Goal: Transaction & Acquisition: Book appointment/travel/reservation

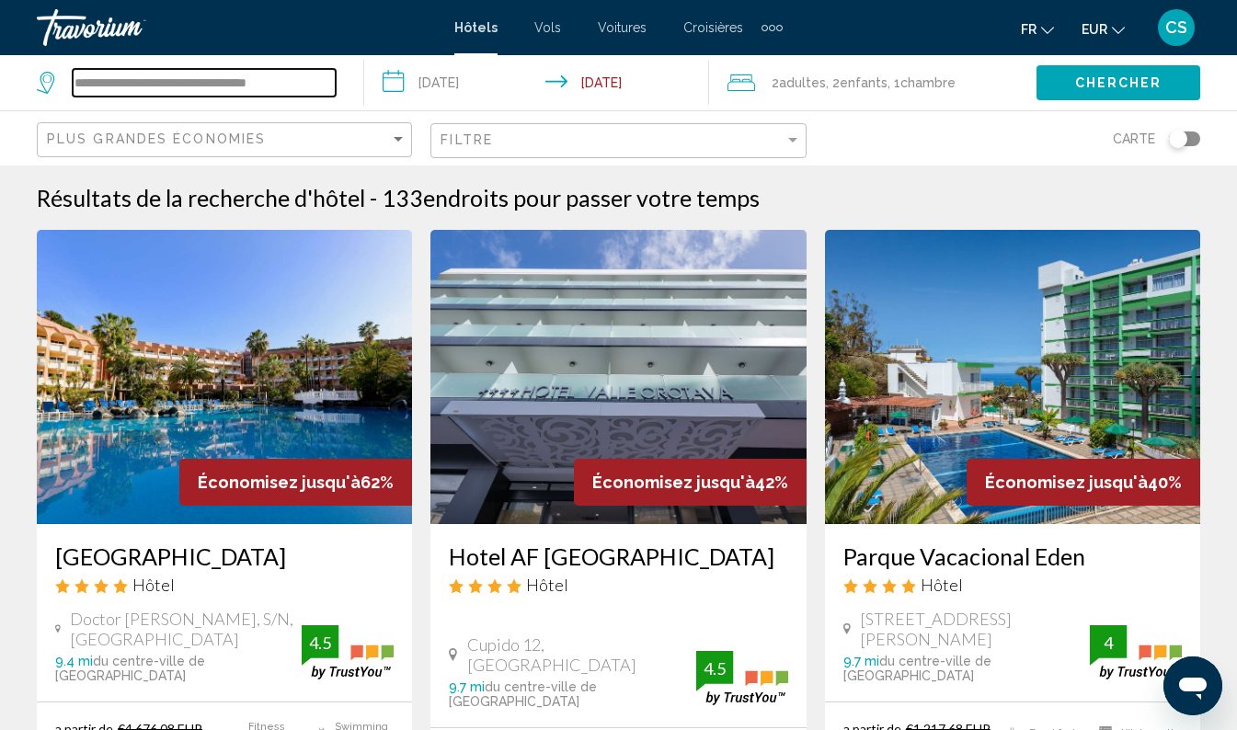
click at [313, 72] on input "**********" at bounding box center [204, 83] width 263 height 28
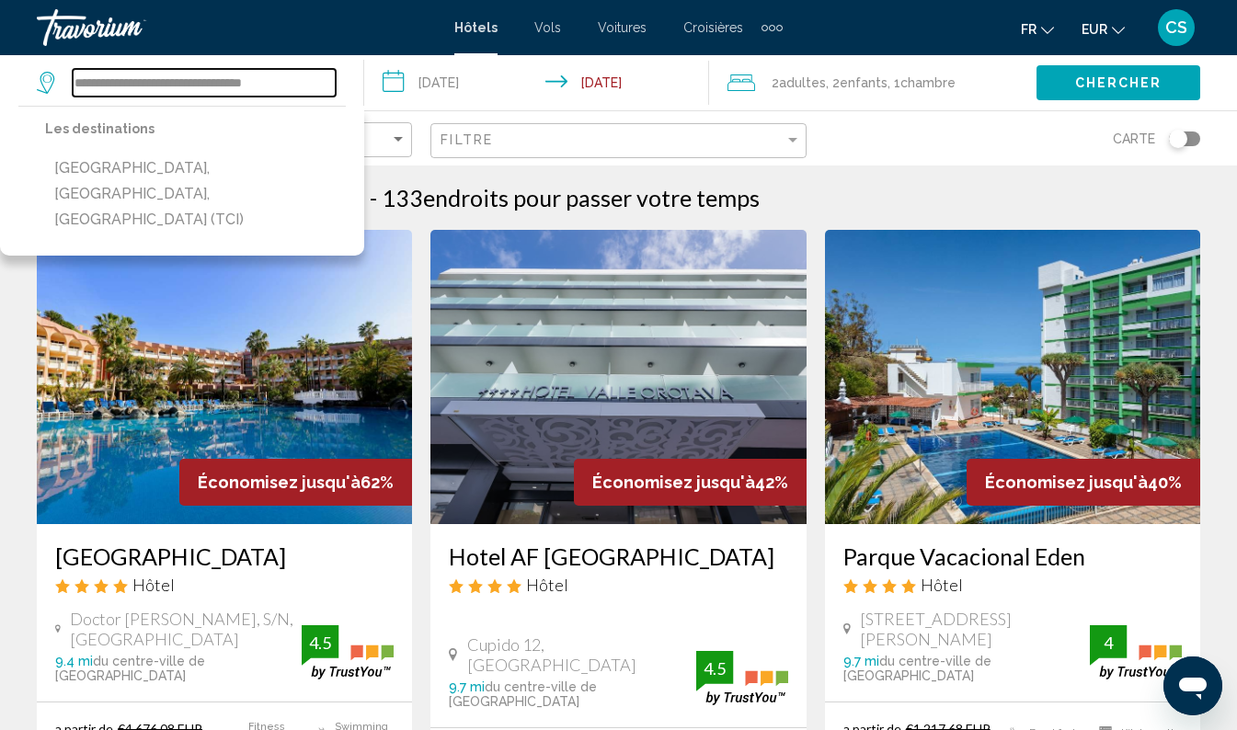
drag, startPoint x: 290, startPoint y: 87, endPoint x: 63, endPoint y: 75, distance: 227.5
click at [63, 75] on div "**********" at bounding box center [186, 83] width 299 height 28
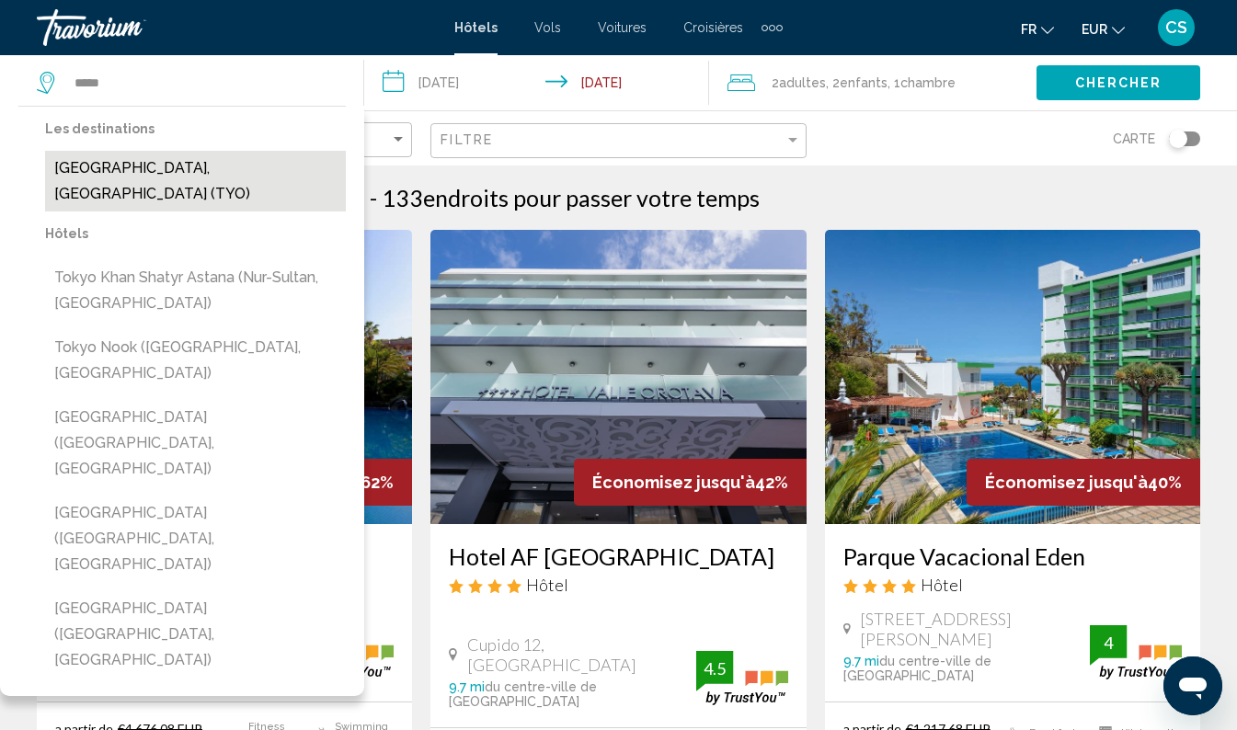
click at [204, 175] on button "[GEOGRAPHIC_DATA], [GEOGRAPHIC_DATA] (TYO)" at bounding box center [195, 181] width 301 height 61
type input "**********"
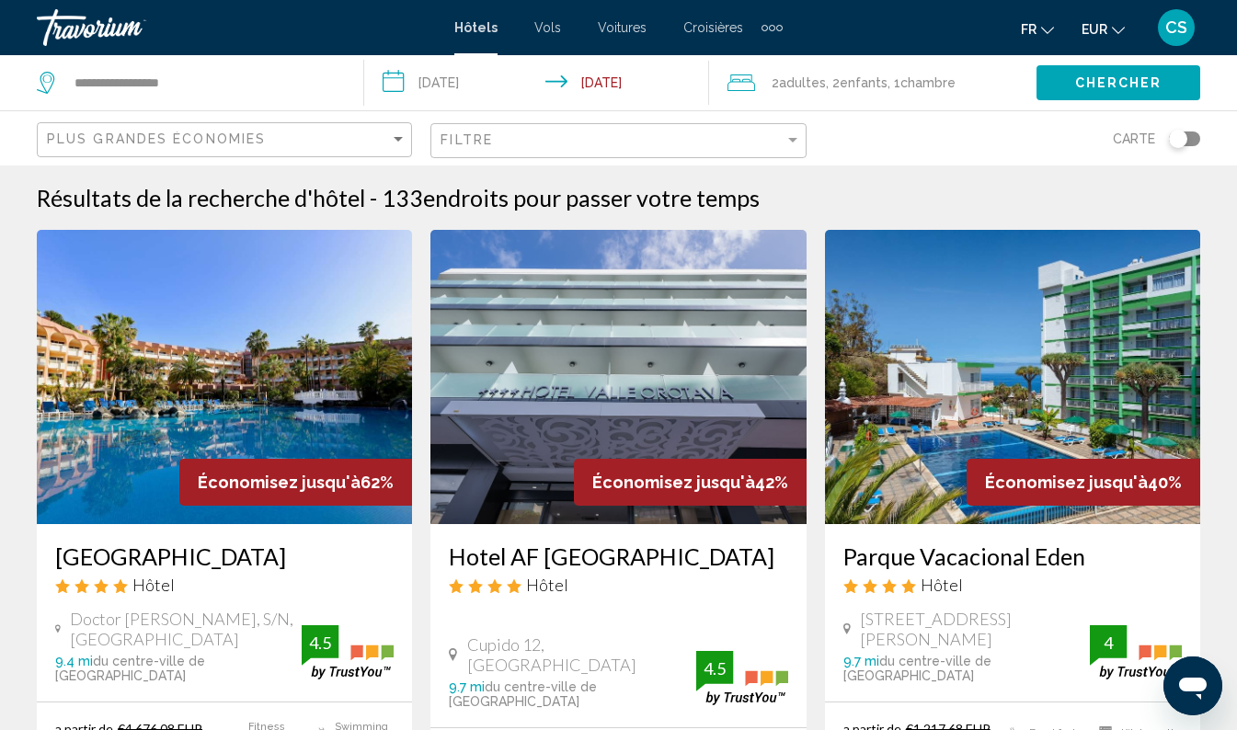
click at [842, 77] on span ", 2 Enfant Enfants" at bounding box center [857, 83] width 62 height 26
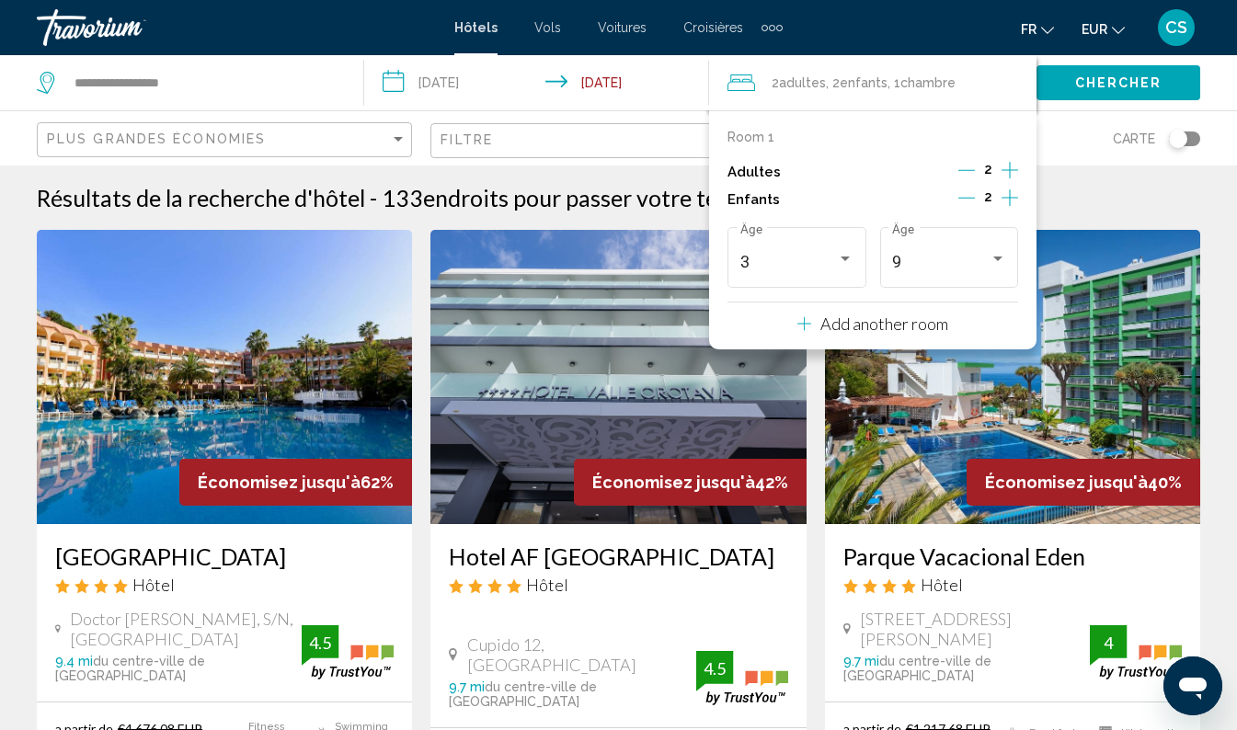
click at [969, 198] on icon "Decrement children" at bounding box center [966, 198] width 17 height 1
click at [974, 190] on icon "Decrement children" at bounding box center [967, 197] width 17 height 17
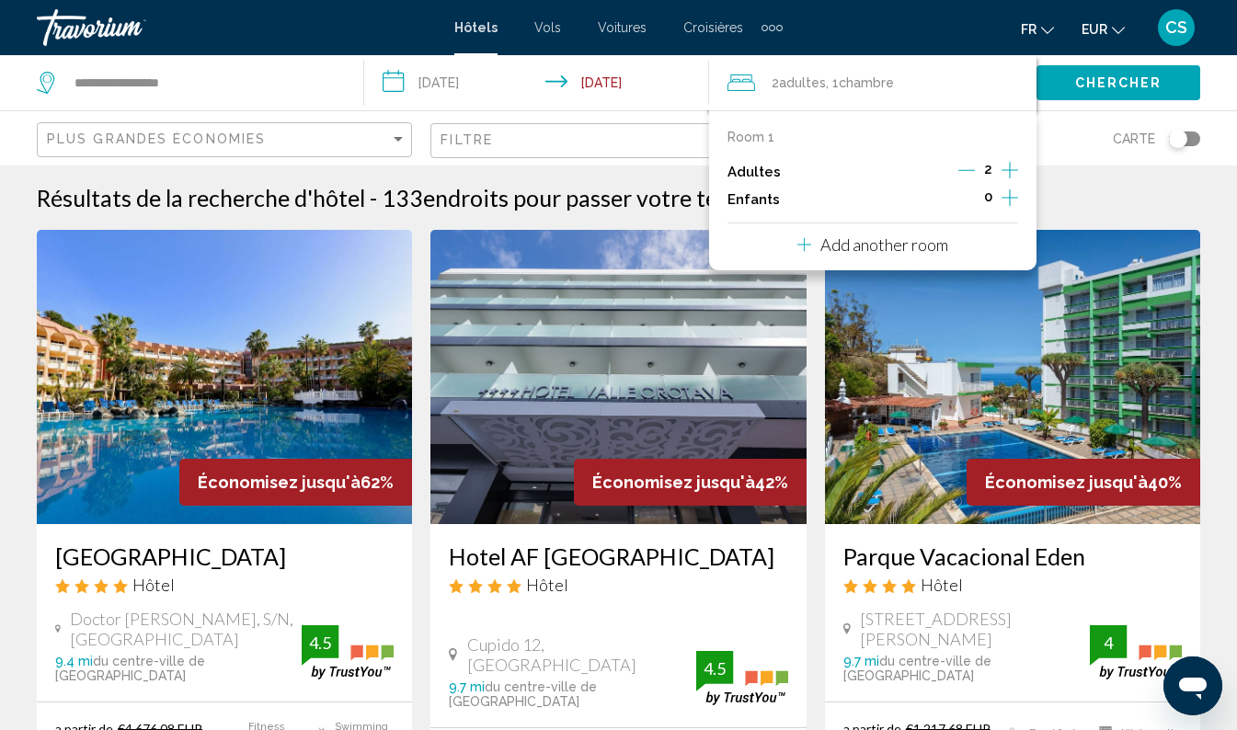
click at [471, 78] on input "**********" at bounding box center [540, 85] width 353 height 61
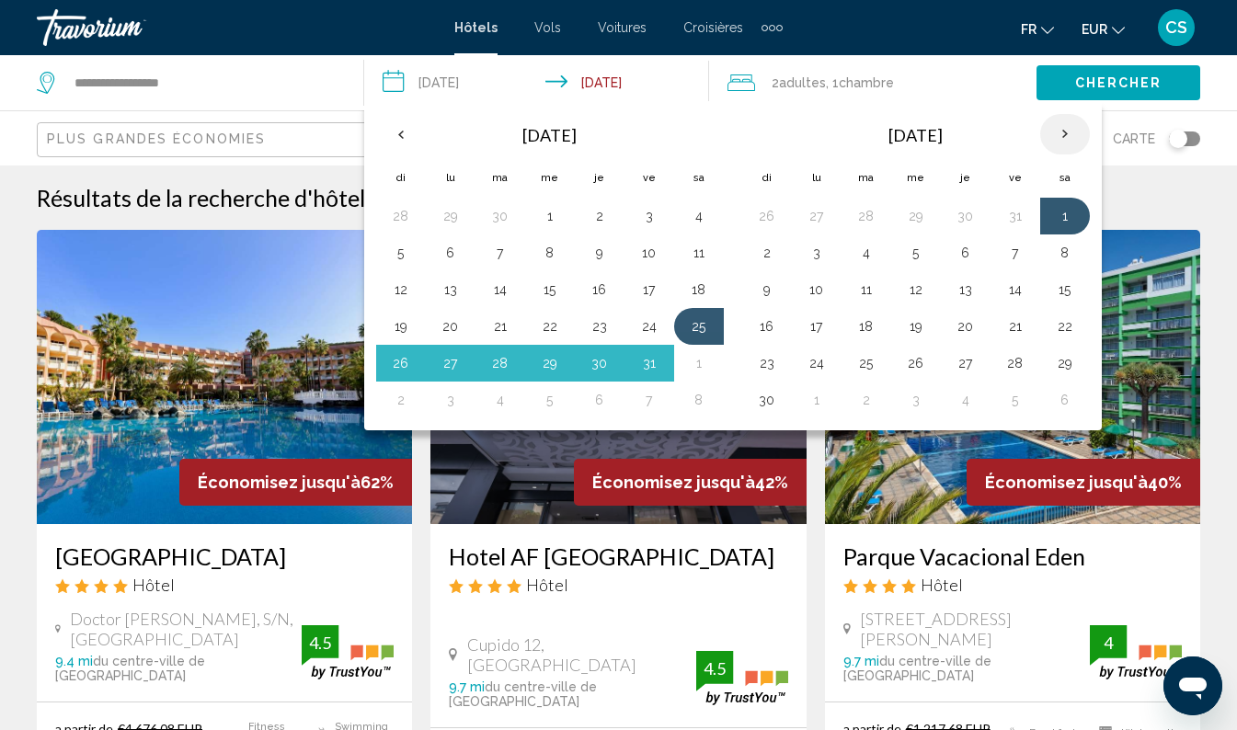
click at [1069, 136] on th "Next month" at bounding box center [1065, 134] width 50 height 40
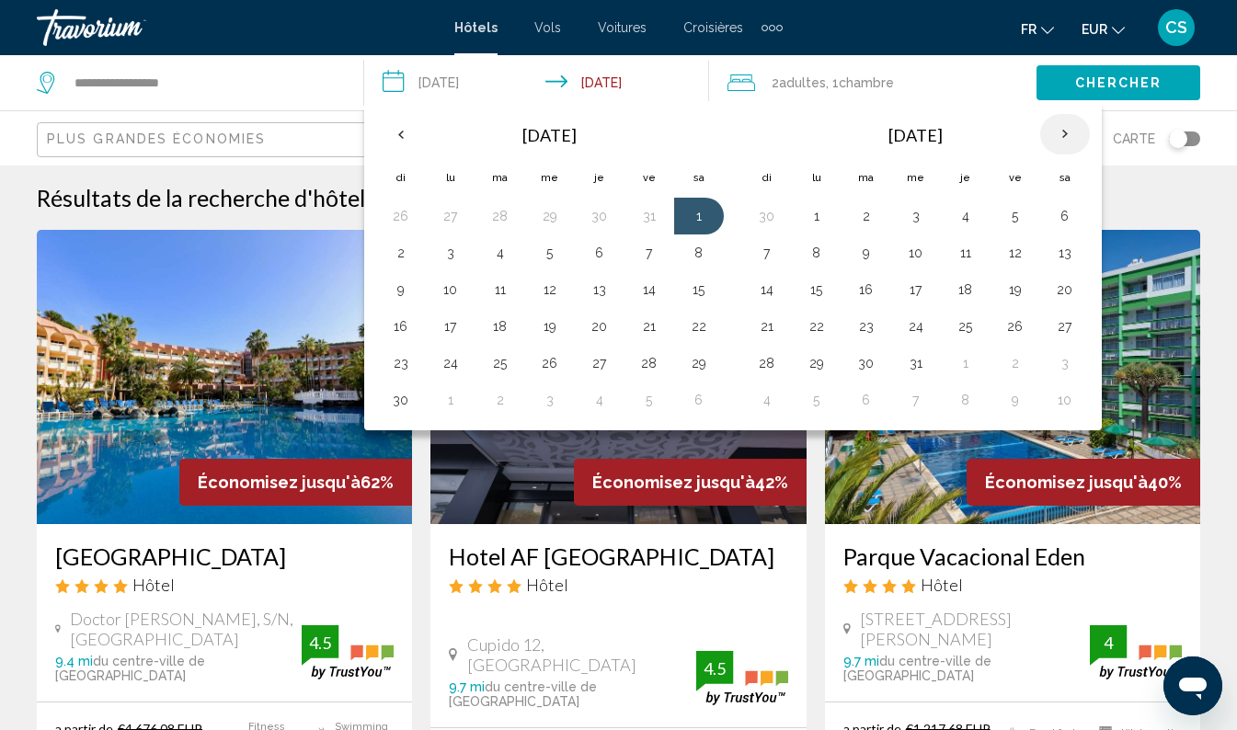
click at [1076, 138] on th "Next month" at bounding box center [1065, 134] width 50 height 40
click at [1078, 133] on th "Next month" at bounding box center [1065, 134] width 50 height 40
click at [1081, 132] on th "Next month" at bounding box center [1065, 134] width 50 height 40
click at [1078, 139] on th "Next month" at bounding box center [1065, 134] width 50 height 40
click at [916, 222] on button "1" at bounding box center [915, 216] width 29 height 26
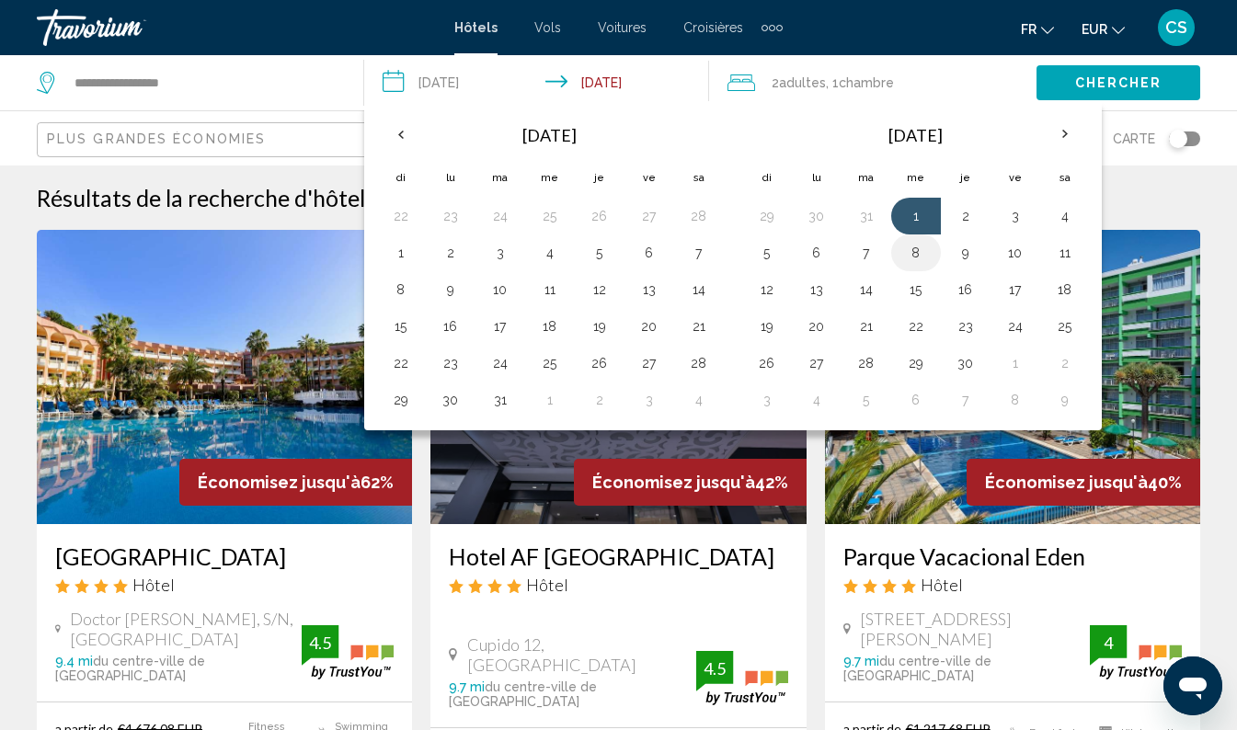
click at [919, 256] on button "8" at bounding box center [915, 253] width 29 height 26
type input "**********"
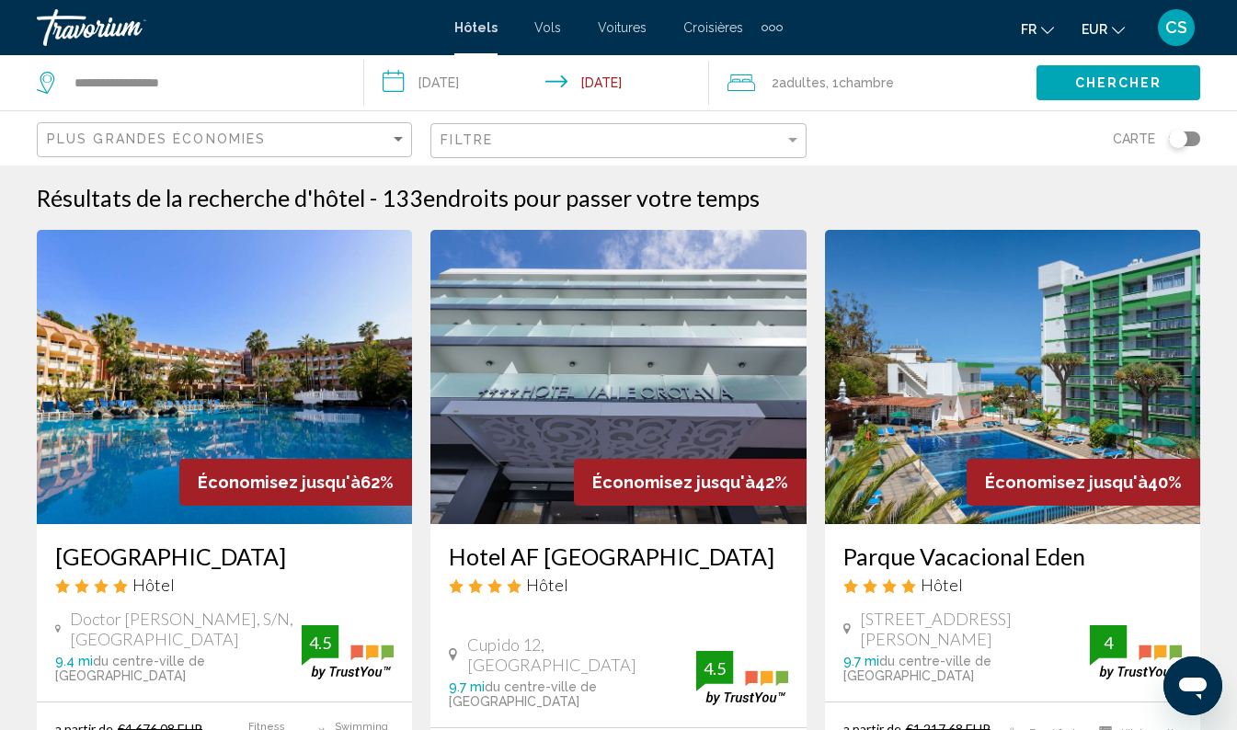
click at [1118, 93] on button "Chercher" at bounding box center [1119, 82] width 164 height 34
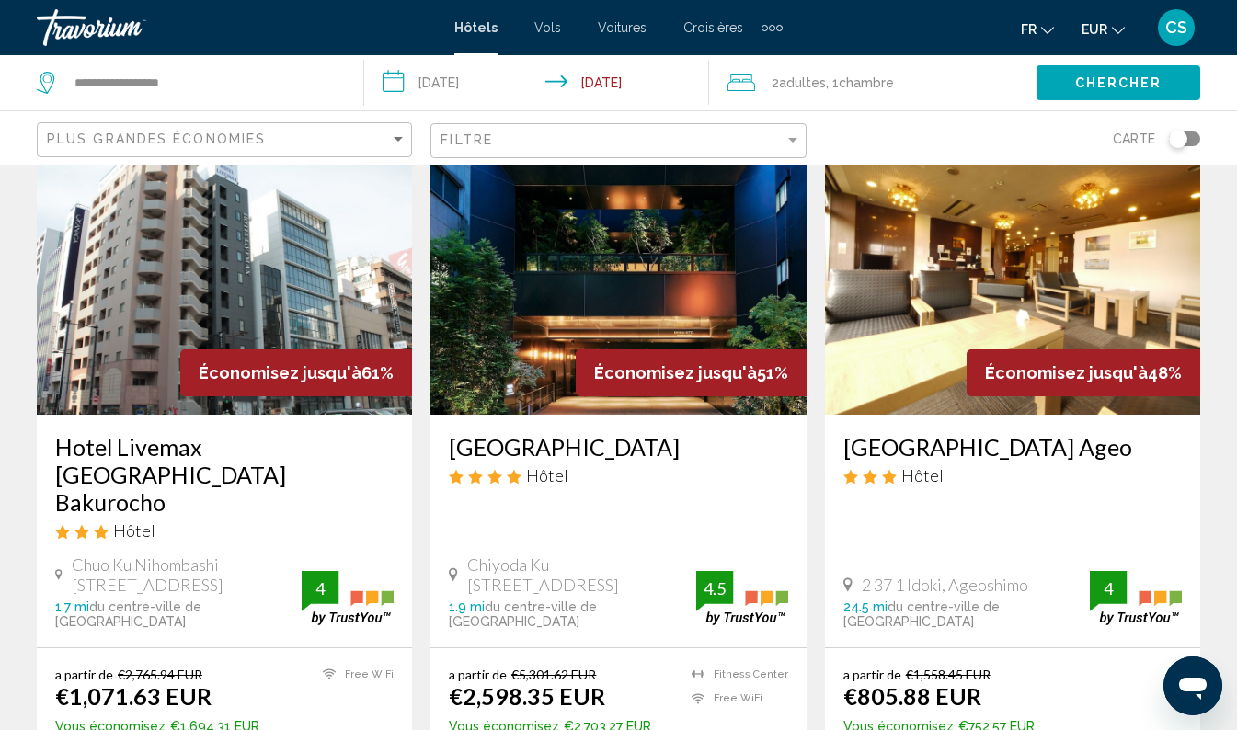
scroll to position [109, 0]
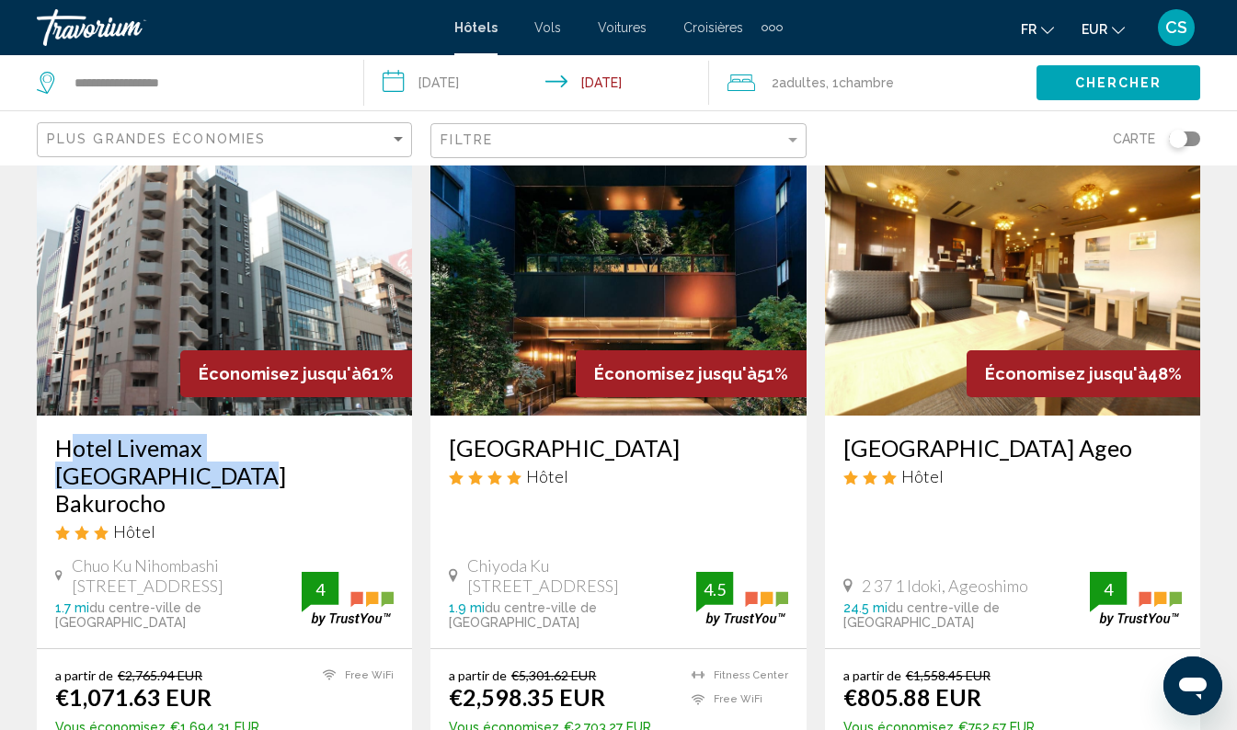
drag, startPoint x: 46, startPoint y: 445, endPoint x: 392, endPoint y: 450, distance: 345.9
click at [392, 450] on div "Hotel Livemax [GEOGRAPHIC_DATA] Bakurocho Hôtel Chuo Ku Nihombashi Bakurocho 1 …" at bounding box center [224, 532] width 375 height 233
drag, startPoint x: 392, startPoint y: 450, endPoint x: 369, endPoint y: 446, distance: 23.3
copy h3 "Hotel Livemax [GEOGRAPHIC_DATA] Bakurocho"
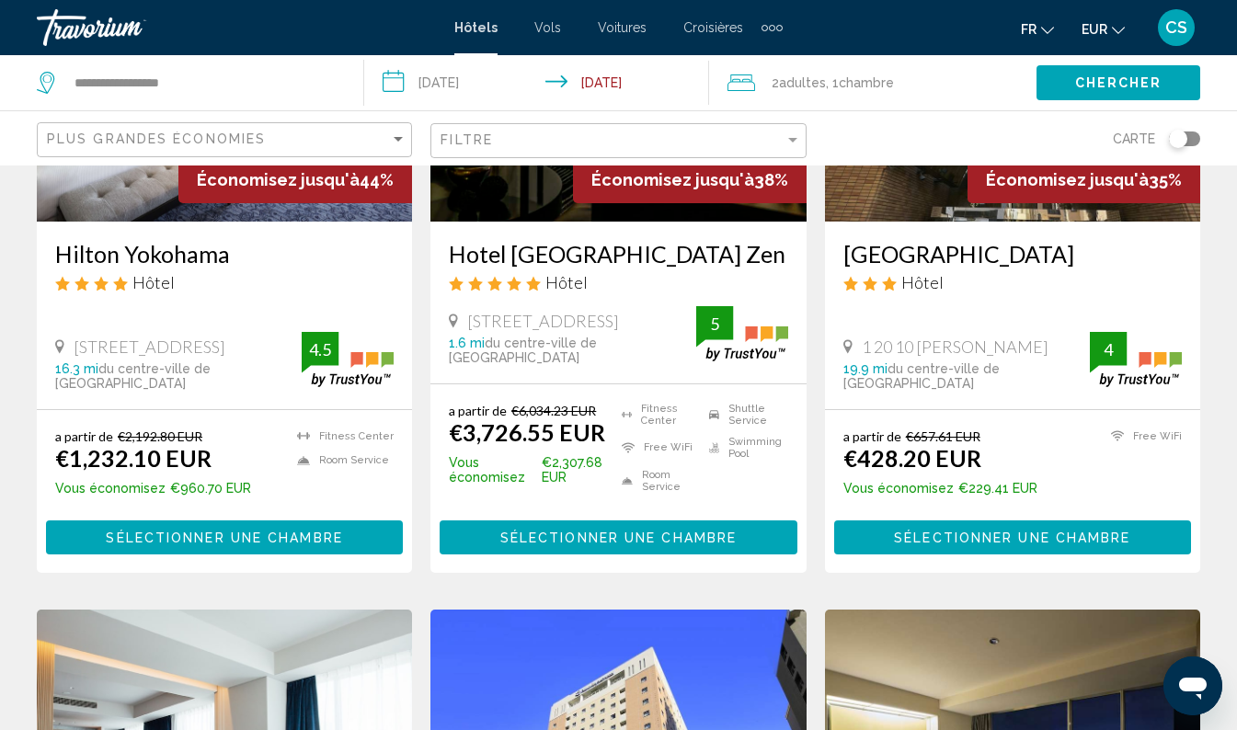
scroll to position [1030, 0]
click at [757, 130] on div "Filtre" at bounding box center [621, 141] width 360 height 34
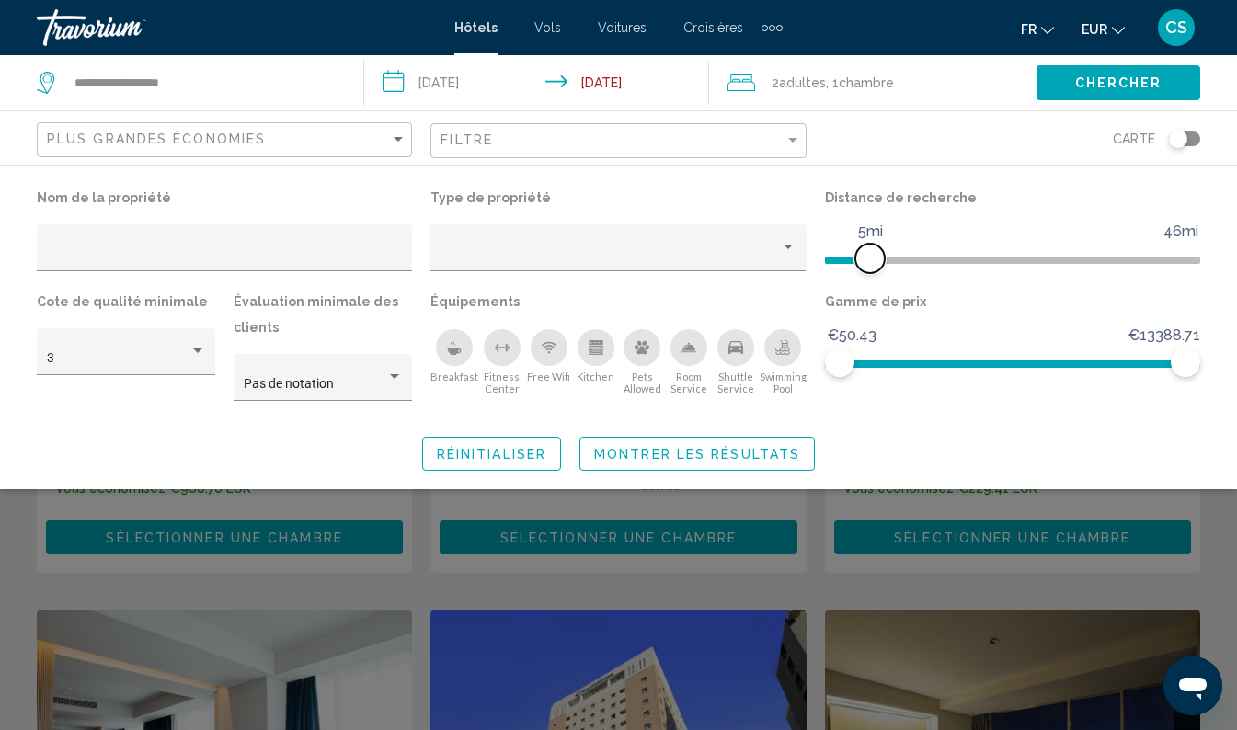
drag, startPoint x: 1063, startPoint y: 259, endPoint x: 870, endPoint y: 265, distance: 193.2
click at [870, 265] on span "Hotel Filters" at bounding box center [869, 258] width 29 height 29
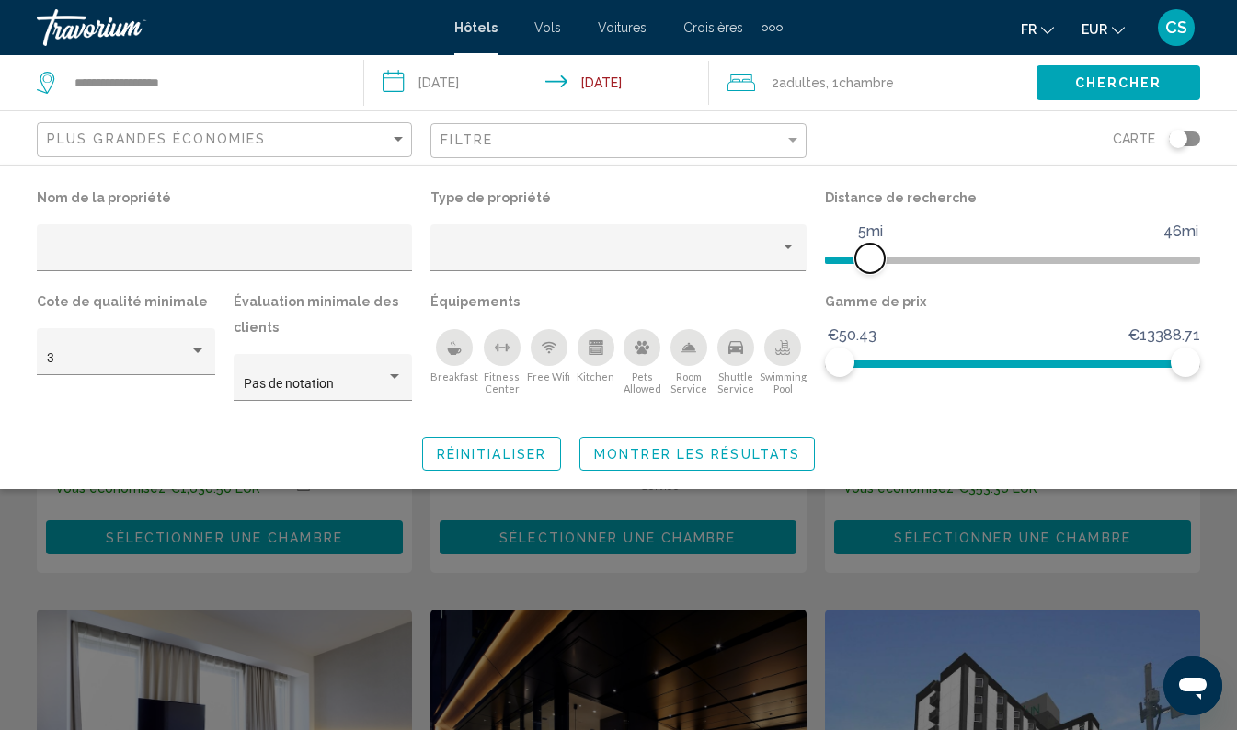
scroll to position [373, 0]
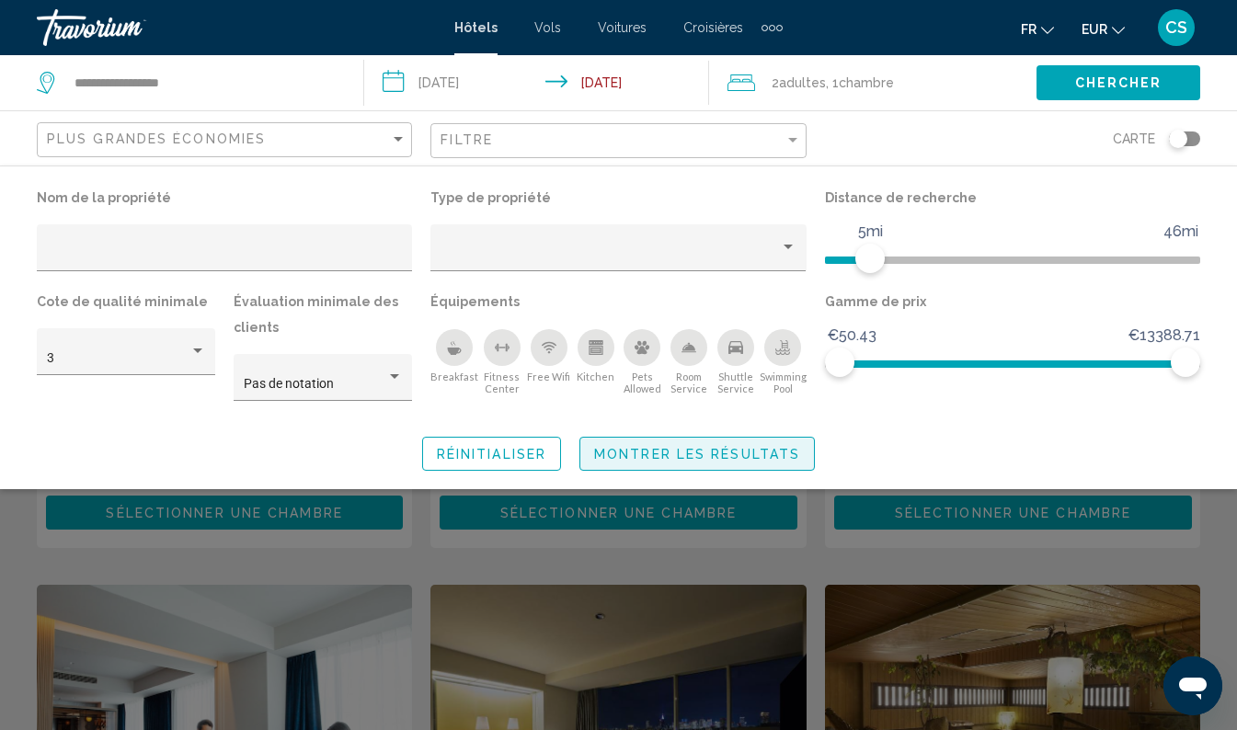
click at [756, 454] on span "Montrer les résultats" at bounding box center [697, 454] width 206 height 15
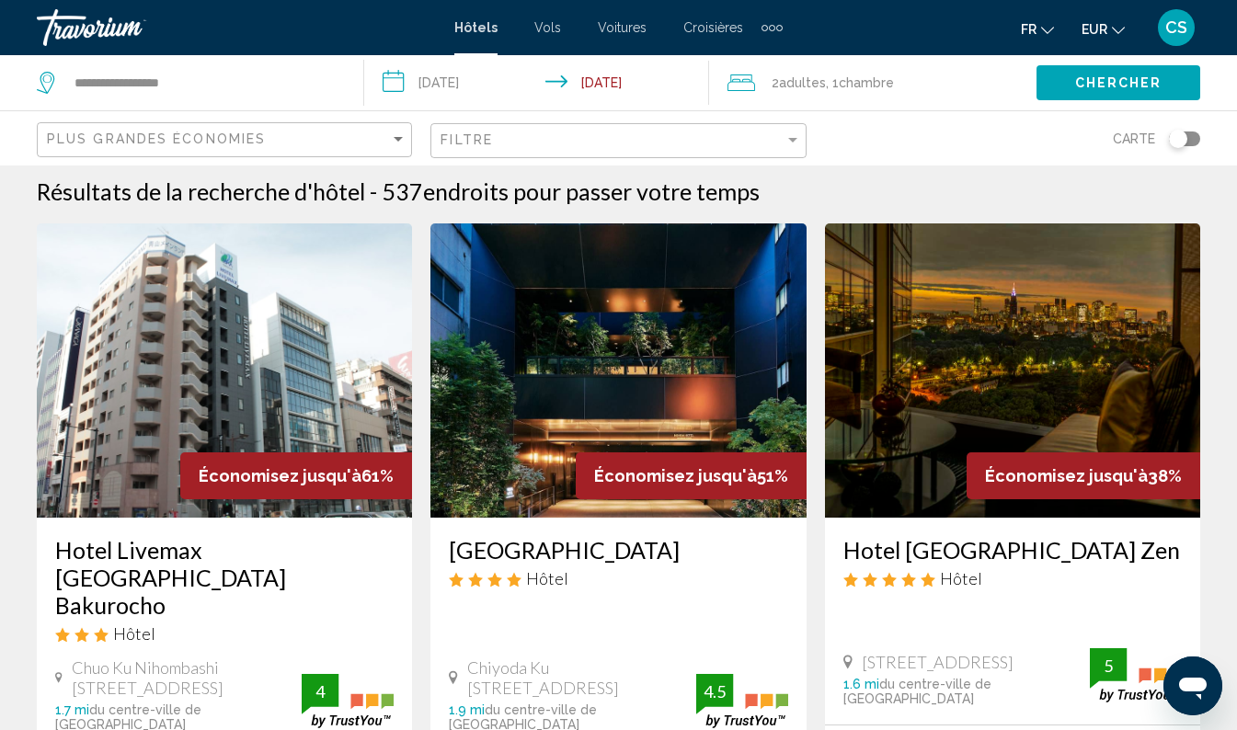
scroll to position [0, 0]
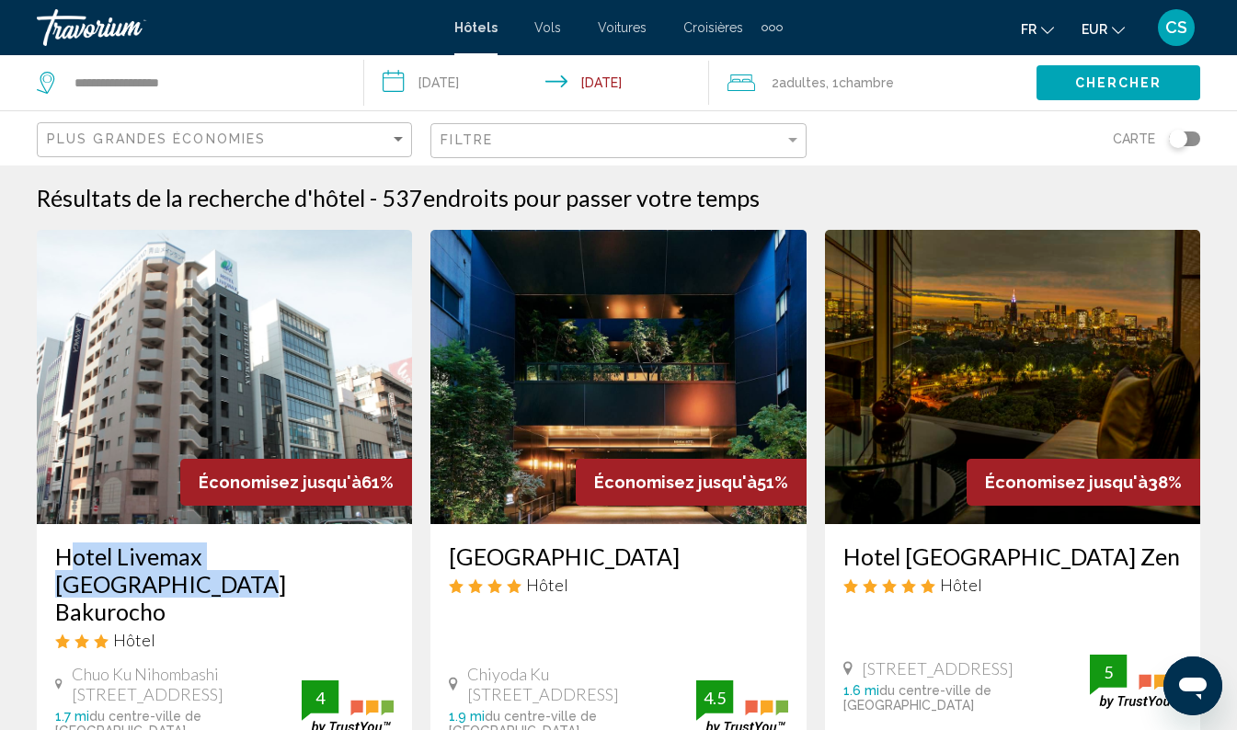
drag, startPoint x: 41, startPoint y: 558, endPoint x: 391, endPoint y: 552, distance: 349.6
click at [391, 552] on div "Hotel Livemax [GEOGRAPHIC_DATA] Bakurocho Hôtel Chuo Ku Nihombashi Bakurocho 1 …" at bounding box center [224, 640] width 375 height 233
drag, startPoint x: 391, startPoint y: 552, endPoint x: 350, endPoint y: 565, distance: 43.3
copy h3 "Hotel Livemax [GEOGRAPHIC_DATA] Bakurocho"
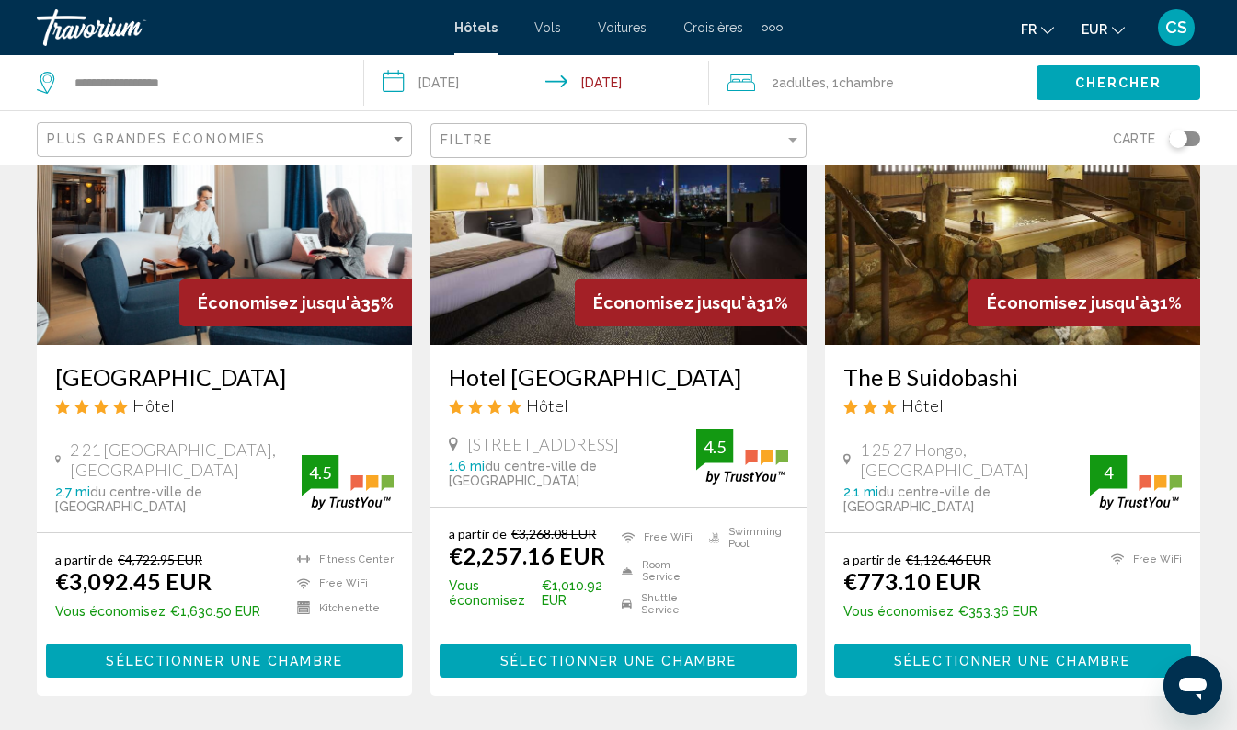
scroll to position [901, 0]
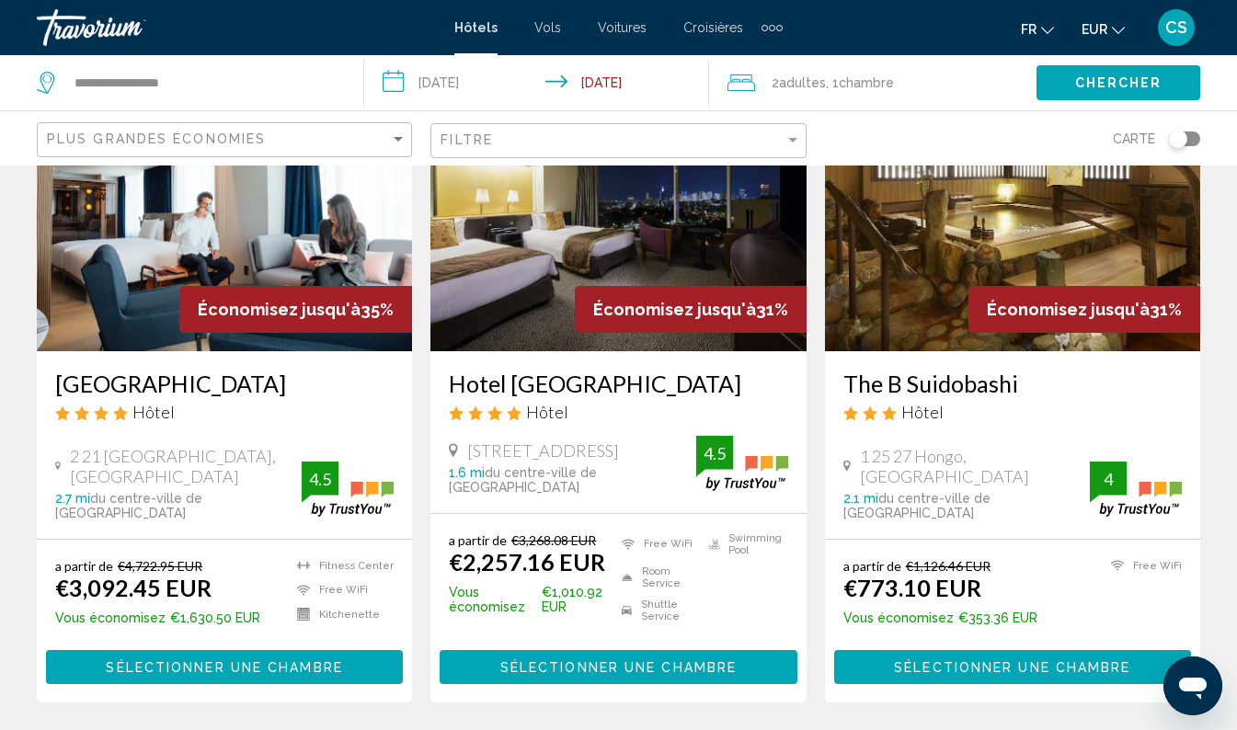
drag, startPoint x: 835, startPoint y: 361, endPoint x: 1027, endPoint y: 361, distance: 191.3
click at [1021, 370] on h3 "The B Suidobashi" at bounding box center [1012, 384] width 338 height 28
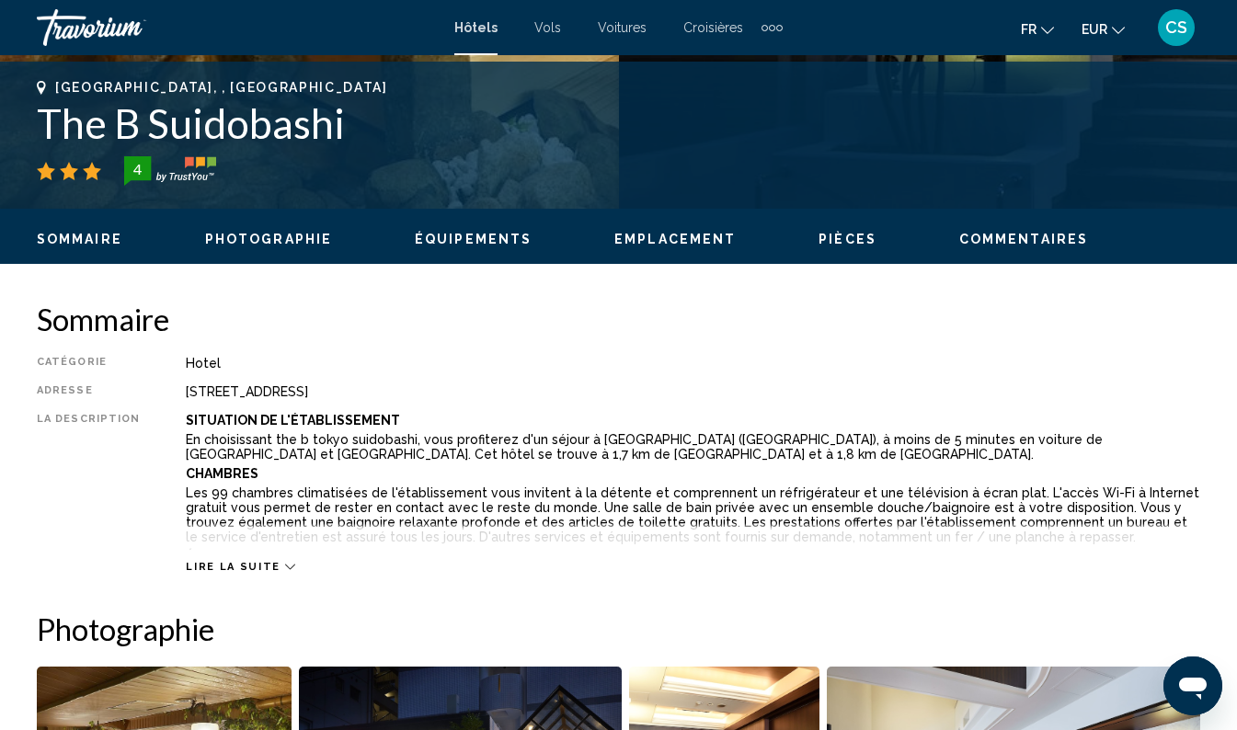
scroll to position [717, 0]
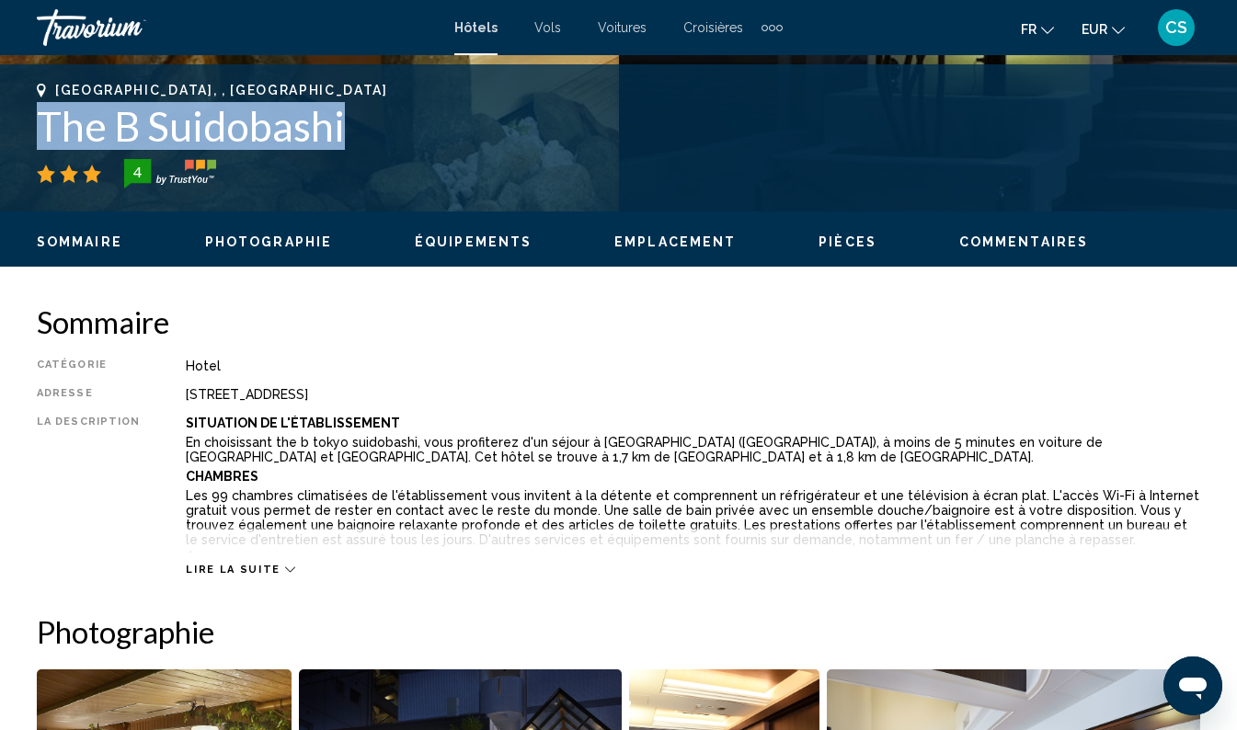
drag, startPoint x: 19, startPoint y: 124, endPoint x: 403, endPoint y: 140, distance: 383.9
click at [403, 140] on div "[GEOGRAPHIC_DATA], , [GEOGRAPHIC_DATA] The B Suidobashi 4 Adresse [STREET_ADDRE…" at bounding box center [618, 138] width 1237 height 110
drag, startPoint x: 403, startPoint y: 140, endPoint x: 317, endPoint y: 132, distance: 85.9
copy h1 "The B Suidobashi"
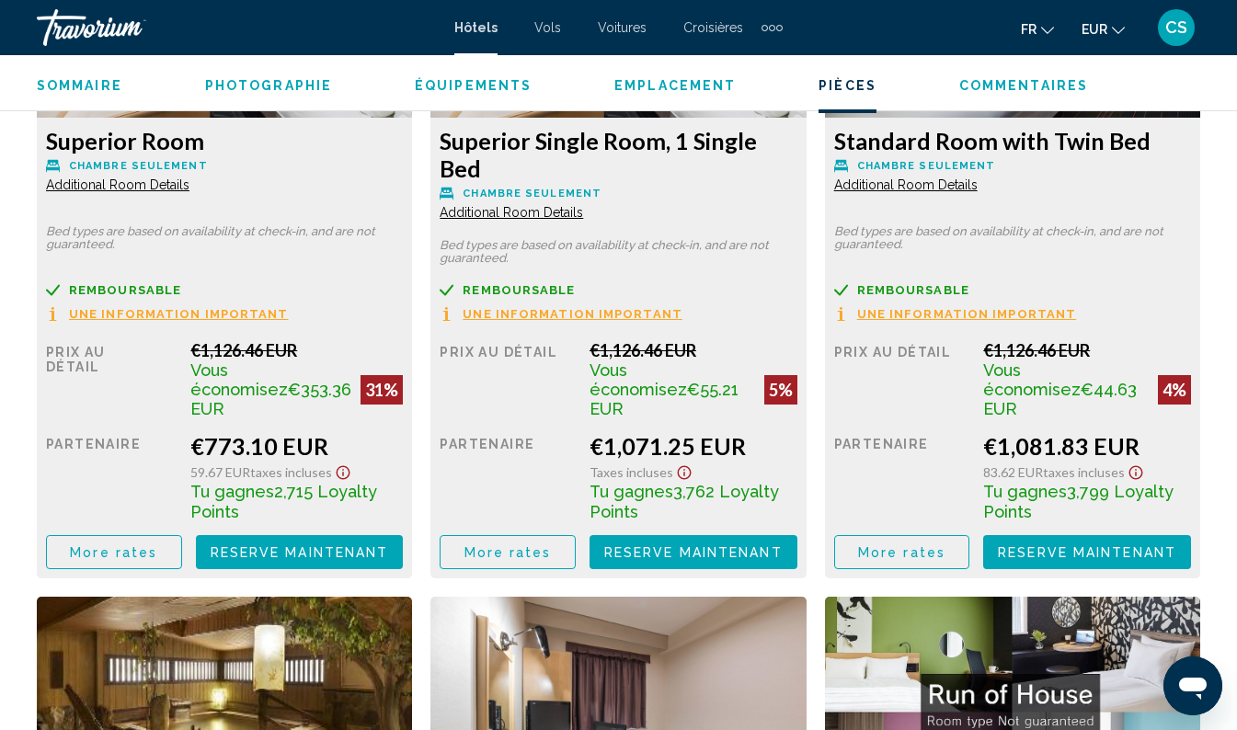
scroll to position [3024, 0]
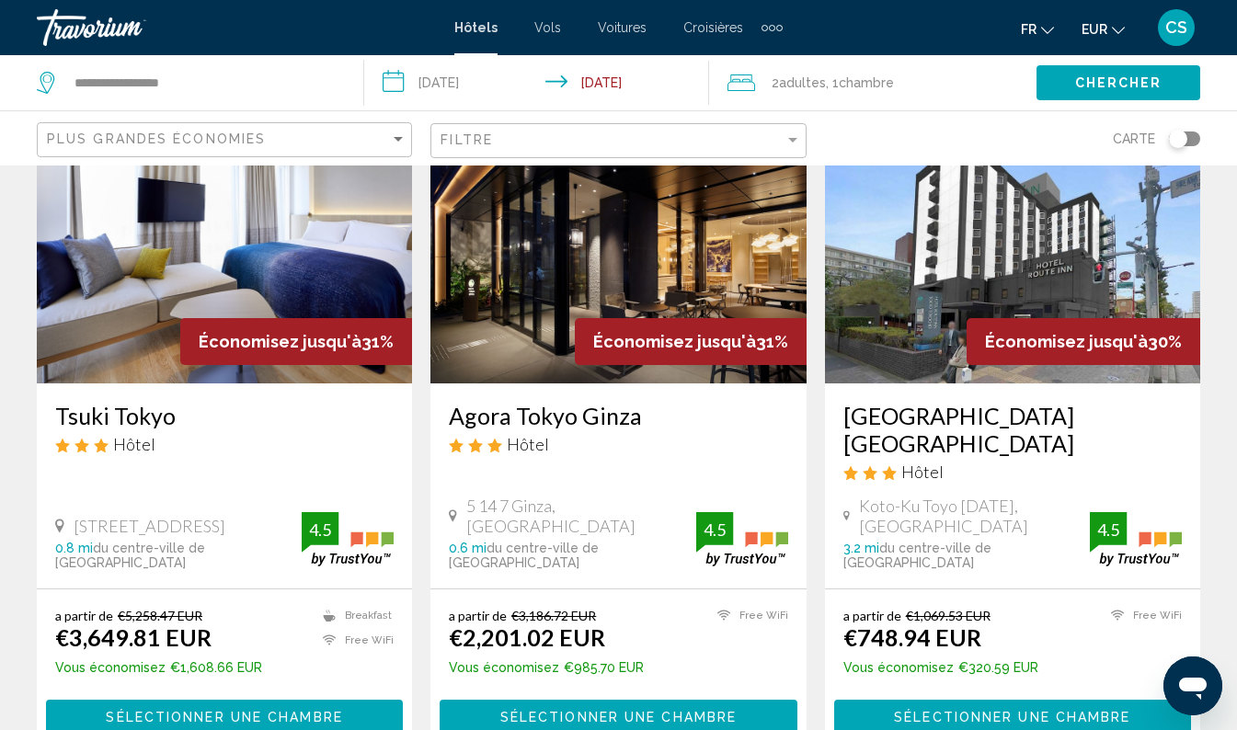
scroll to position [1548, 0]
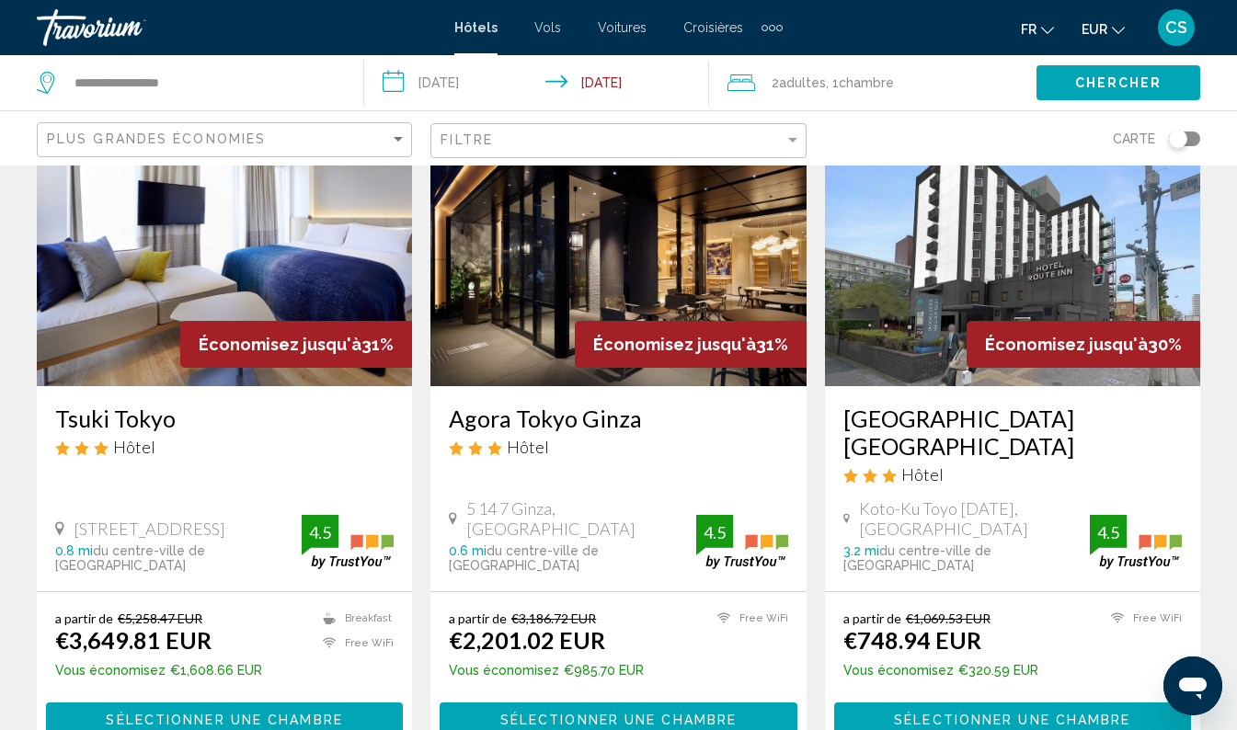
drag, startPoint x: 834, startPoint y: 392, endPoint x: 971, endPoint y: 430, distance: 142.1
click at [971, 430] on div "[GEOGRAPHIC_DATA] [GEOGRAPHIC_DATA] Hôtel Koto-Ku Toyo [DATE], [GEOGRAPHIC_DATA…" at bounding box center [1012, 488] width 375 height 205
drag, startPoint x: 971, startPoint y: 430, endPoint x: 921, endPoint y: 395, distance: 61.5
copy h3 "[GEOGRAPHIC_DATA] [GEOGRAPHIC_DATA]"
click at [867, 419] on h3 "[GEOGRAPHIC_DATA] [GEOGRAPHIC_DATA]" at bounding box center [1012, 432] width 338 height 55
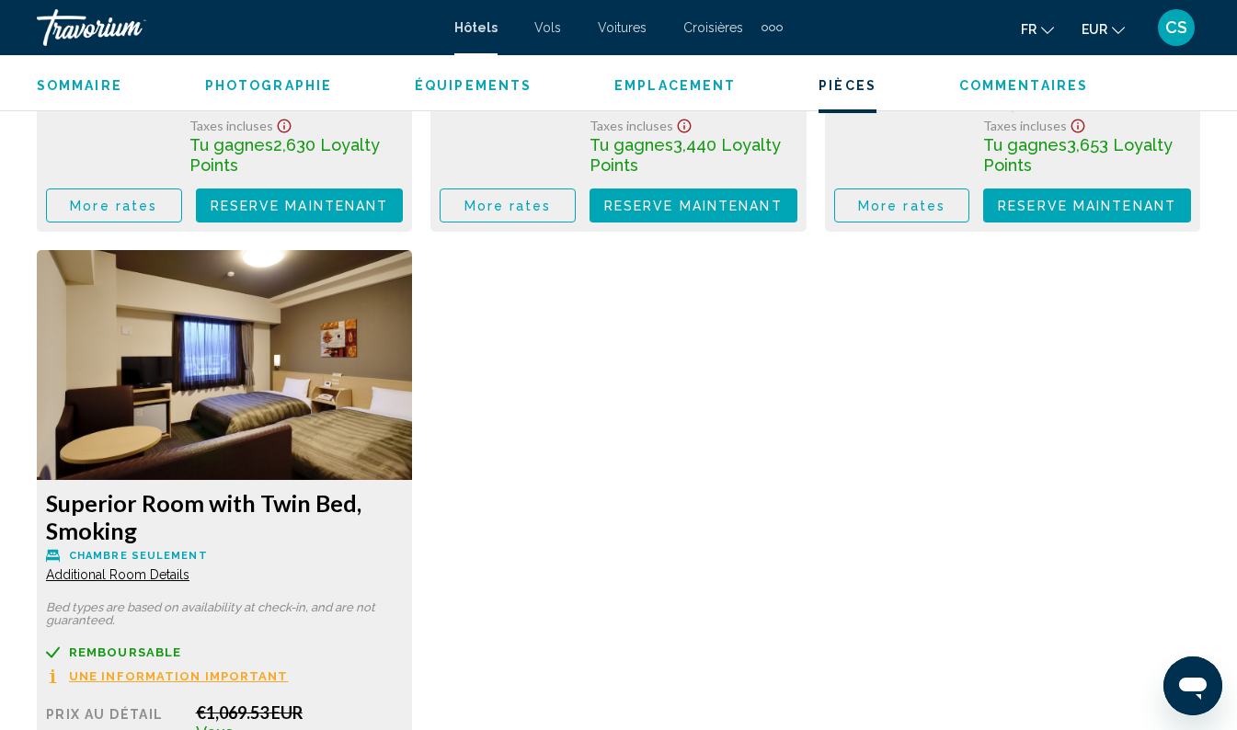
scroll to position [3364, 0]
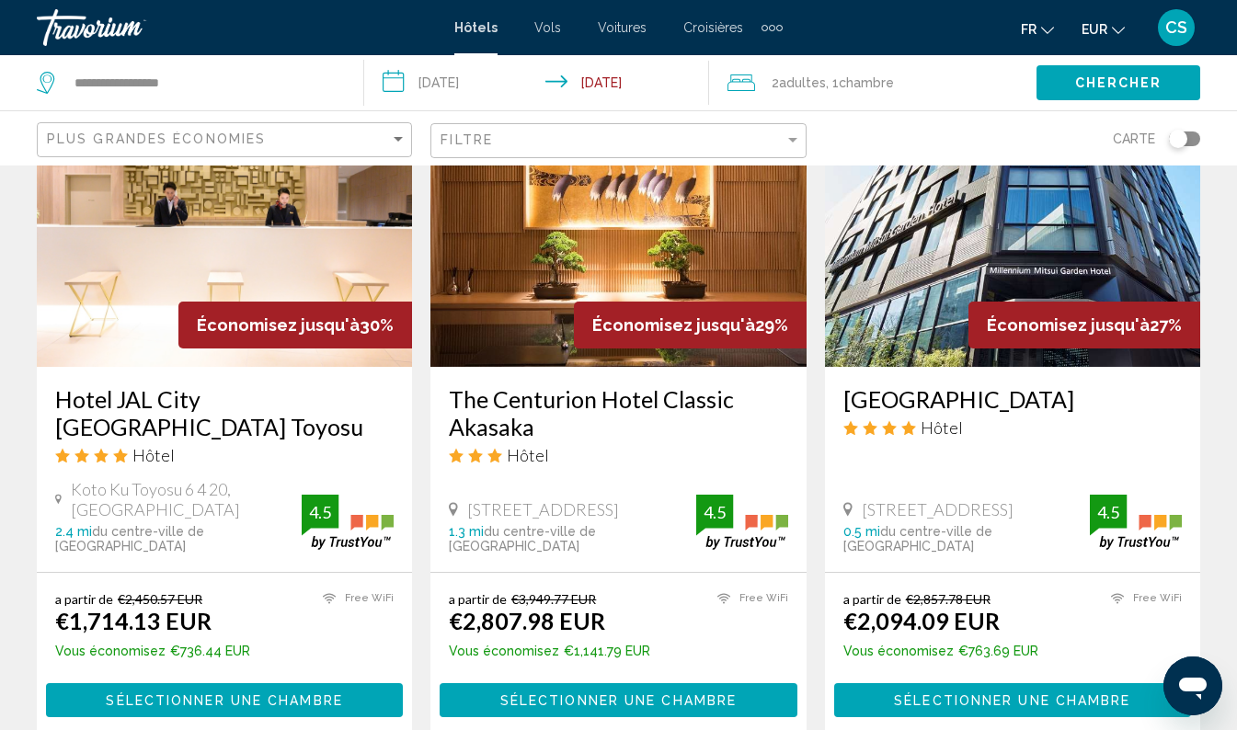
scroll to position [2267, 0]
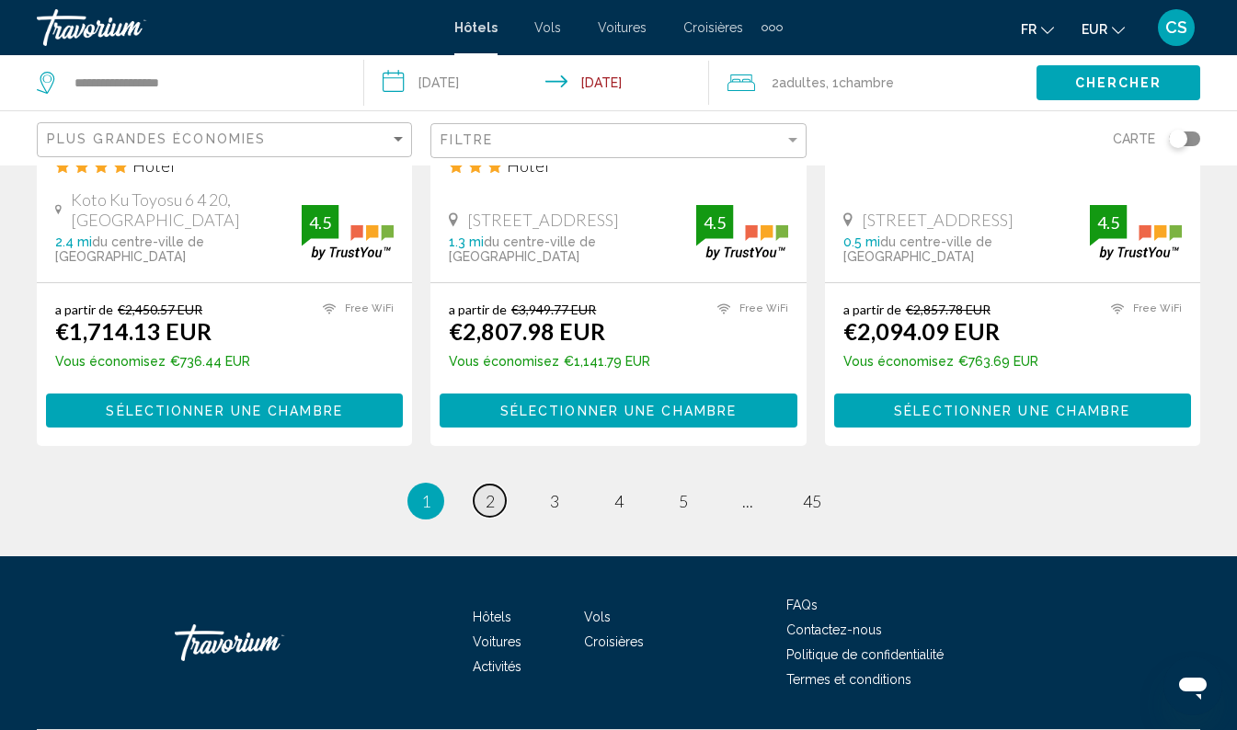
click at [479, 485] on link "page 2" at bounding box center [490, 501] width 32 height 32
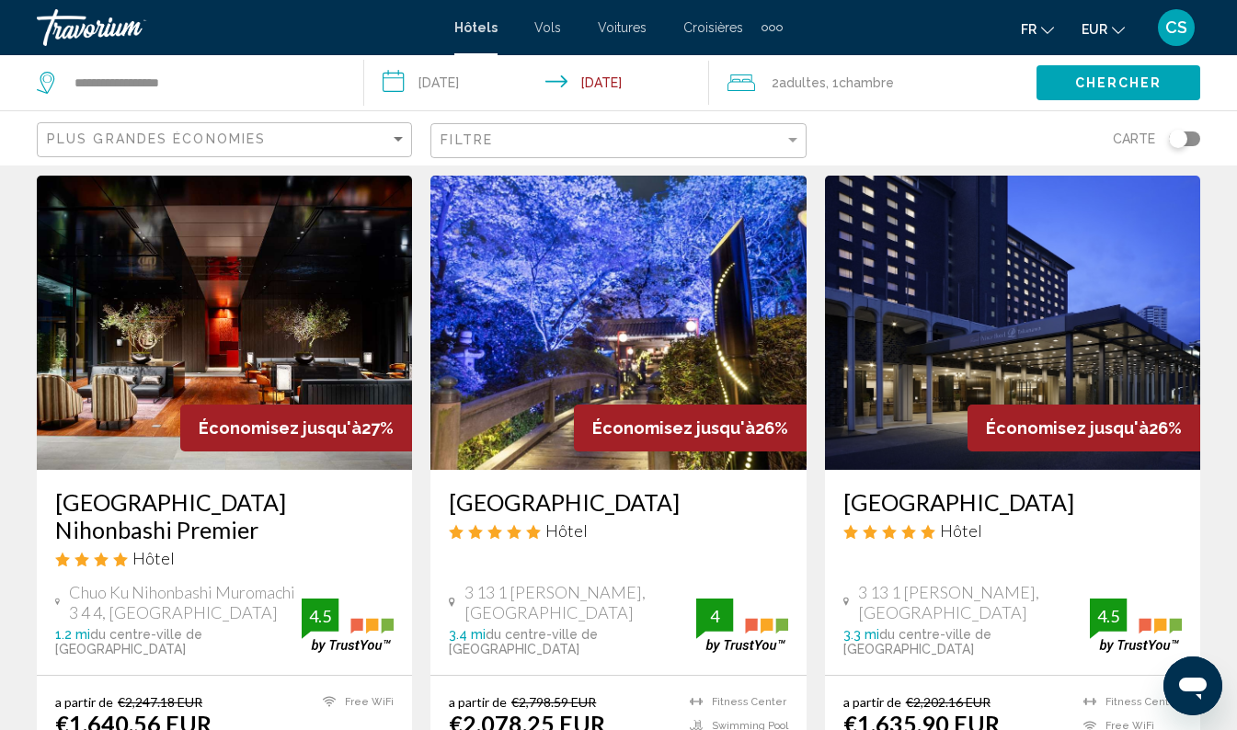
scroll to position [52, 0]
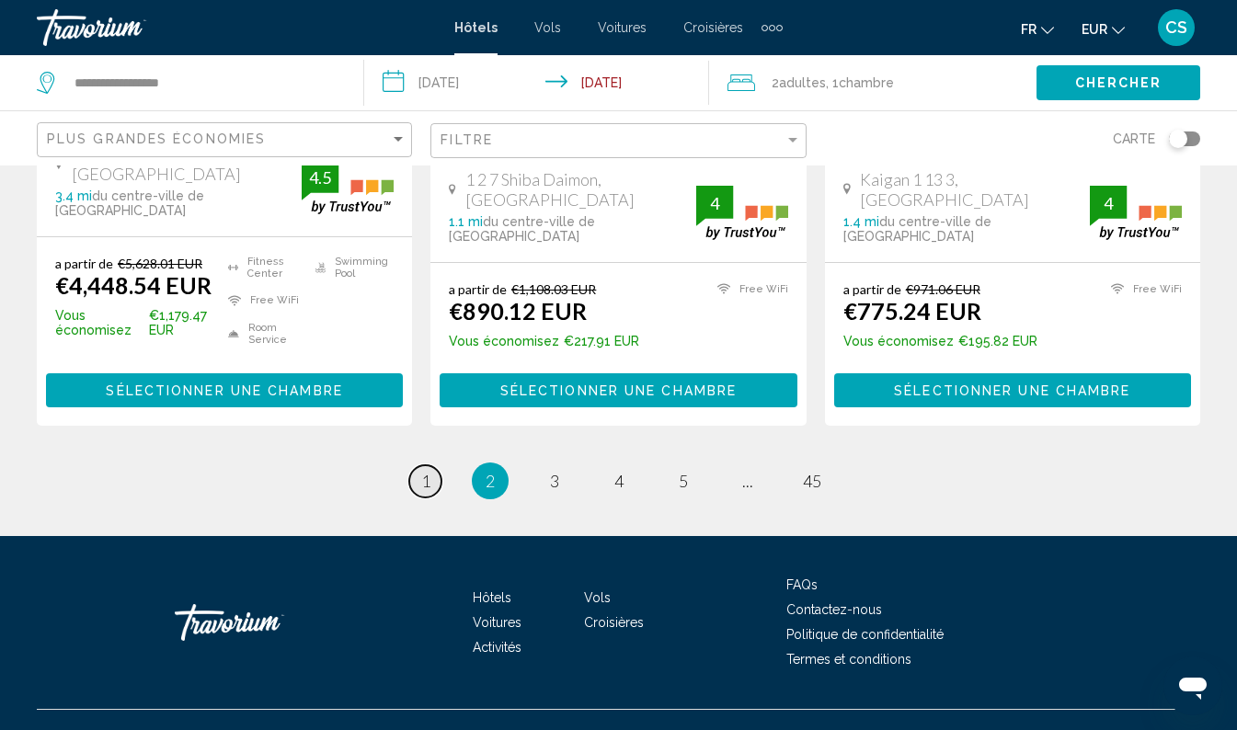
click at [425, 471] on span "1" at bounding box center [425, 481] width 9 height 20
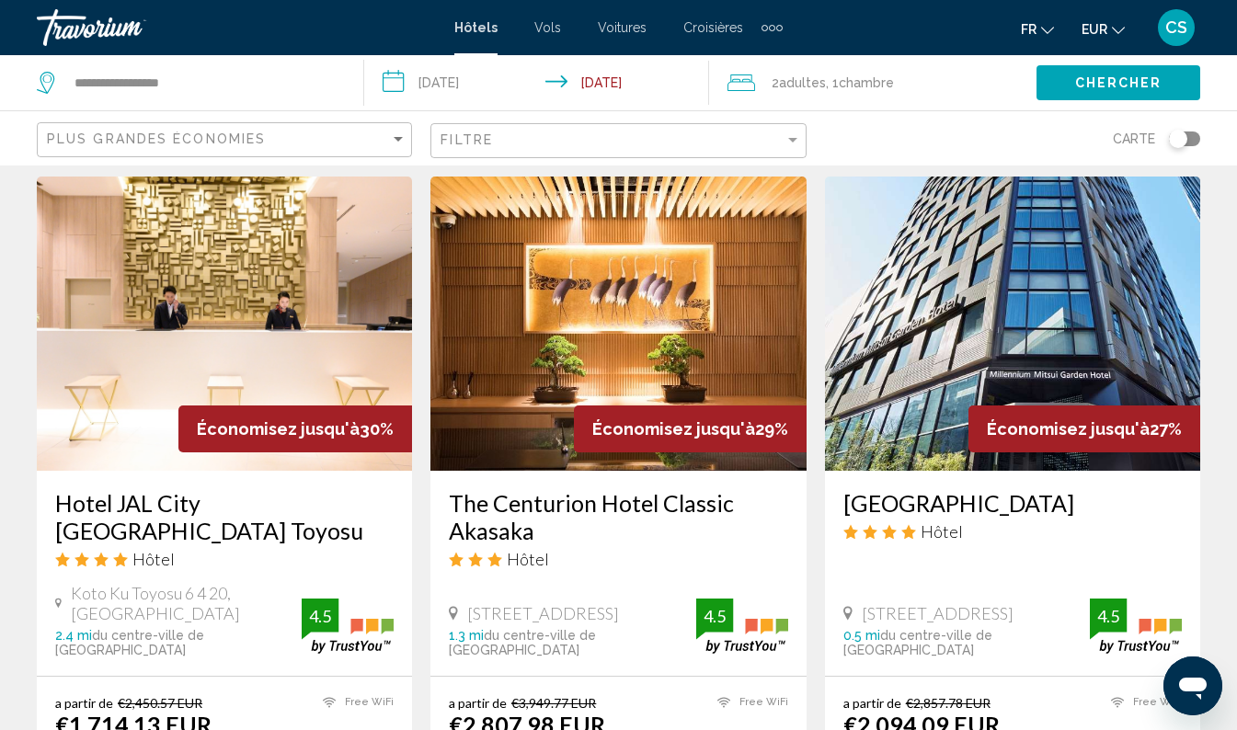
scroll to position [2163, 0]
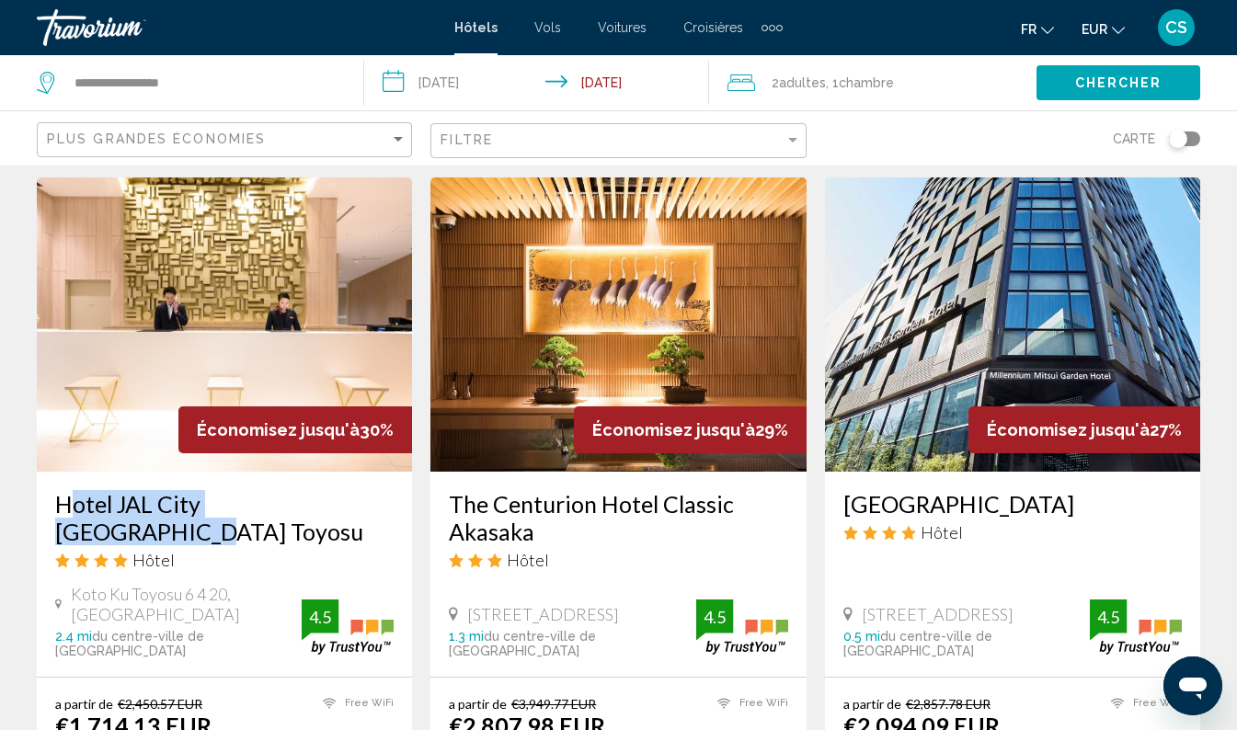
drag, startPoint x: 43, startPoint y: 461, endPoint x: 381, endPoint y: 463, distance: 337.6
click at [381, 472] on div "Hotel JAL City [GEOGRAPHIC_DATA] Toyosu Hôtel Koto Ku Toyosu 6 4 20, [GEOGRAPHI…" at bounding box center [224, 574] width 375 height 205
drag, startPoint x: 381, startPoint y: 463, endPoint x: 319, endPoint y: 467, distance: 61.8
copy h3 "Hotel JAL City [GEOGRAPHIC_DATA] Toyosu"
click at [198, 490] on h3 "Hotel JAL City [GEOGRAPHIC_DATA] Toyosu" at bounding box center [224, 517] width 338 height 55
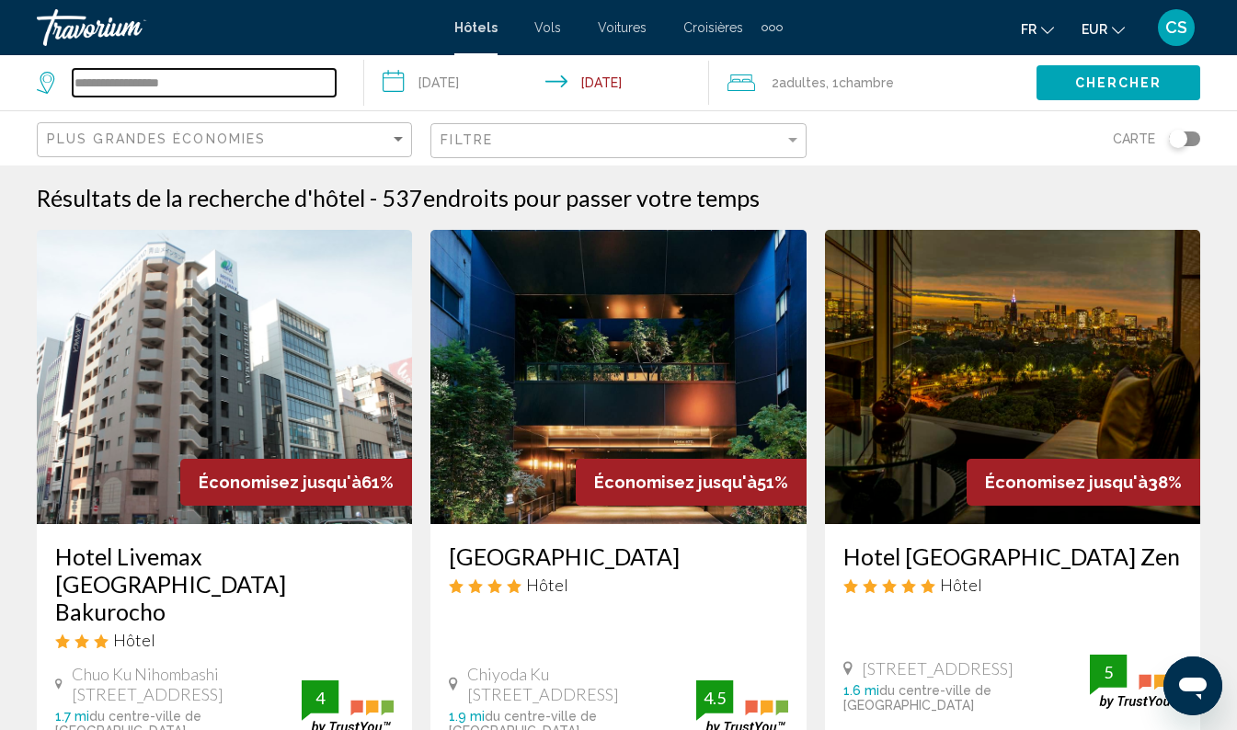
click at [213, 76] on input "**********" at bounding box center [204, 83] width 263 height 28
type input "*"
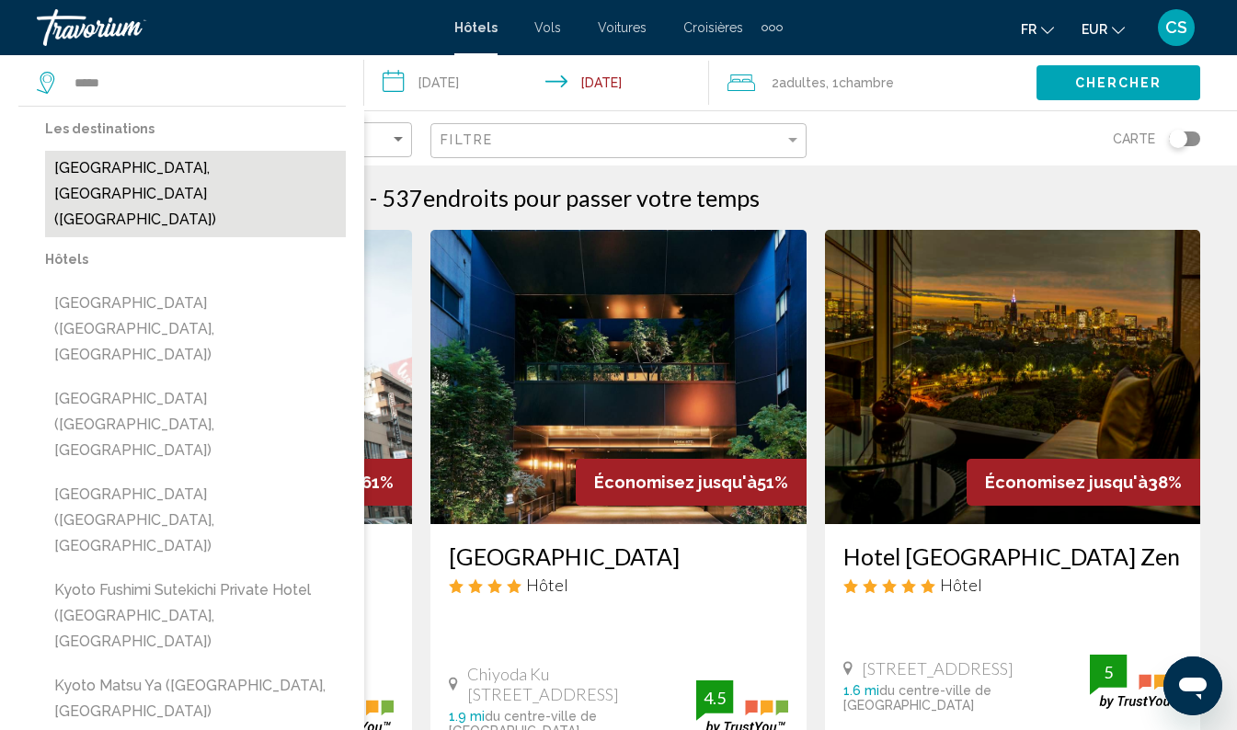
click at [218, 165] on button "[GEOGRAPHIC_DATA], [GEOGRAPHIC_DATA] ([GEOGRAPHIC_DATA])" at bounding box center [195, 194] width 301 height 86
type input "**********"
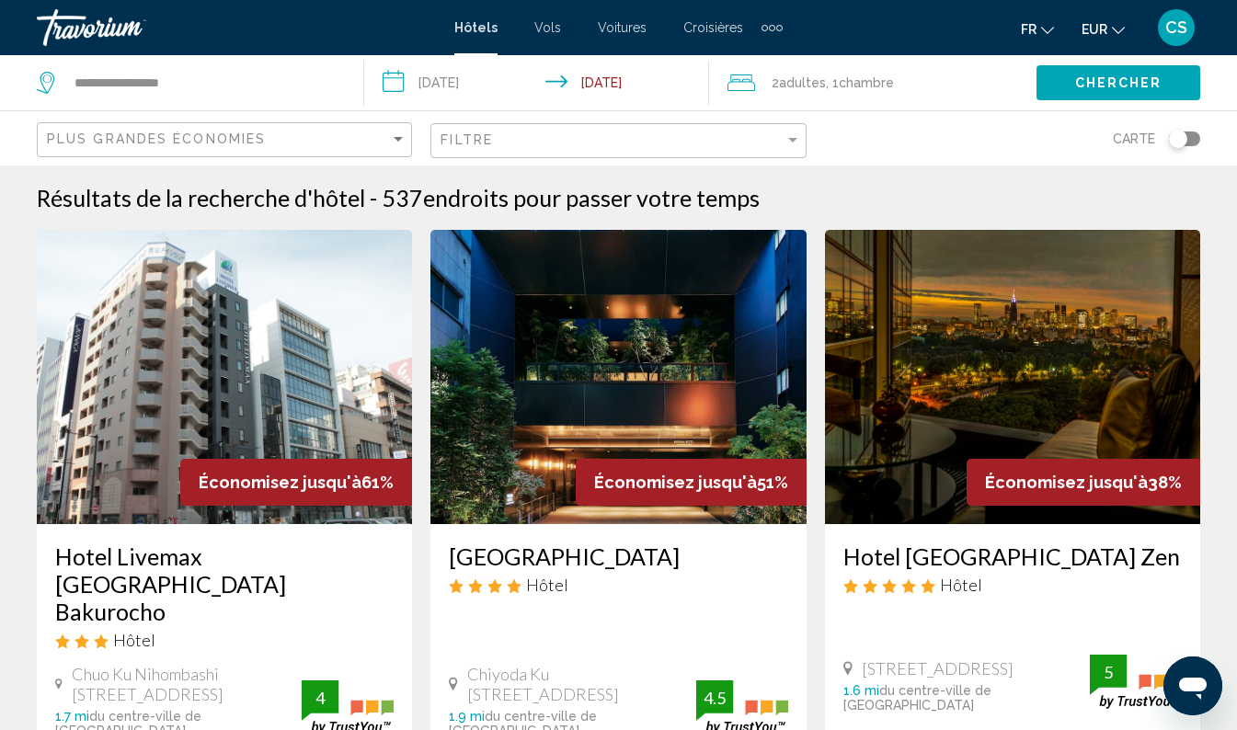
click at [1137, 81] on span "Chercher" at bounding box center [1118, 83] width 87 height 15
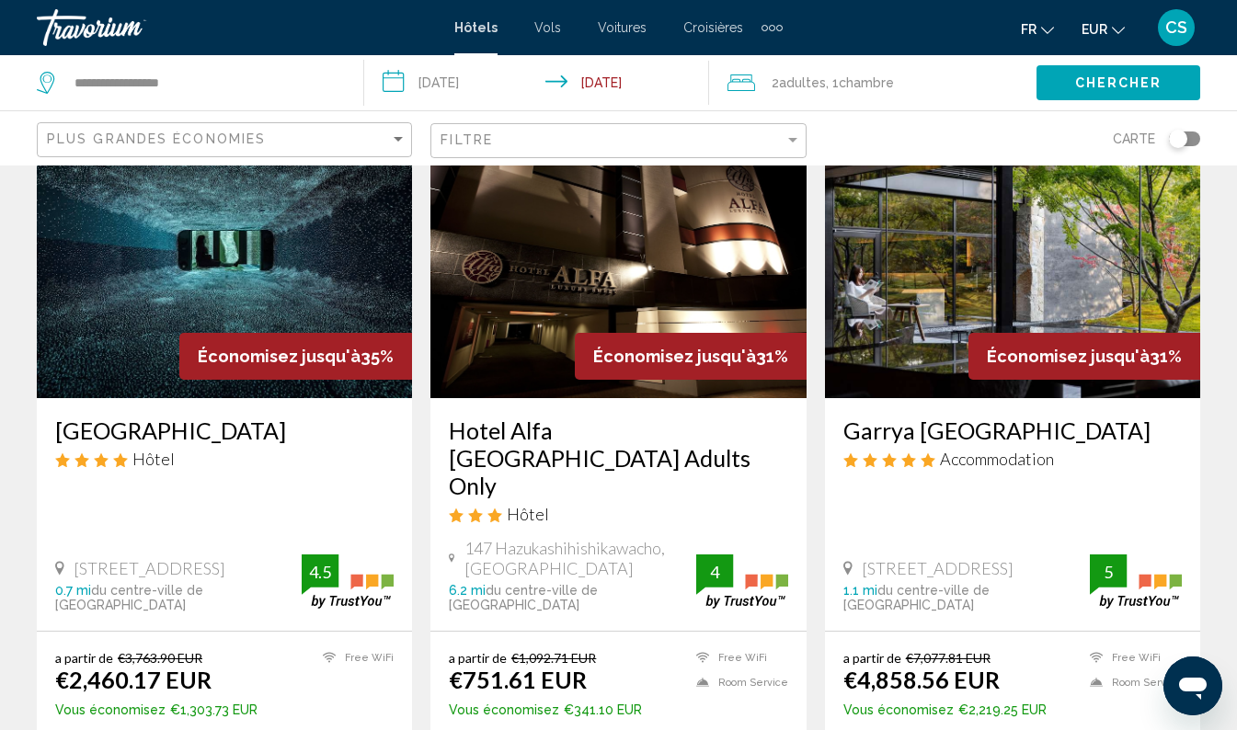
scroll to position [2151, 0]
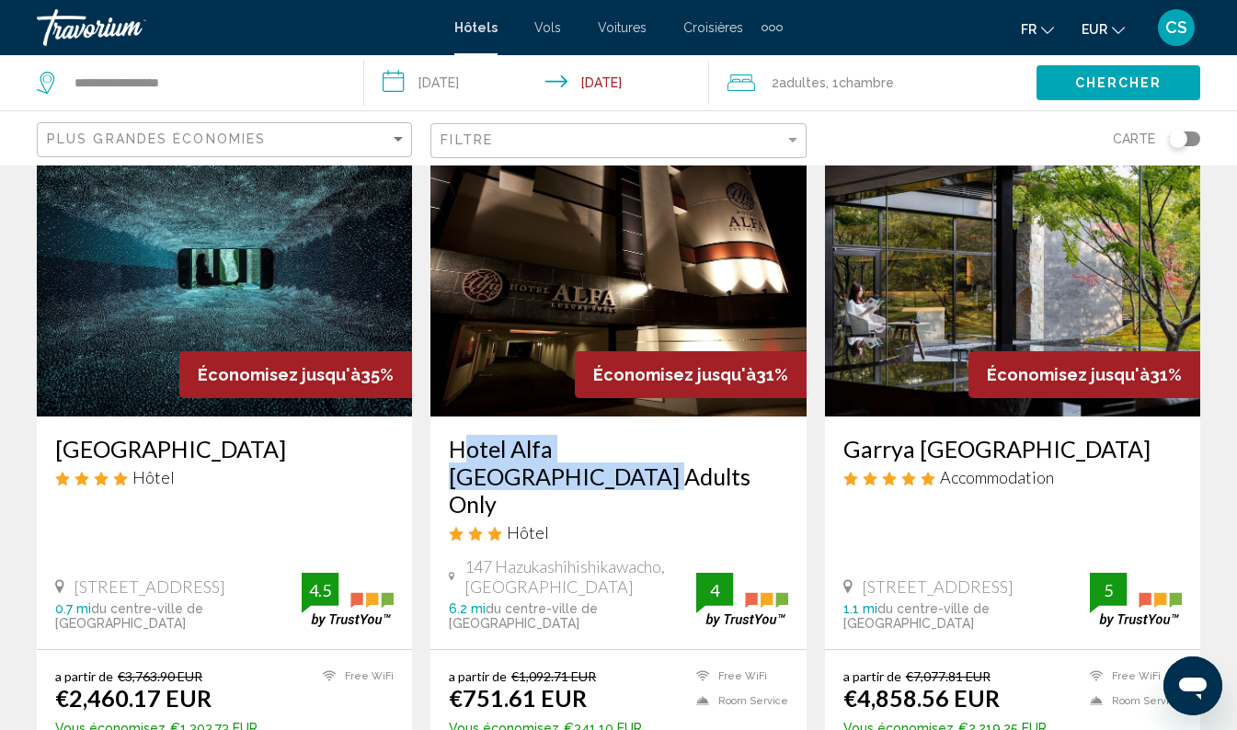
drag, startPoint x: 444, startPoint y: 425, endPoint x: 779, endPoint y: 409, distance: 335.2
click at [779, 417] on div "Hotel Alfa [GEOGRAPHIC_DATA] Adults Only Hôtel 147 Hazukashihishikawacho, [GEOG…" at bounding box center [617, 533] width 375 height 233
drag, startPoint x: 779, startPoint y: 409, endPoint x: 728, endPoint y: 419, distance: 52.3
copy h3 "Hotel Alfa [GEOGRAPHIC_DATA] Adults Only"
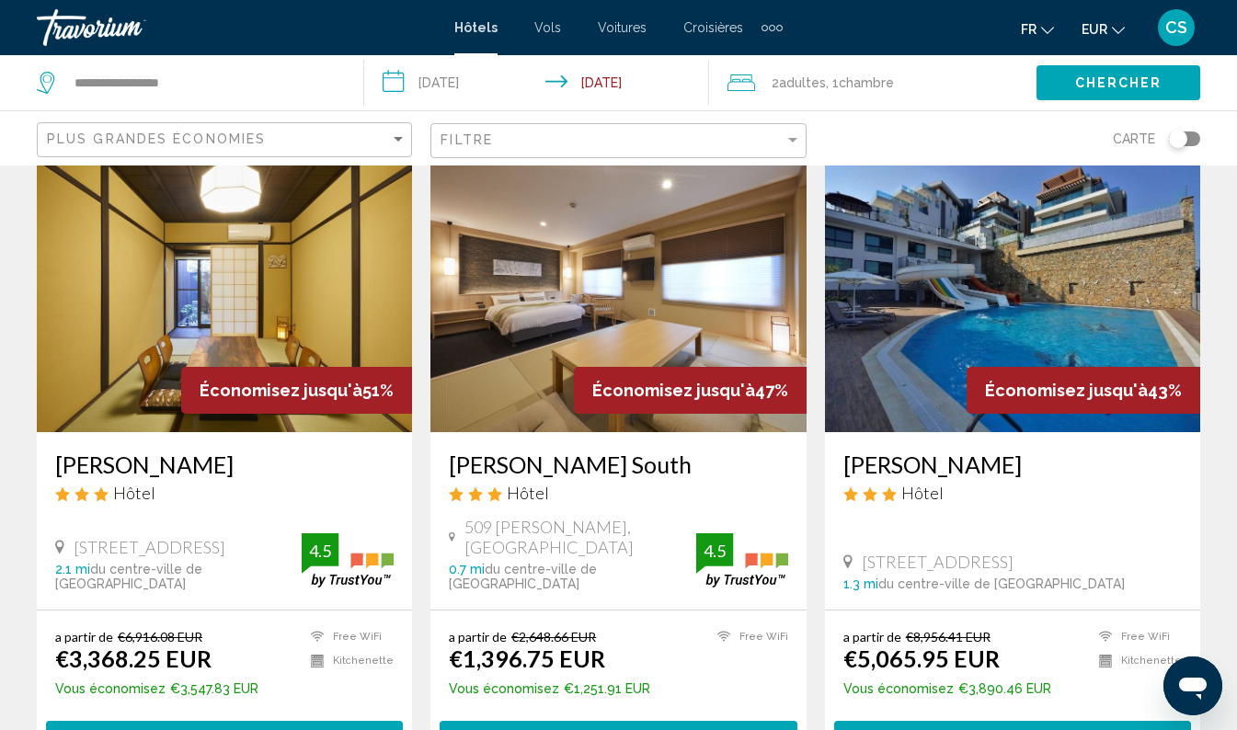
scroll to position [93, 0]
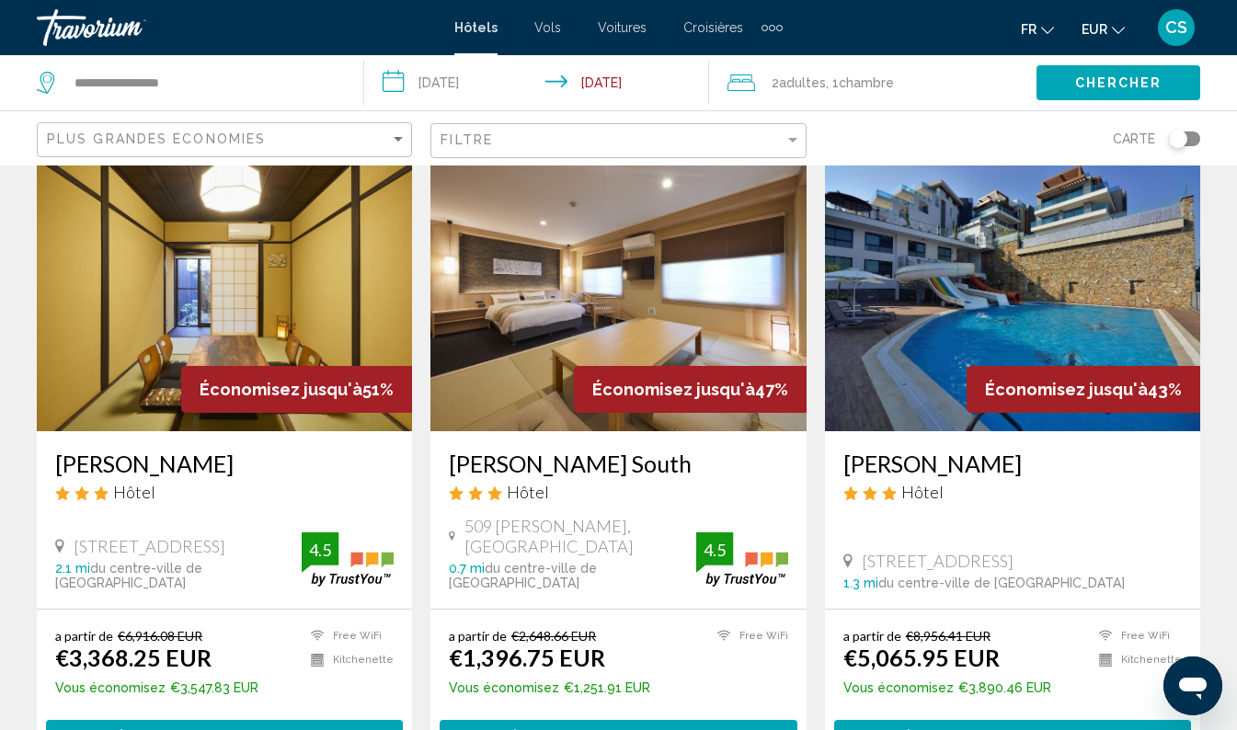
drag, startPoint x: 439, startPoint y: 464, endPoint x: 721, endPoint y: 450, distance: 282.7
click at [721, 450] on div "[PERSON_NAME] South Hôtel 509 [PERSON_NAME], [GEOGRAPHIC_DATA] 0.7 mi du centre…" at bounding box center [617, 520] width 375 height 178
drag, startPoint x: 721, startPoint y: 450, endPoint x: 628, endPoint y: 466, distance: 94.4
copy h3 "[PERSON_NAME] South"
click at [532, 467] on h3 "[PERSON_NAME] South" at bounding box center [618, 464] width 338 height 28
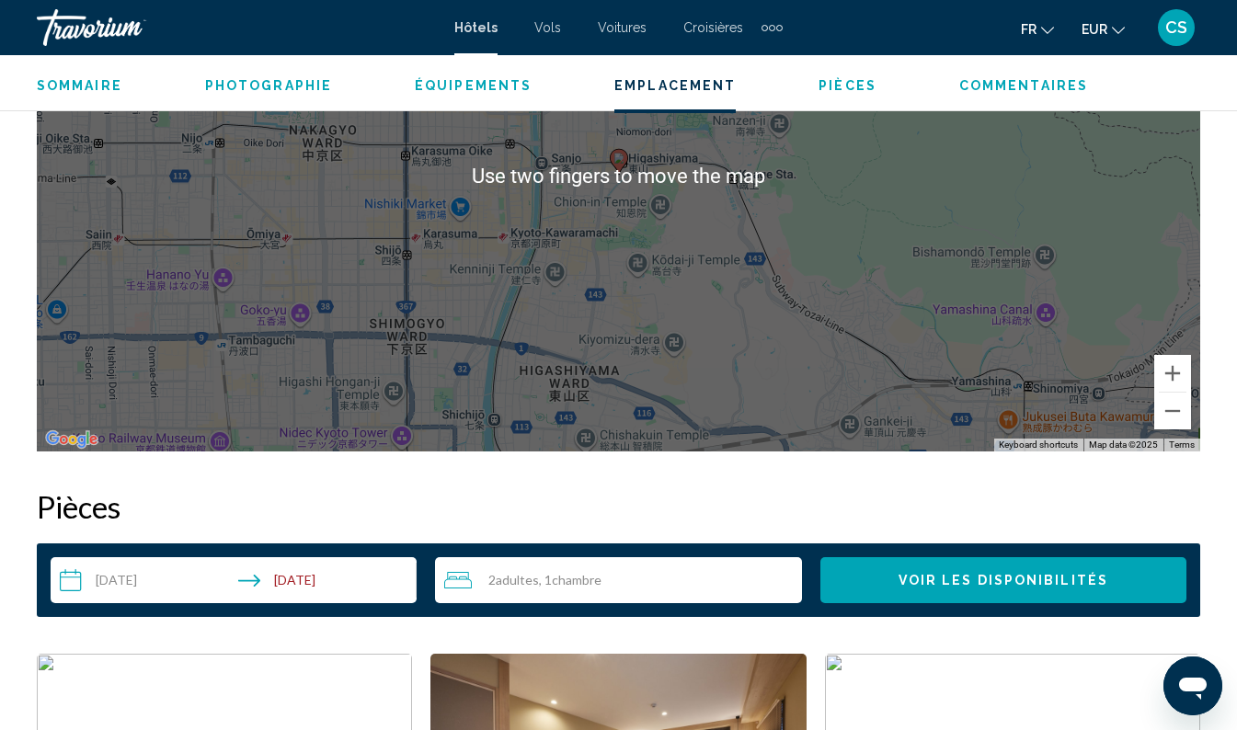
scroll to position [2310, 0]
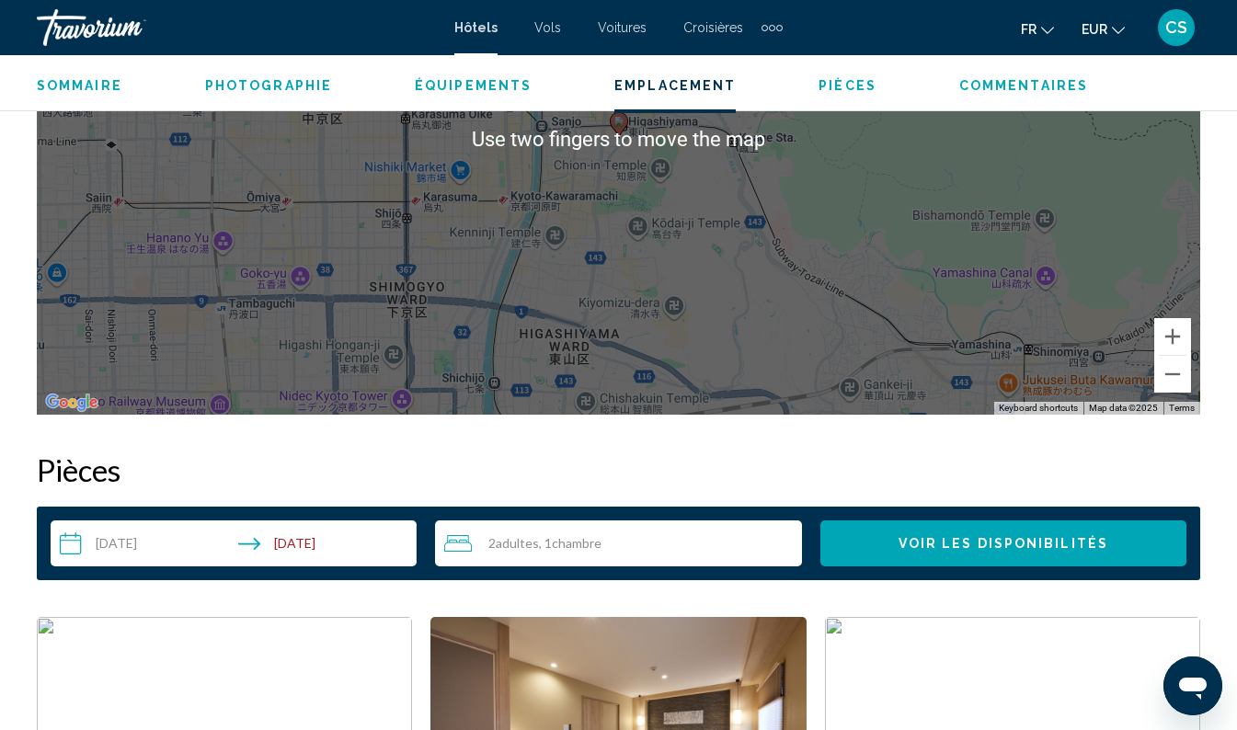
click at [649, 545] on div "2 Adulte Adultes , 1 Chambre pièces" at bounding box center [622, 544] width 357 height 22
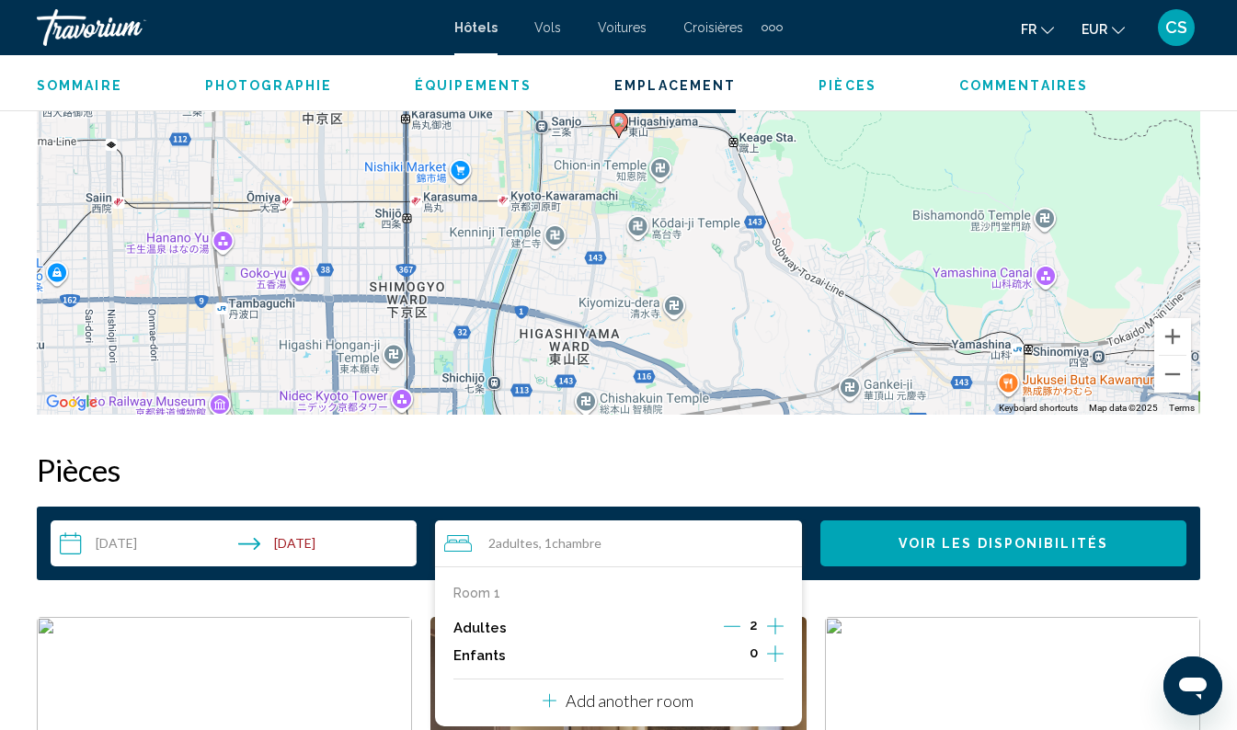
click at [783, 624] on icon "Increment adults" at bounding box center [775, 626] width 17 height 22
click at [781, 624] on icon "Increment adults" at bounding box center [775, 626] width 17 height 22
click at [899, 552] on button "Voir les disponibilités" at bounding box center [1003, 544] width 366 height 46
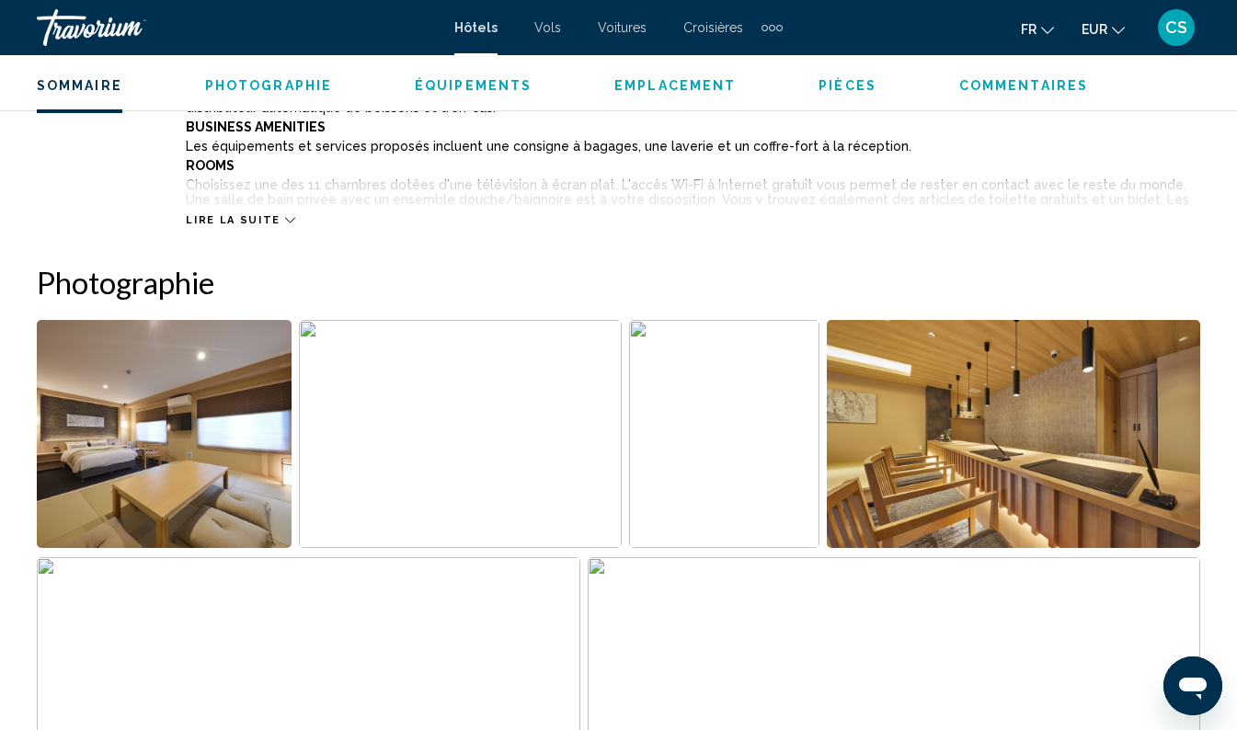
scroll to position [1067, 0]
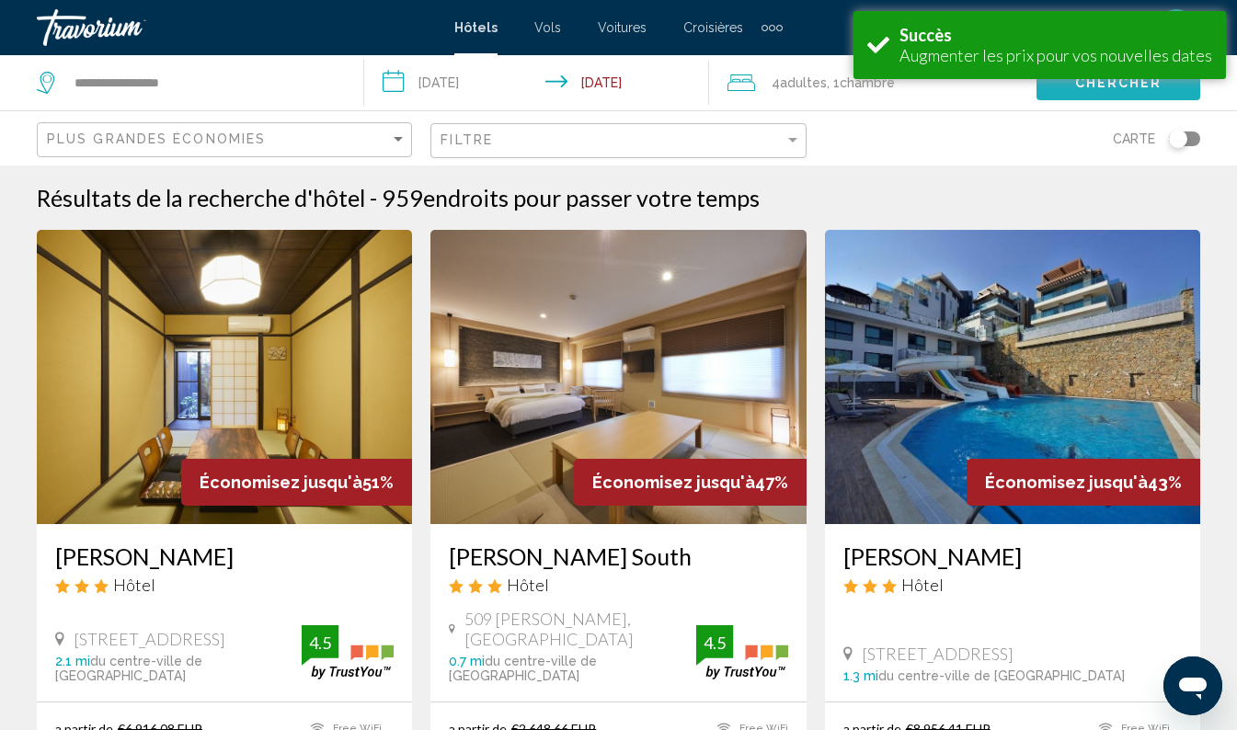
click at [1119, 86] on span "Chercher" at bounding box center [1118, 83] width 87 height 15
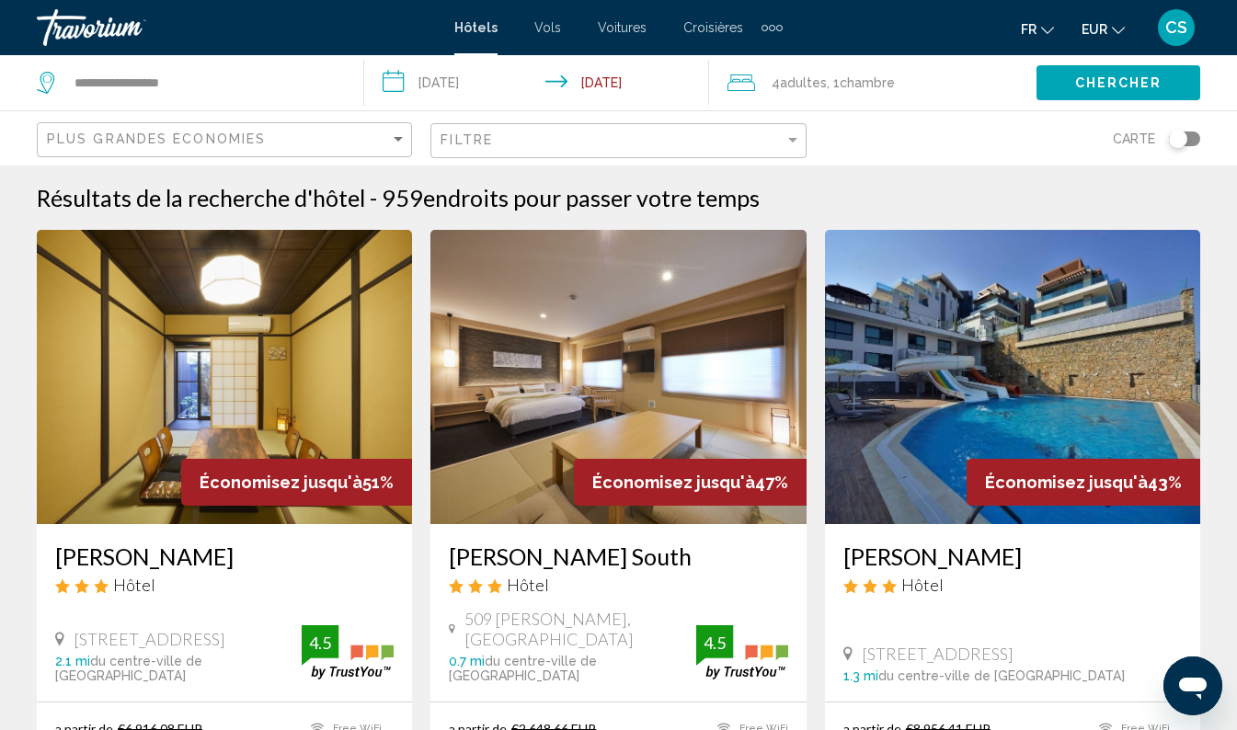
click at [1086, 77] on span "Chercher" at bounding box center [1118, 83] width 87 height 15
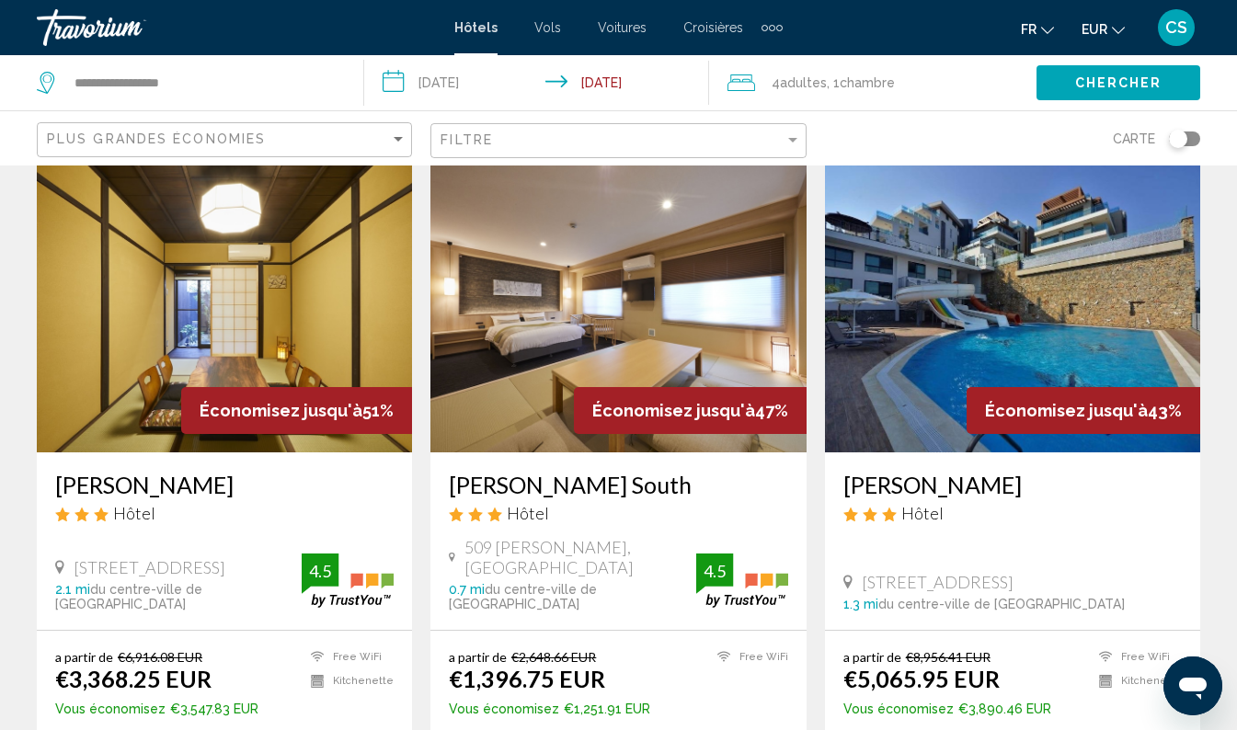
scroll to position [135, 0]
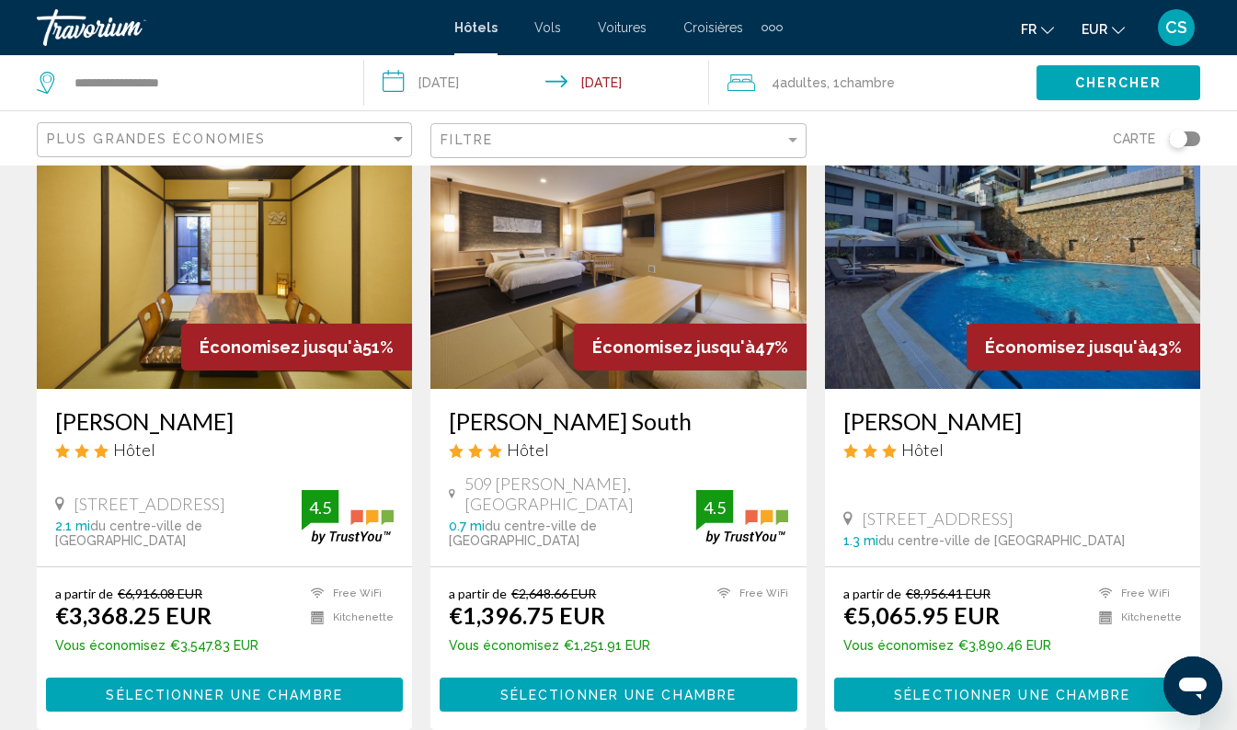
click at [614, 430] on h3 "[PERSON_NAME] South" at bounding box center [618, 421] width 338 height 28
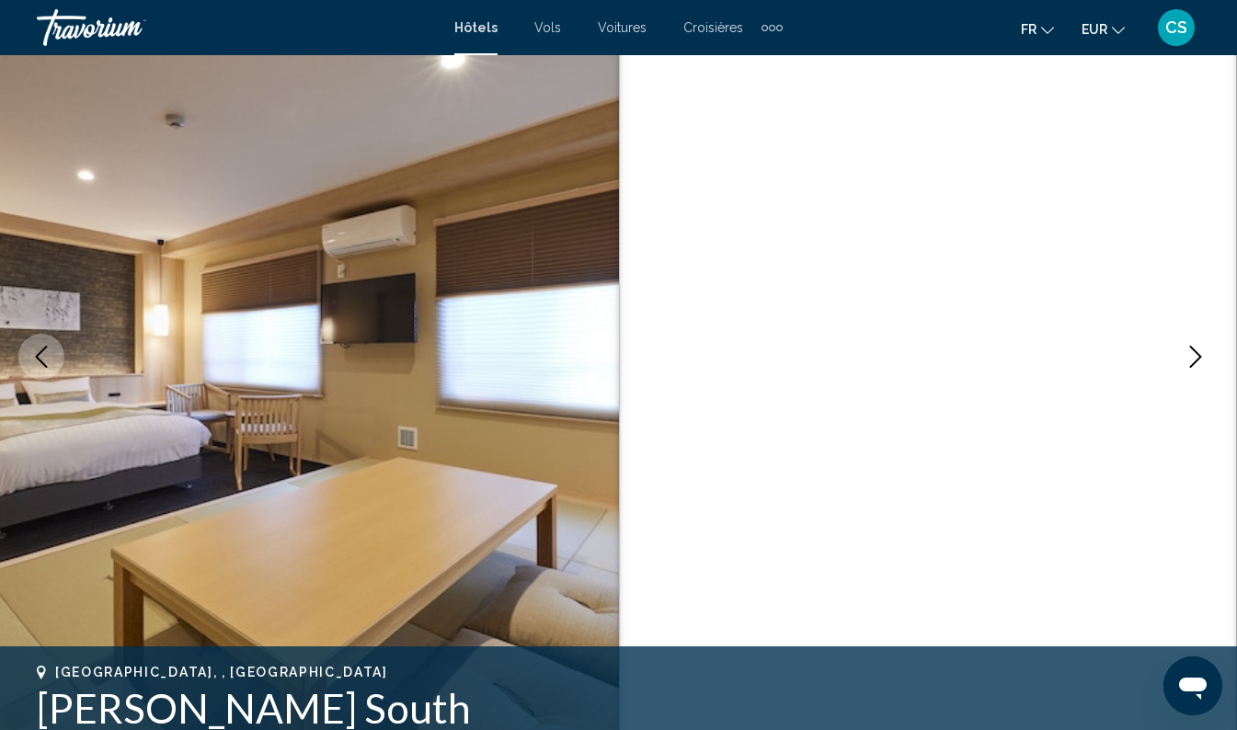
scroll to position [127, 0]
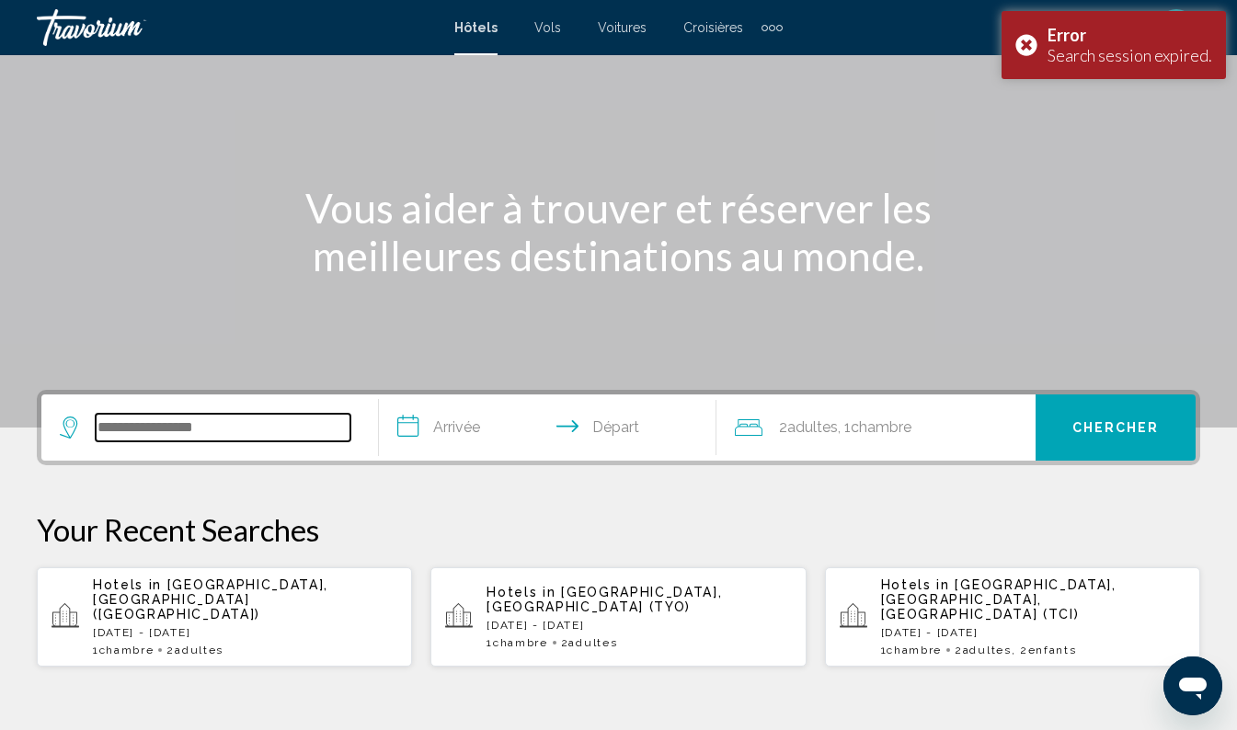
click at [267, 427] on input "Search widget" at bounding box center [223, 428] width 255 height 28
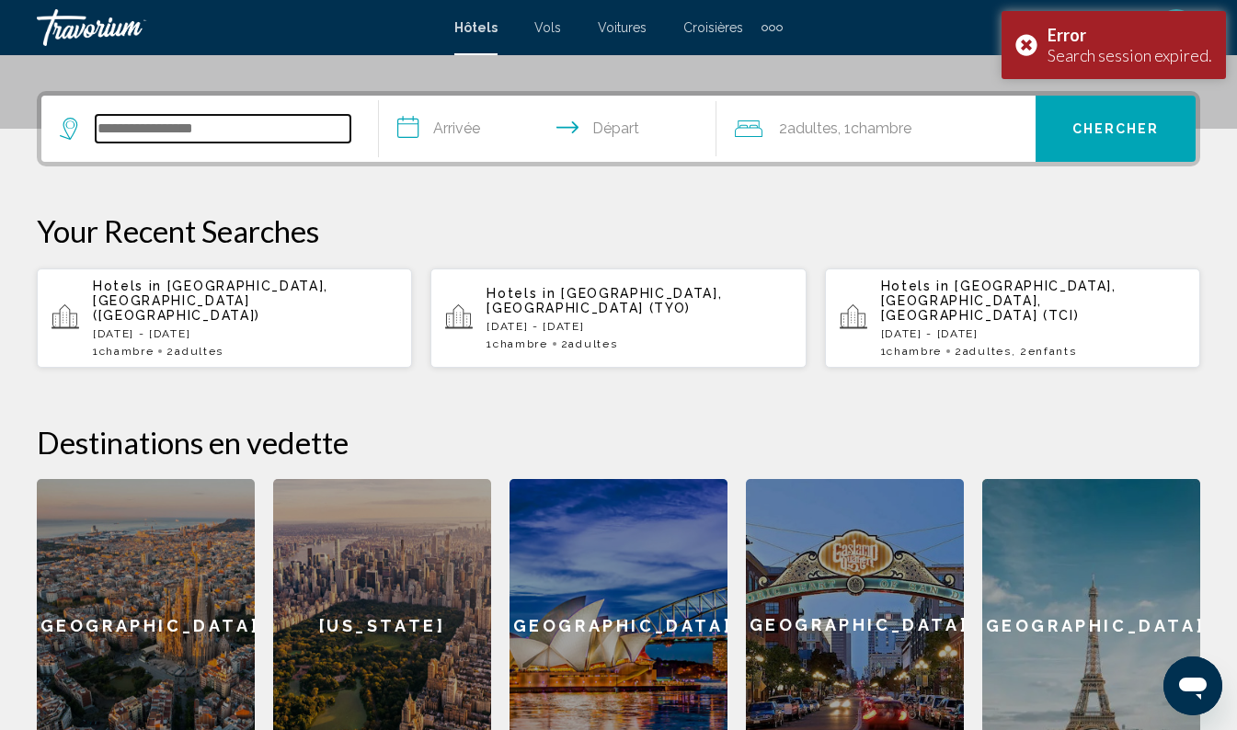
scroll to position [454, 0]
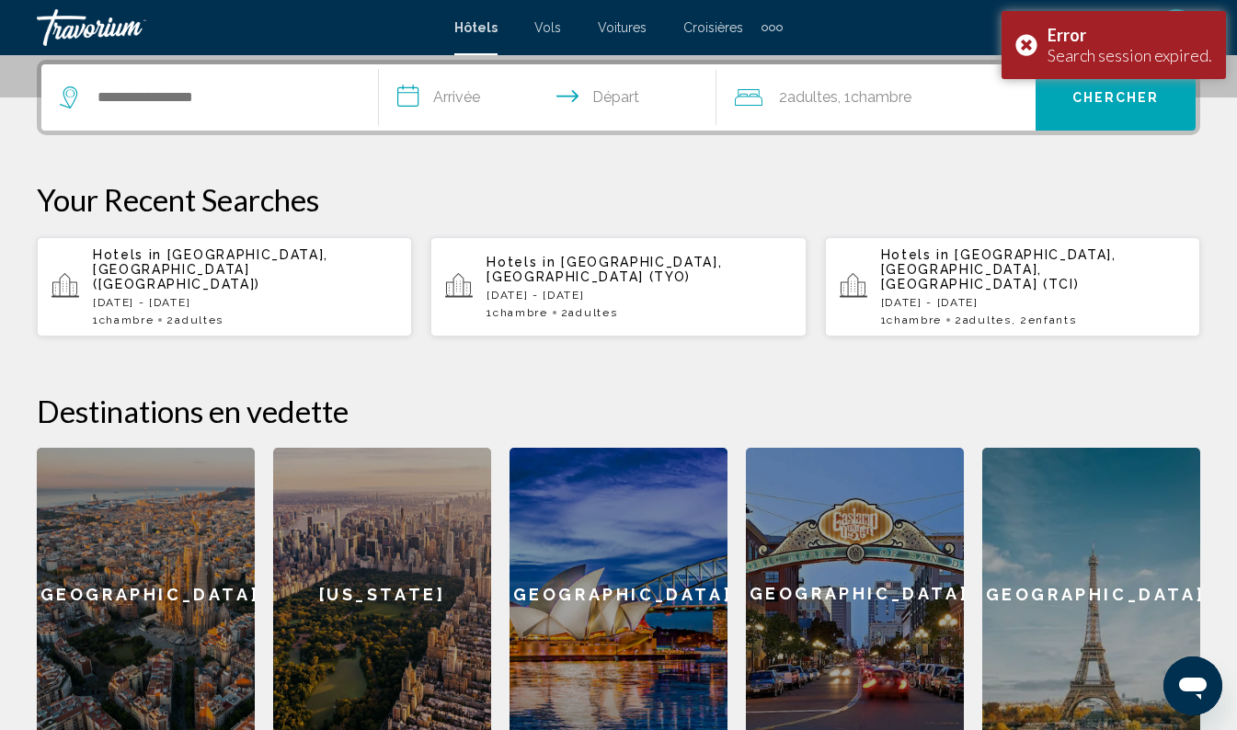
click at [294, 272] on div "Hotels in Kyoto, Japan (UKY) Wed, 01 Apr - Wed, 08 Apr 1 Chambre pièces 2 Adult…" at bounding box center [245, 286] width 304 height 79
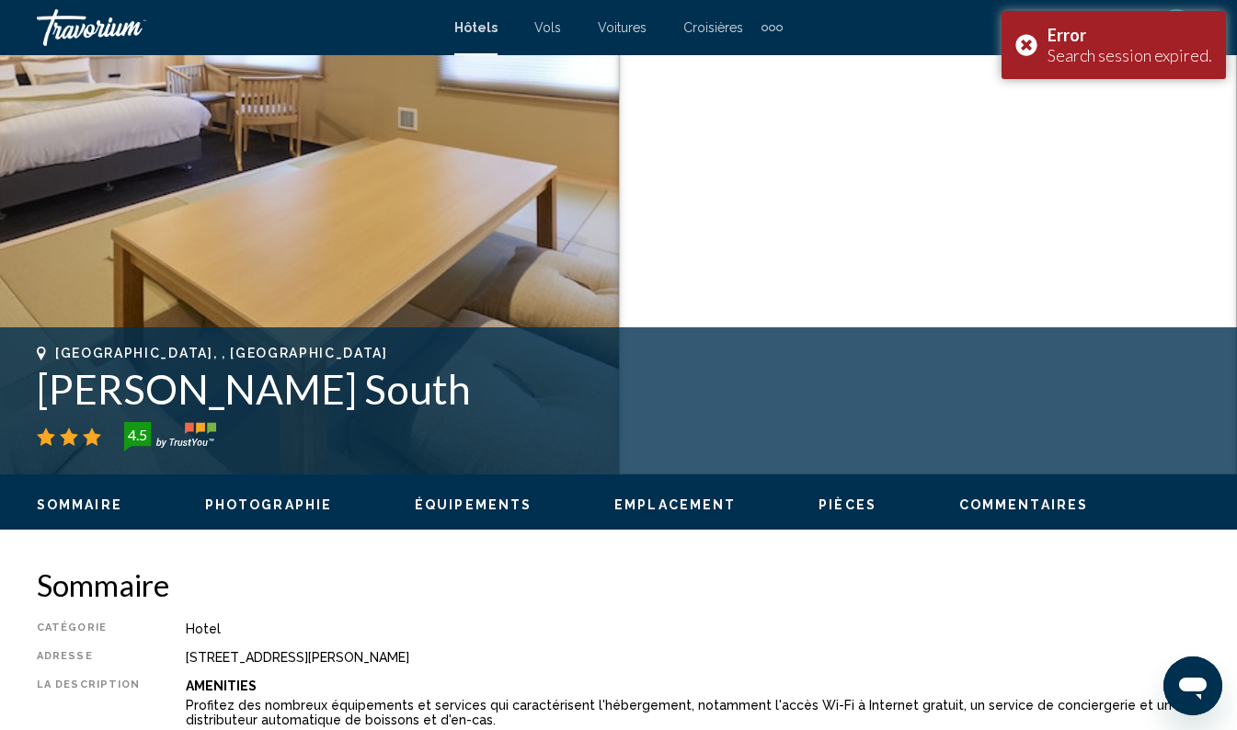
scroll to position [127, 0]
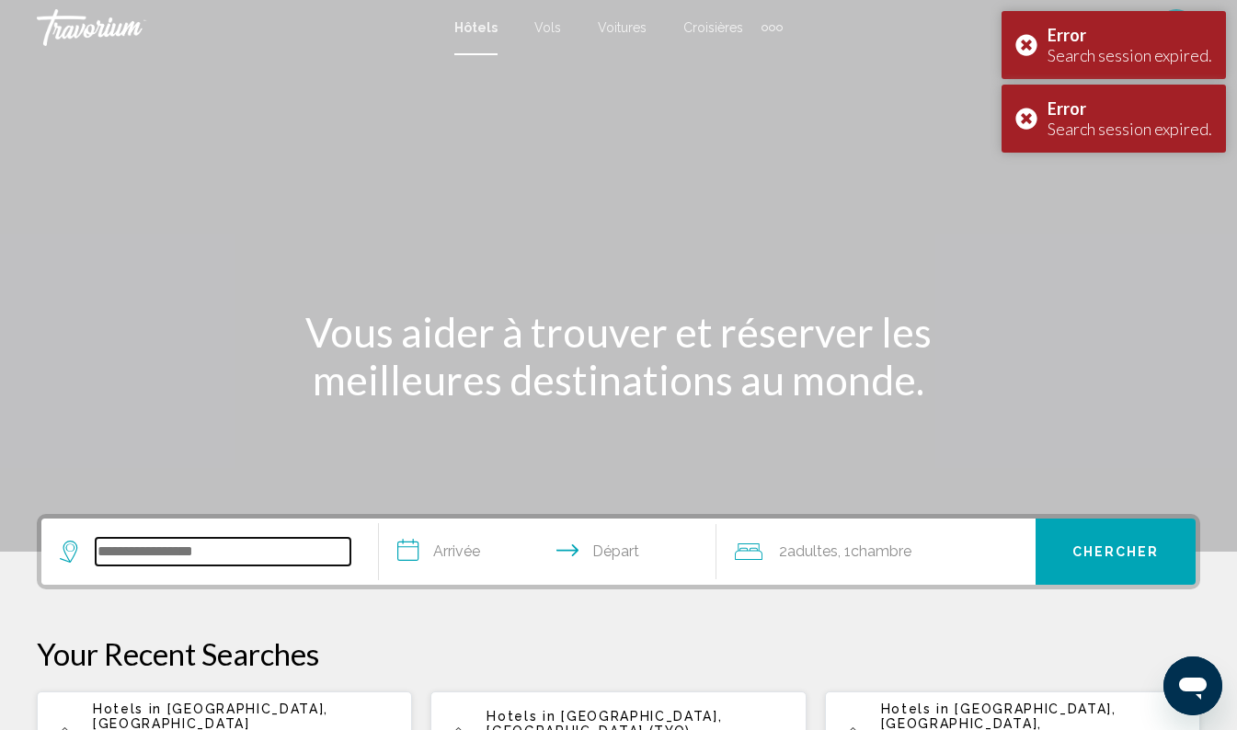
click at [237, 547] on input "Search widget" at bounding box center [223, 552] width 255 height 28
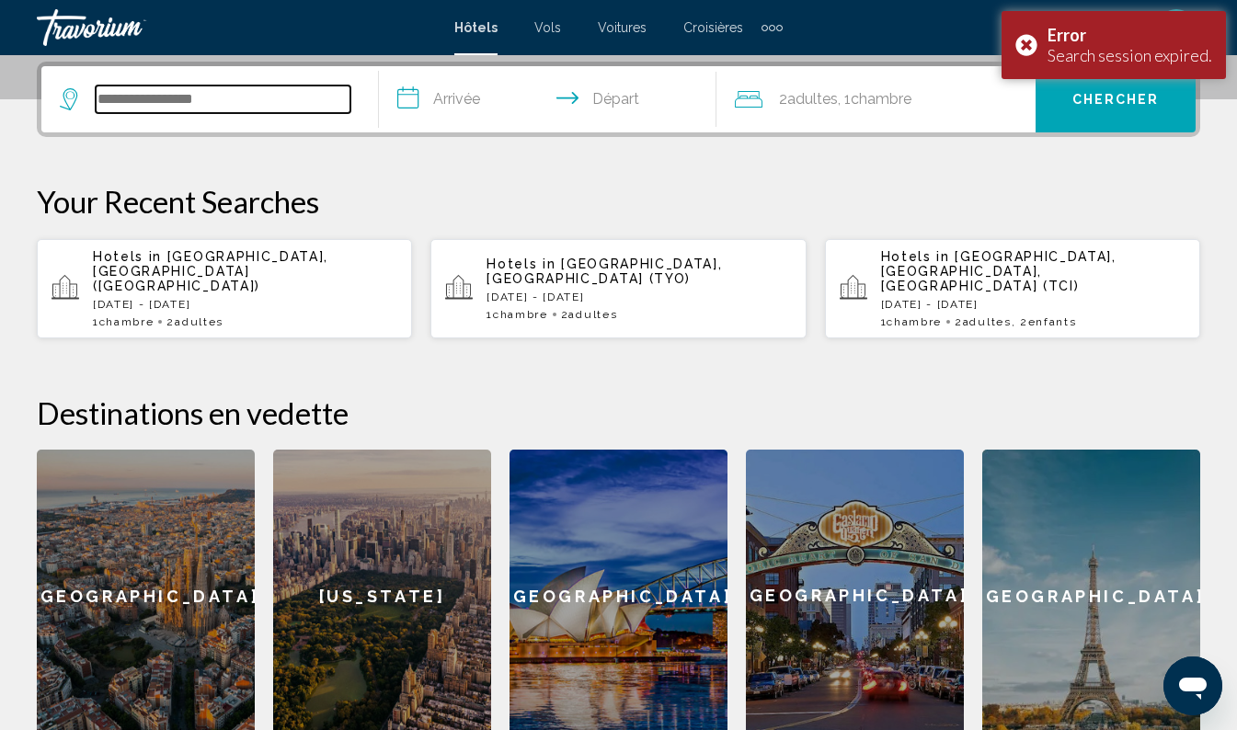
scroll to position [454, 0]
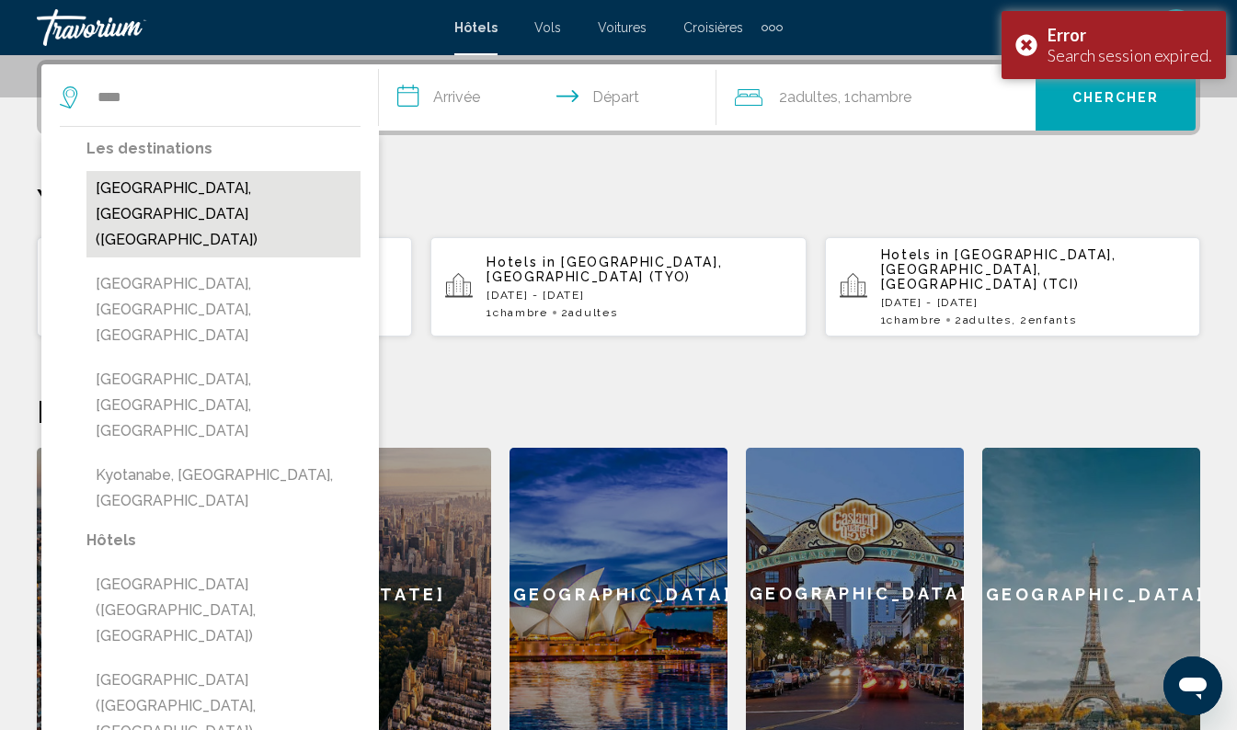
click at [227, 187] on button "[GEOGRAPHIC_DATA], [GEOGRAPHIC_DATA] ([GEOGRAPHIC_DATA])" at bounding box center [223, 214] width 274 height 86
type input "**********"
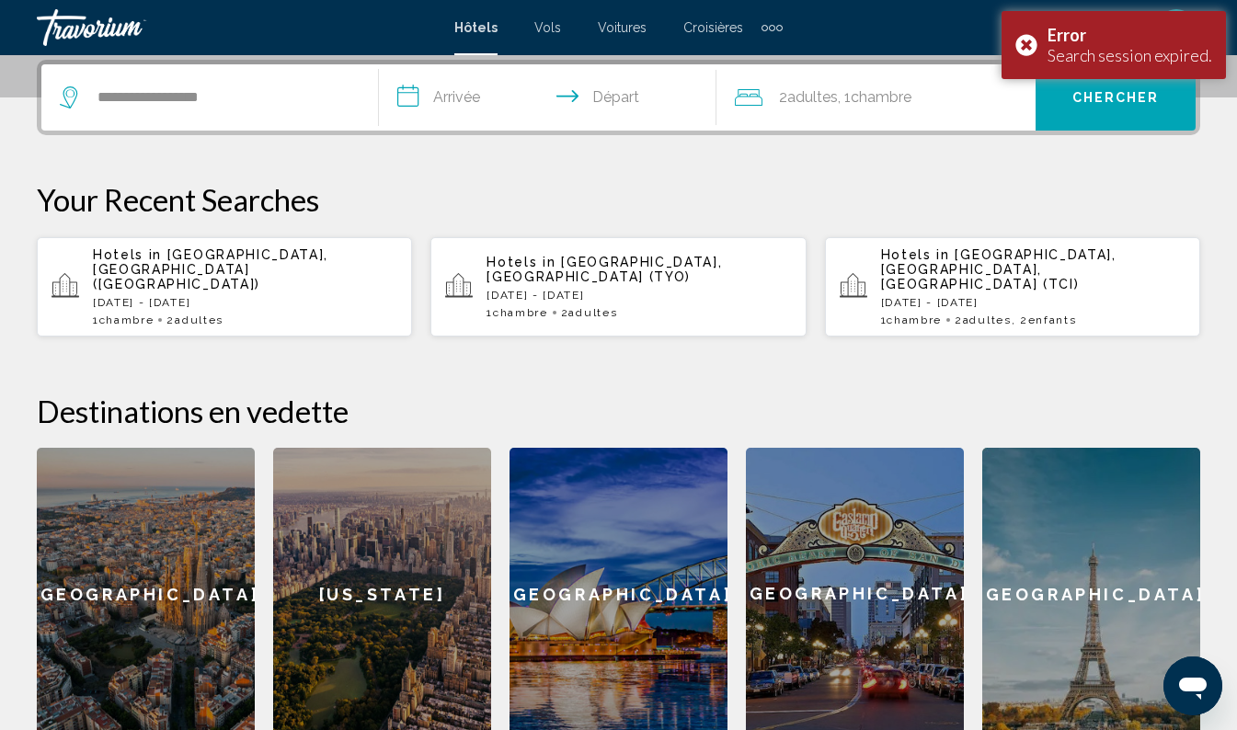
click at [466, 99] on input "**********" at bounding box center [551, 100] width 345 height 72
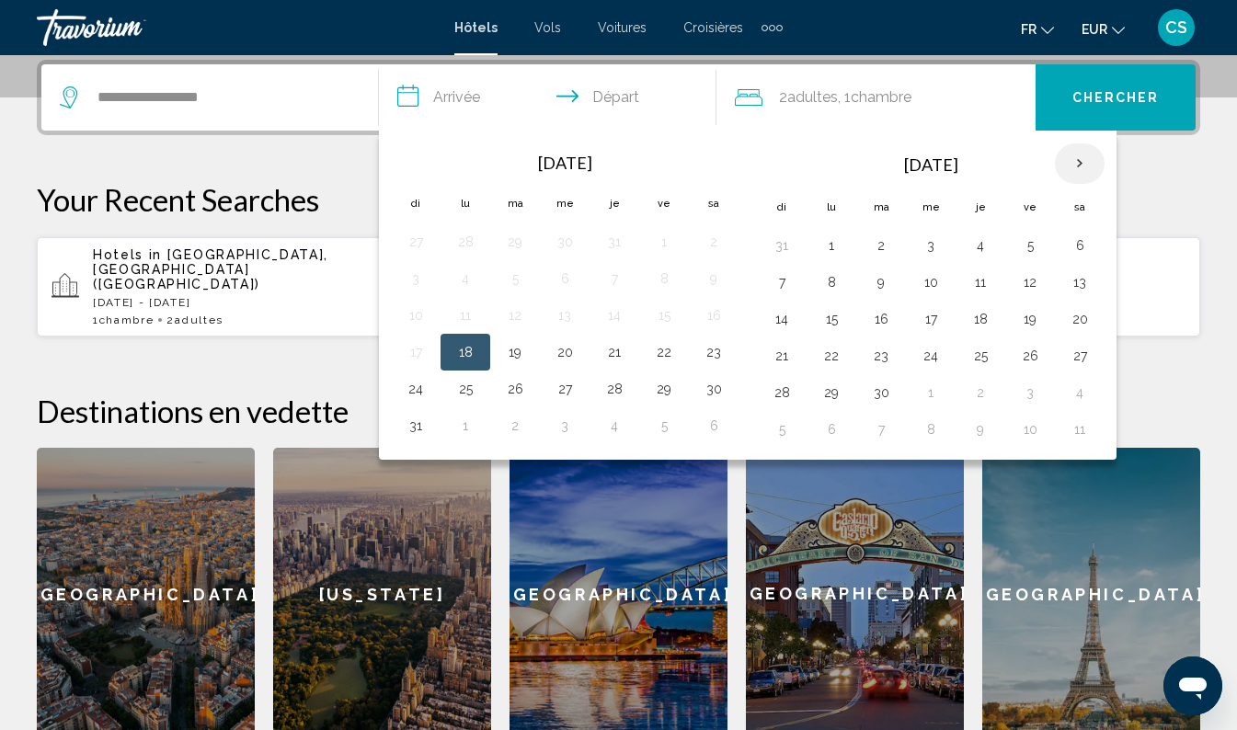
click at [1075, 175] on th "Next month" at bounding box center [1080, 163] width 50 height 40
click at [1086, 163] on th "Next month" at bounding box center [1080, 163] width 50 height 40
click at [1081, 166] on th "Next month" at bounding box center [1080, 163] width 50 height 40
click at [1099, 155] on th "Next month" at bounding box center [1080, 163] width 50 height 40
click at [1080, 170] on th "Next month" at bounding box center [1080, 163] width 50 height 40
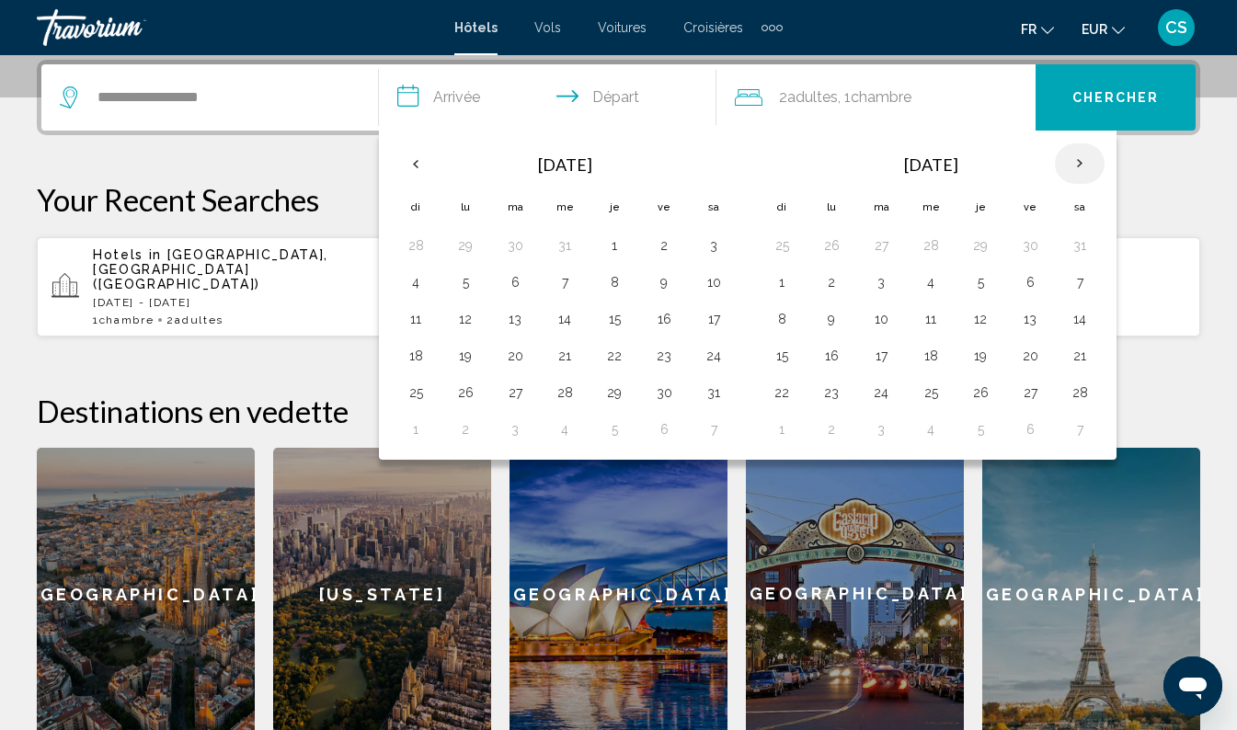
click at [1086, 161] on th "Next month" at bounding box center [1080, 163] width 50 height 40
click at [1081, 168] on th "Next month" at bounding box center [1080, 163] width 50 height 40
click at [928, 242] on button "1" at bounding box center [930, 246] width 29 height 26
click at [931, 281] on button "8" at bounding box center [930, 283] width 29 height 26
type input "**********"
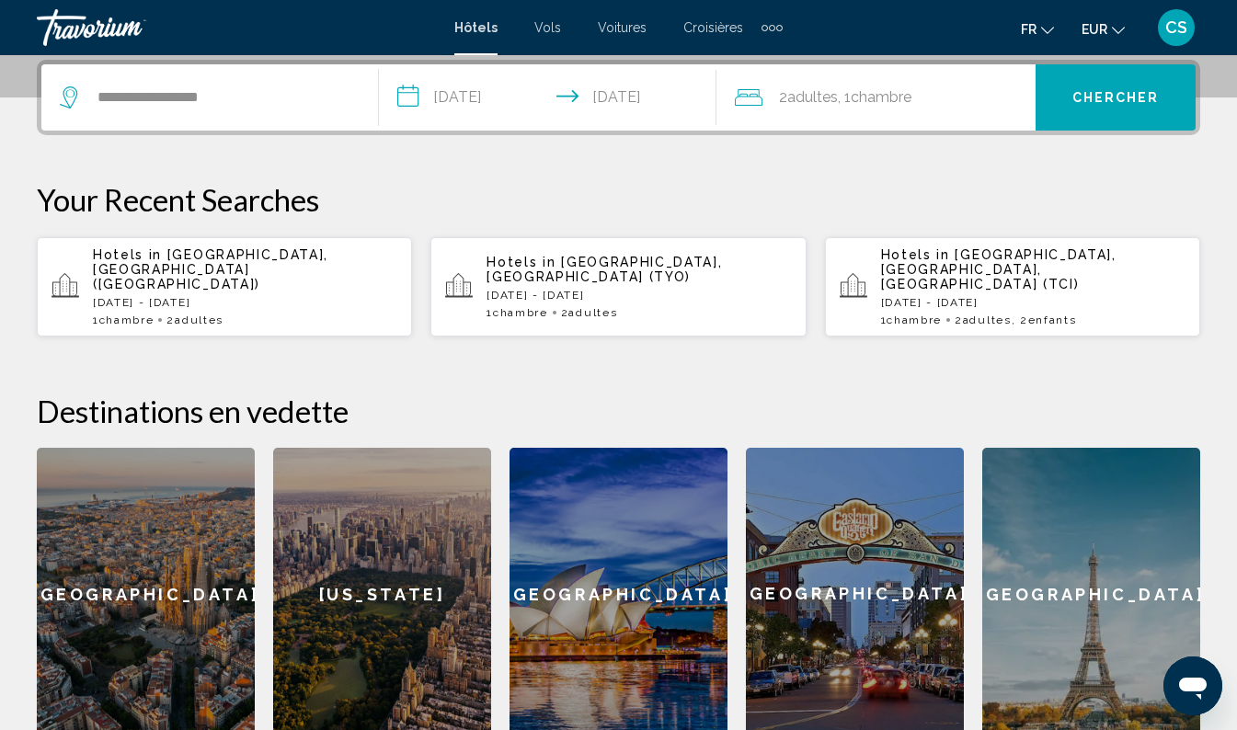
click at [845, 92] on span ", 1 Chambre pièces" at bounding box center [875, 98] width 74 height 26
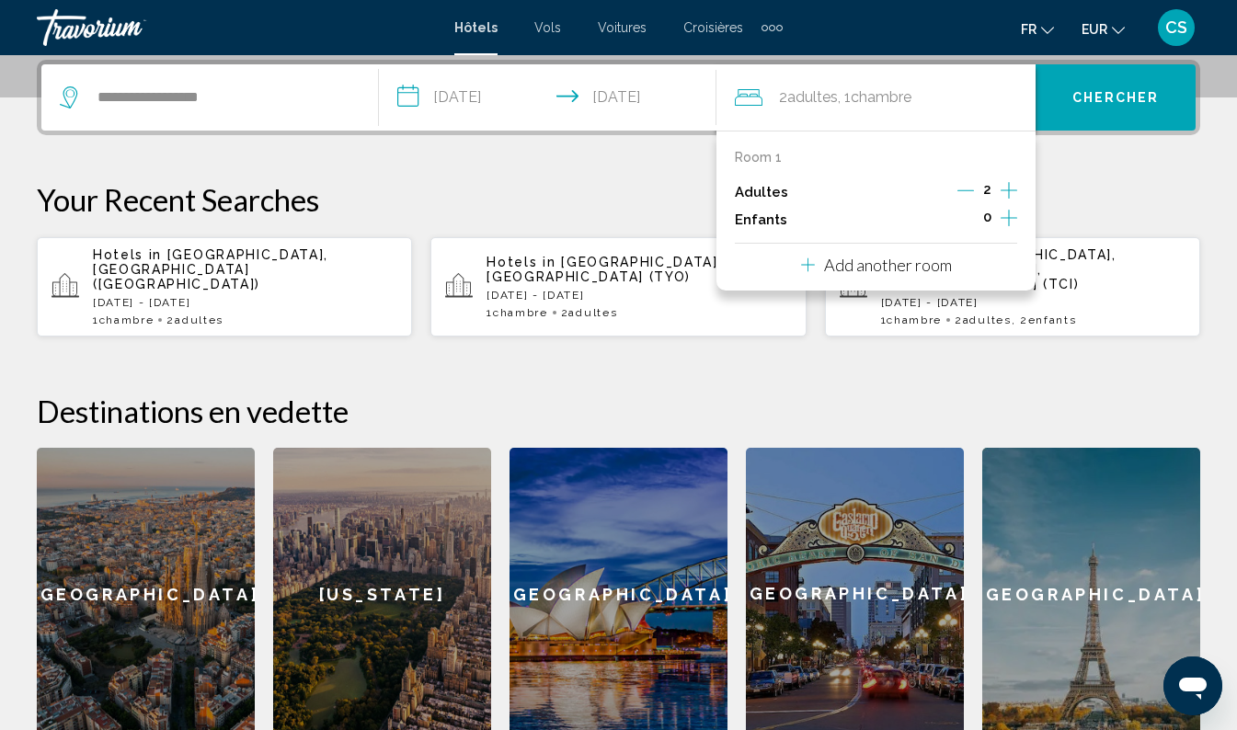
click at [1009, 189] on icon "Increment adults" at bounding box center [1009, 190] width 17 height 17
click at [1015, 186] on icon "Increment adults" at bounding box center [1009, 190] width 17 height 22
click at [1119, 109] on button "Chercher" at bounding box center [1116, 97] width 160 height 66
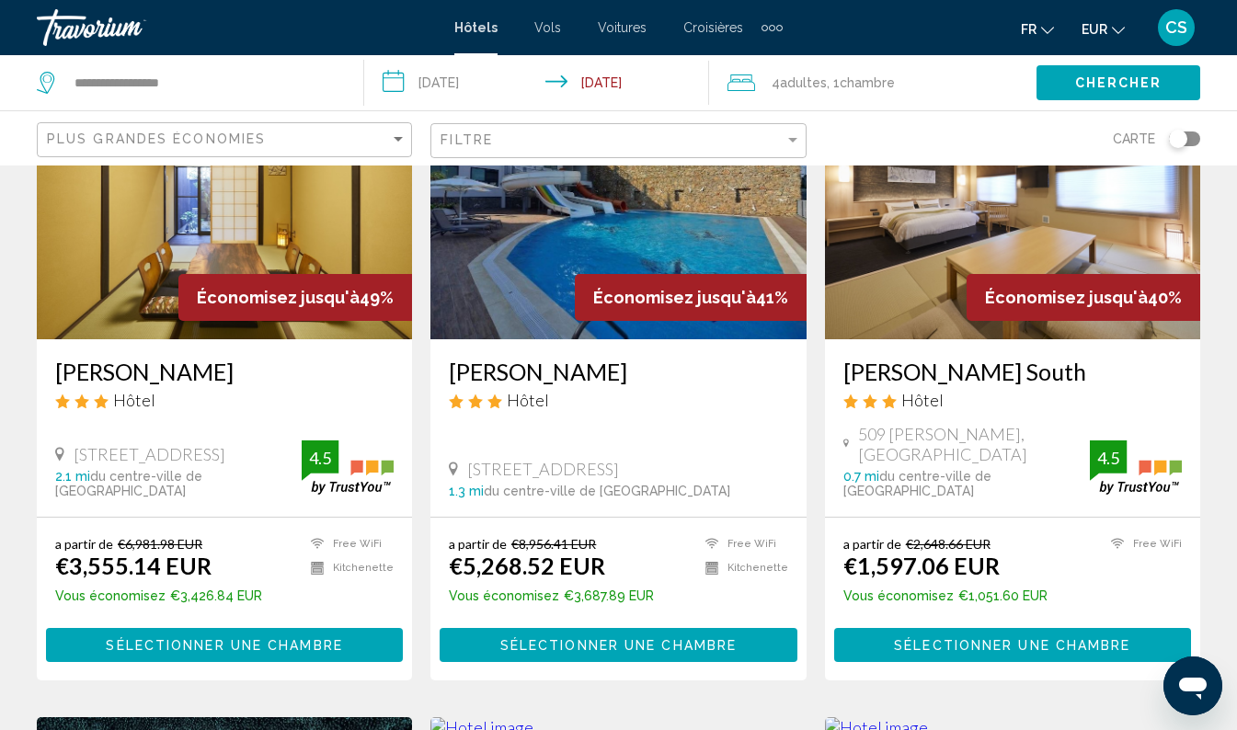
scroll to position [189, 0]
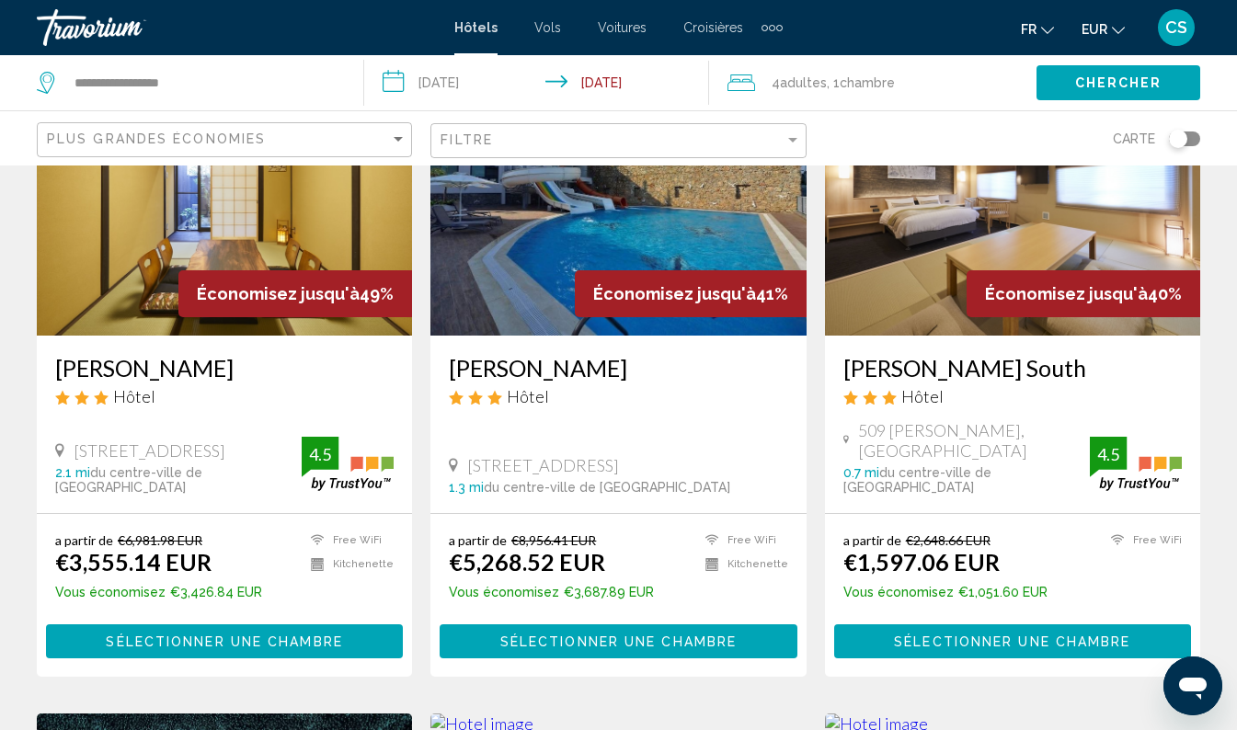
click at [1014, 367] on h3 "[PERSON_NAME] South" at bounding box center [1012, 368] width 338 height 28
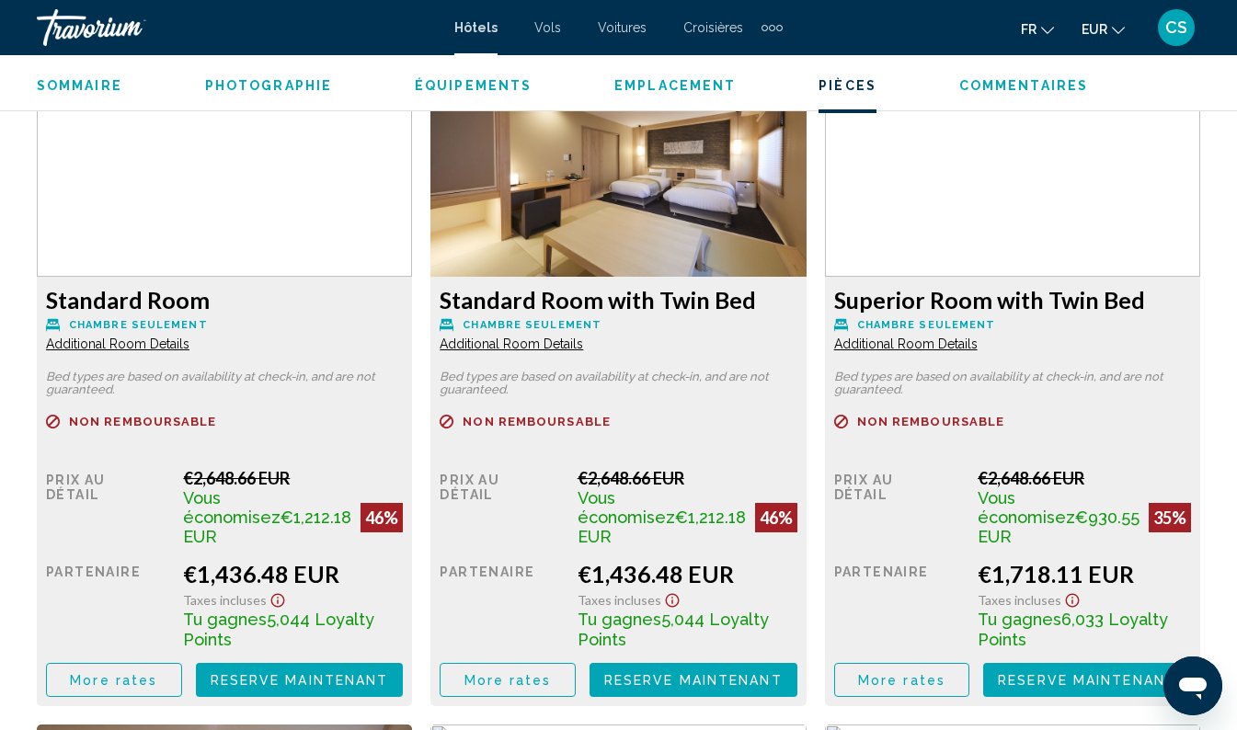
scroll to position [2876, 0]
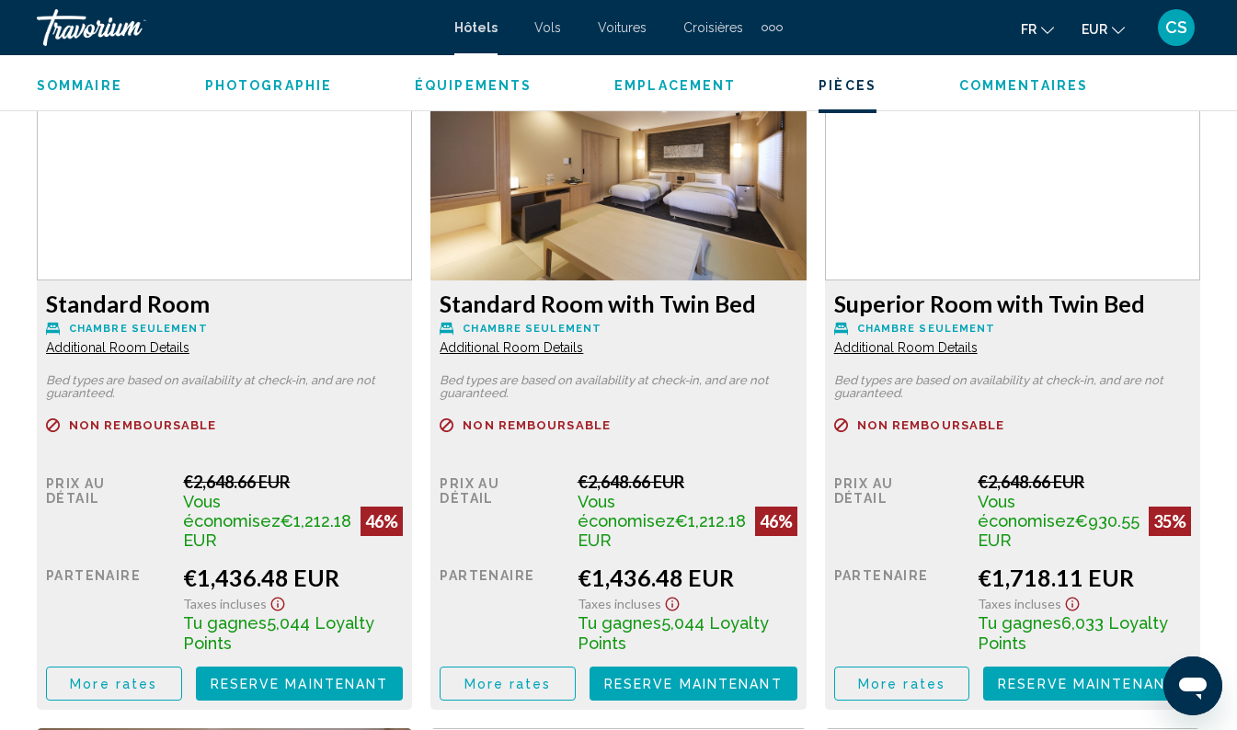
click at [133, 677] on span "More rates" at bounding box center [113, 684] width 87 height 15
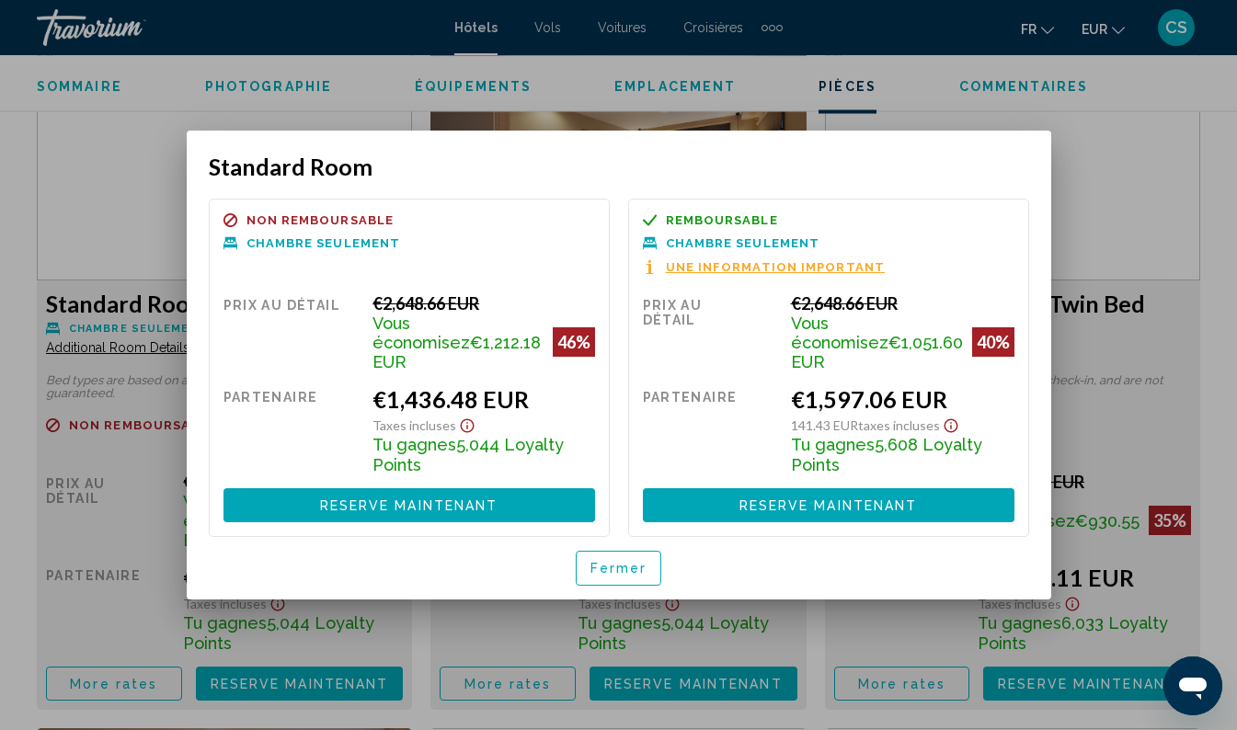
click at [626, 562] on span "Fermer" at bounding box center [619, 569] width 57 height 15
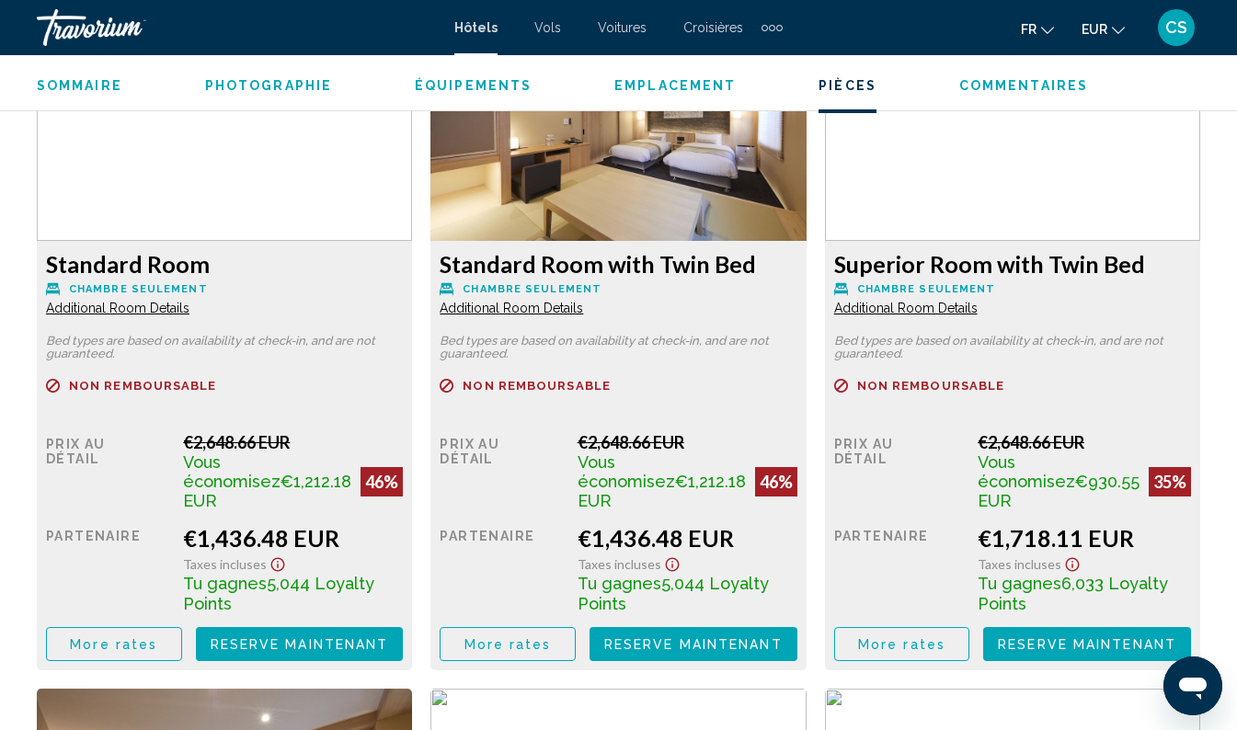
scroll to position [2914, 0]
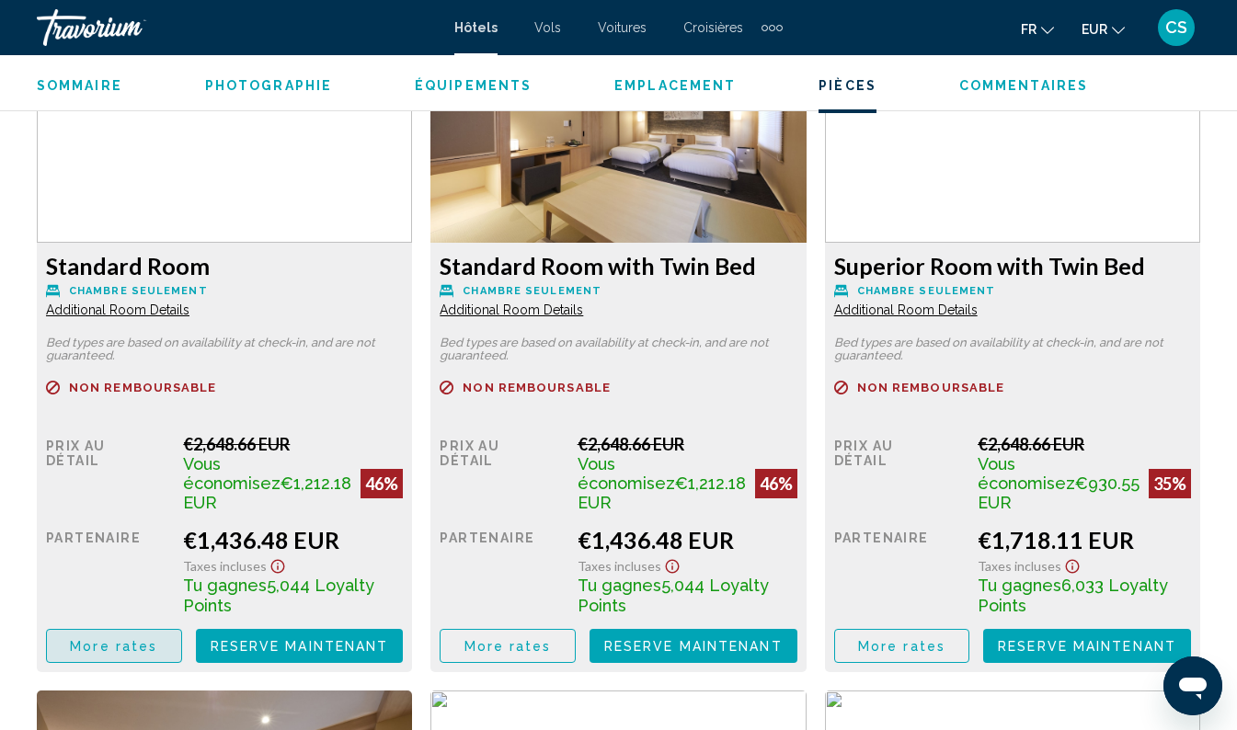
click at [145, 639] on span "More rates" at bounding box center [113, 646] width 87 height 15
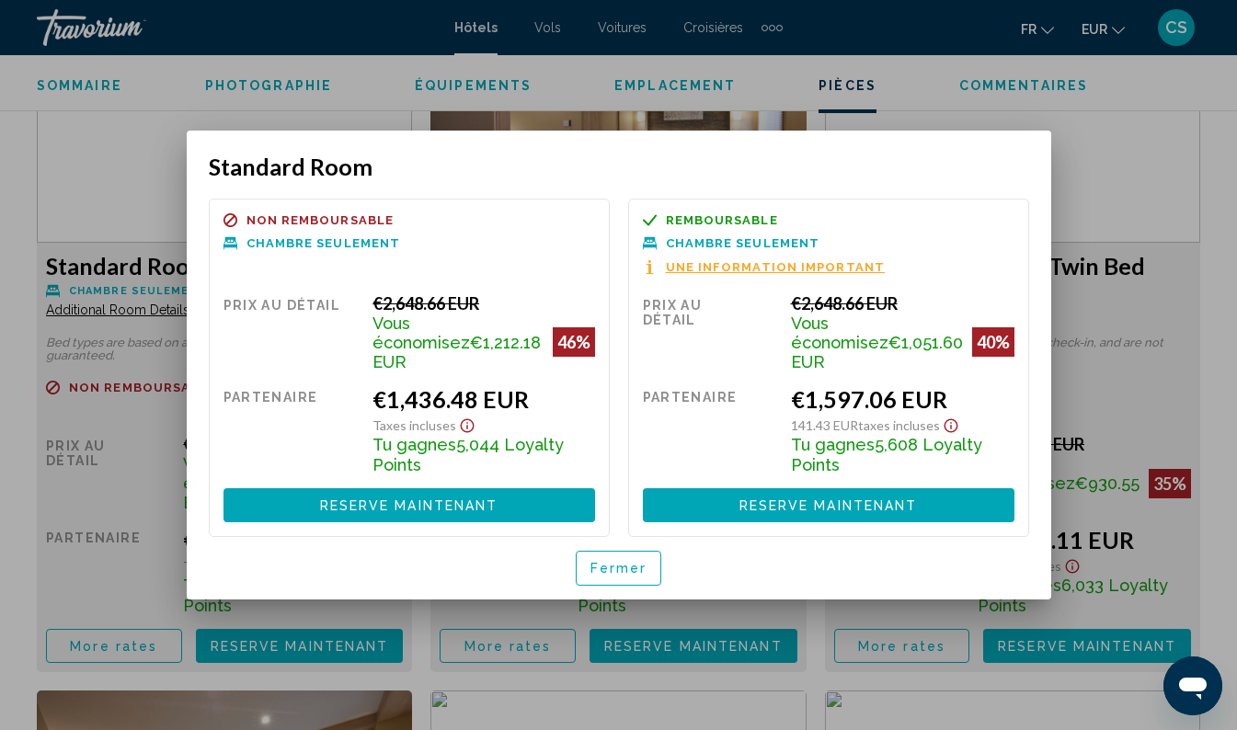
scroll to position [0, 0]
click at [617, 563] on span "Fermer" at bounding box center [619, 569] width 57 height 15
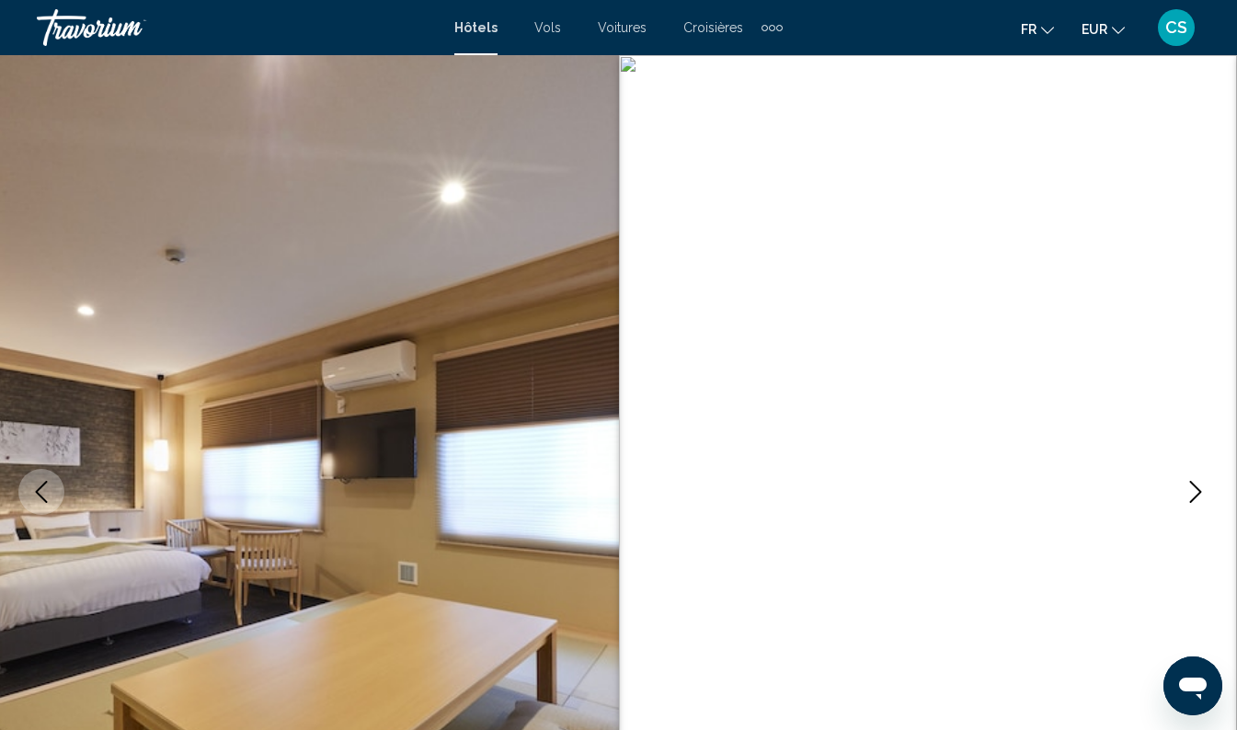
scroll to position [2914, 0]
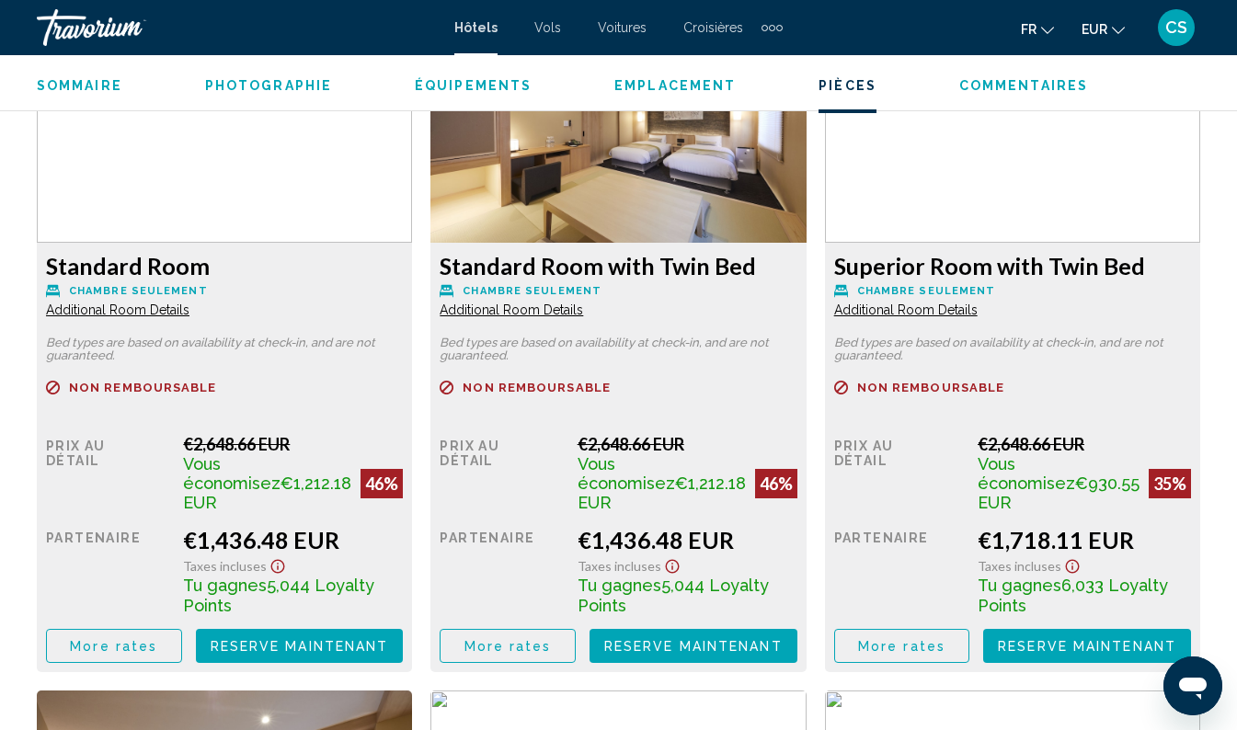
click at [304, 223] on img "Main content" at bounding box center [224, 128] width 375 height 230
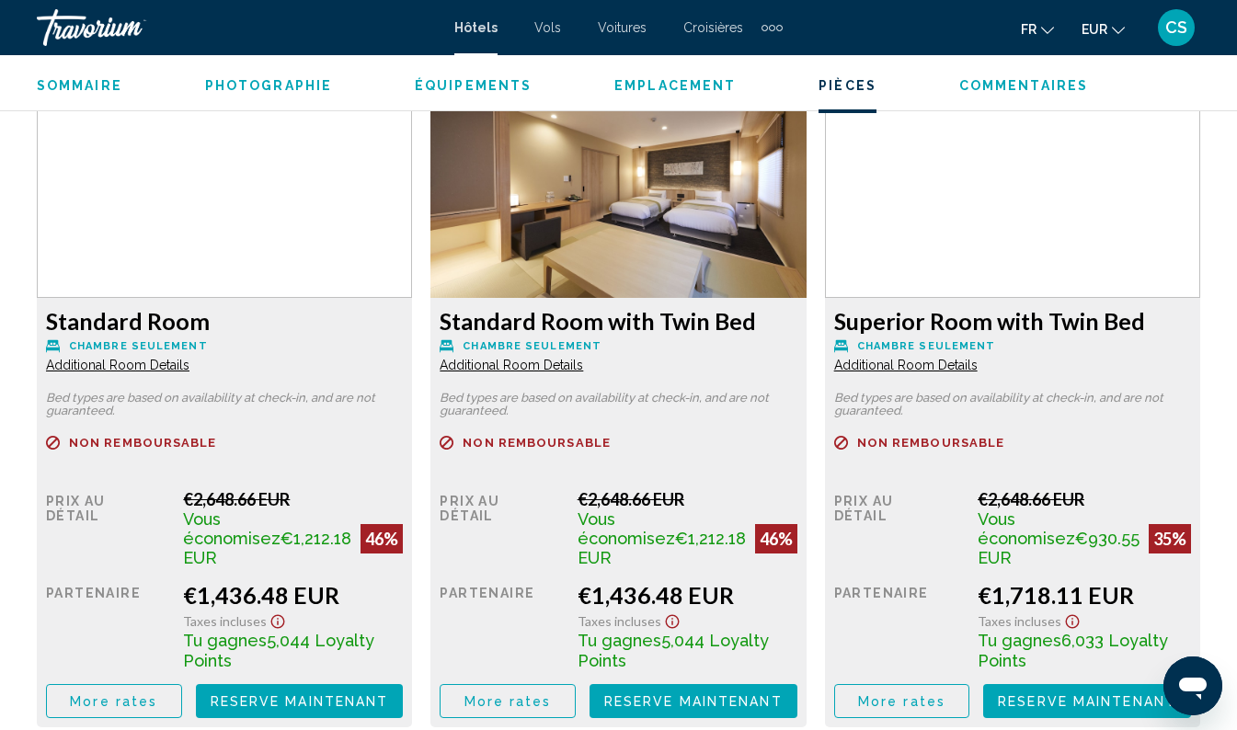
scroll to position [2858, 0]
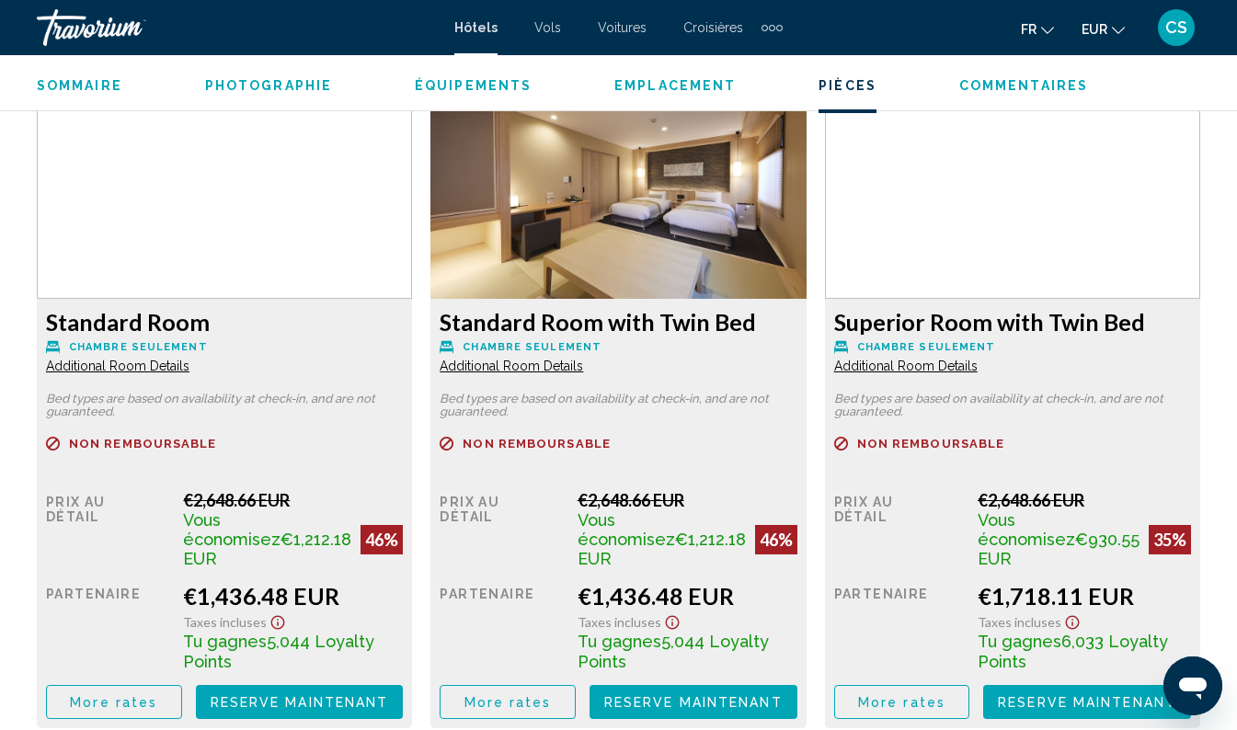
click at [91, 695] on button "More rates" at bounding box center [114, 702] width 136 height 34
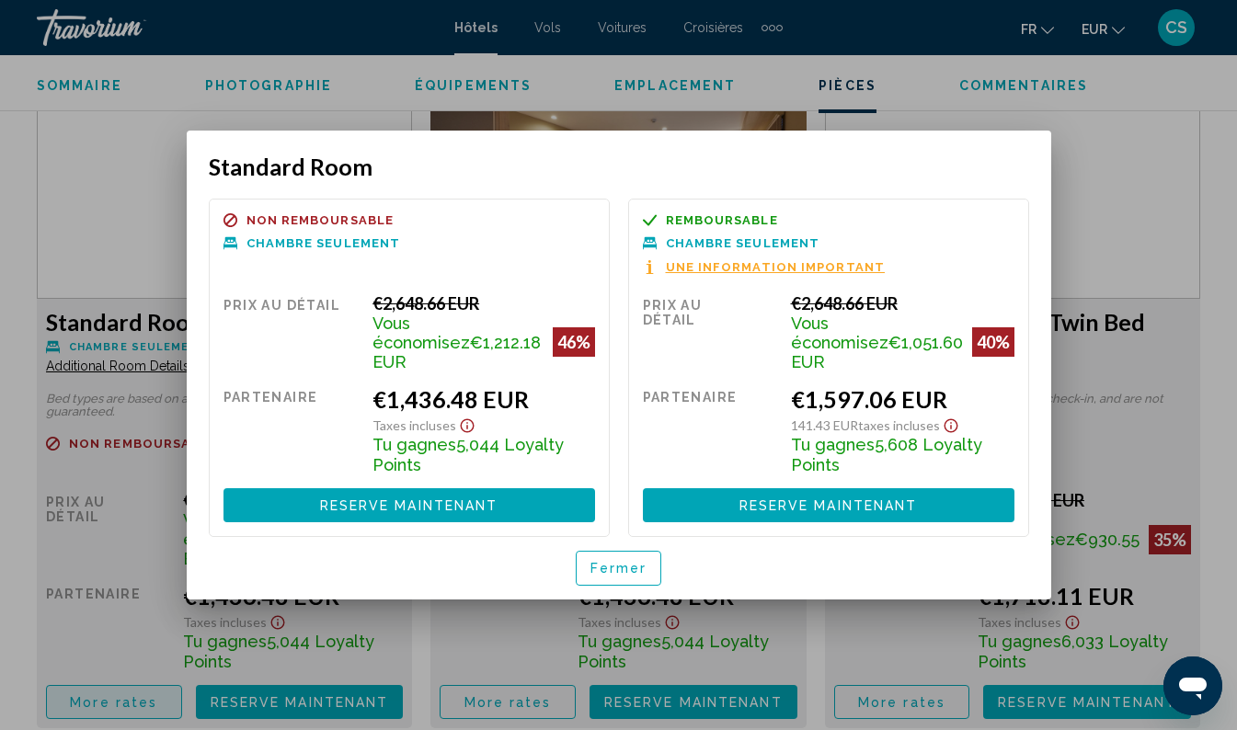
scroll to position [0, 0]
